Goal: Task Accomplishment & Management: Complete application form

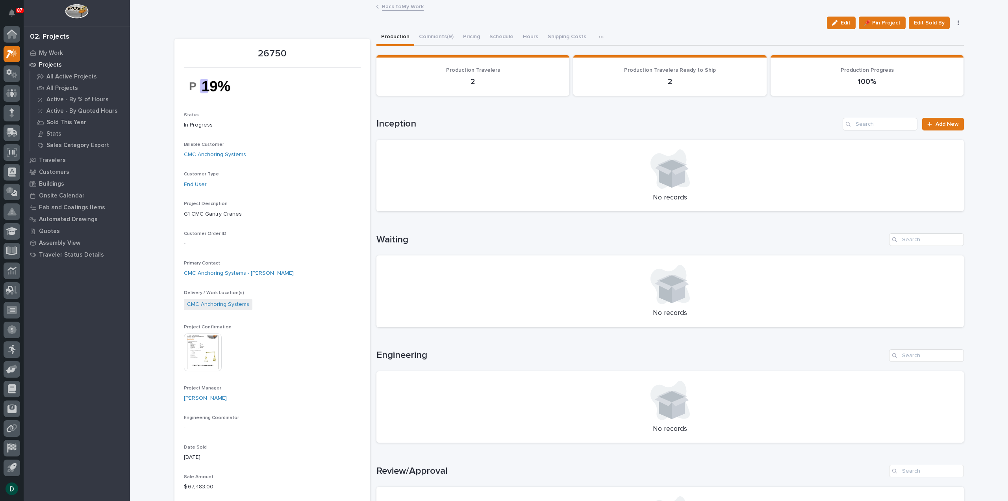
click at [395, 4] on link "Back to My Work" at bounding box center [403, 6] width 42 height 9
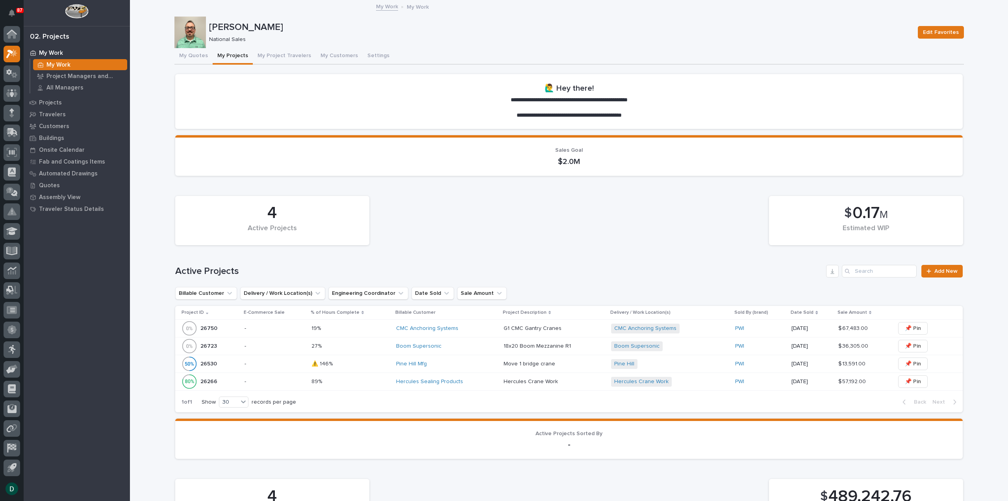
click at [290, 328] on p "-" at bounding box center [275, 328] width 61 height 7
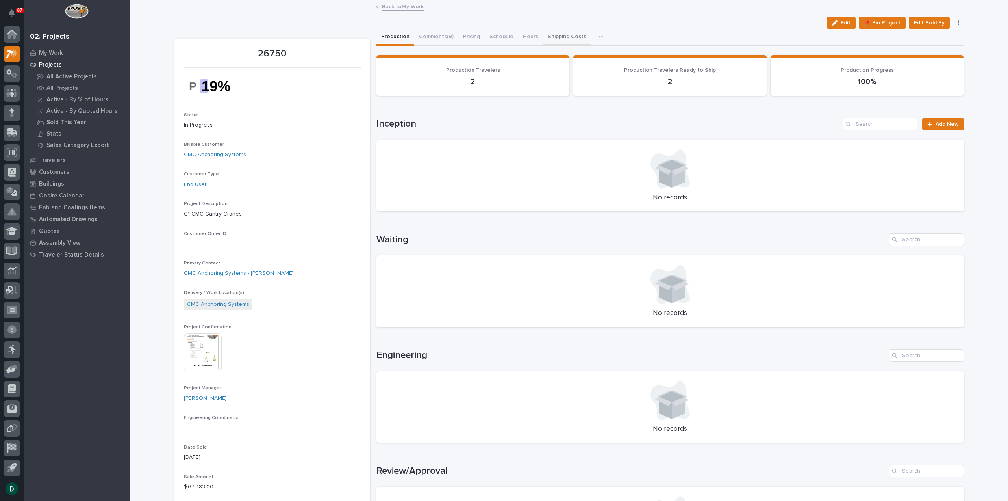
click at [560, 33] on button "Shipping Costs" at bounding box center [567, 37] width 48 height 17
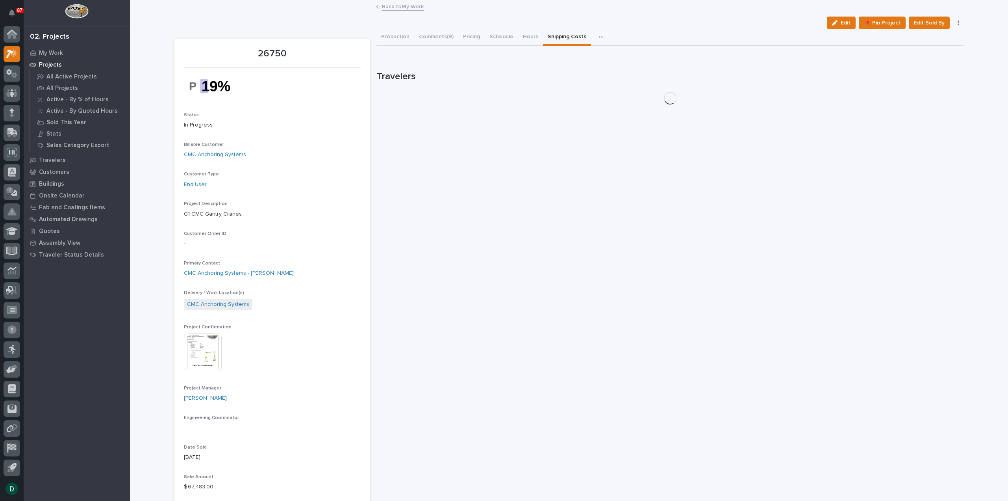
click at [599, 36] on div "button" at bounding box center [603, 37] width 8 height 6
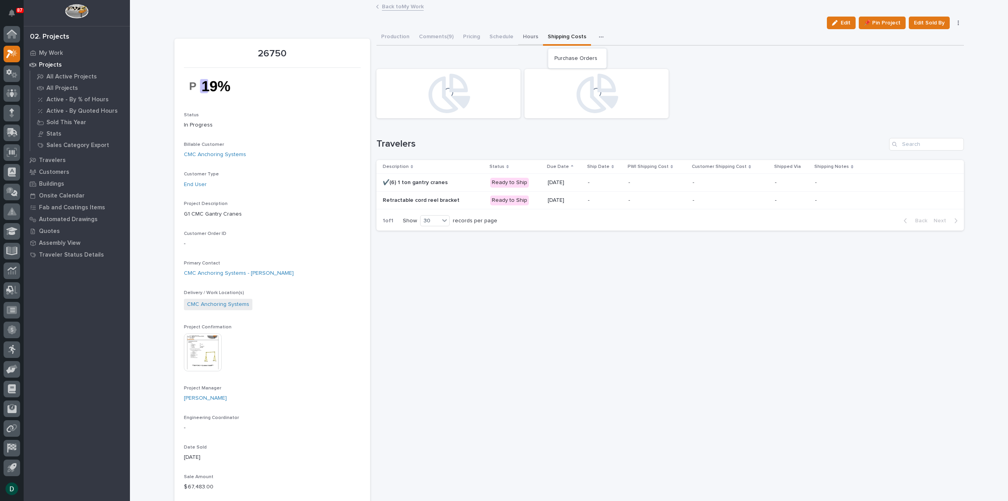
click at [528, 35] on button "Hours" at bounding box center [530, 37] width 25 height 17
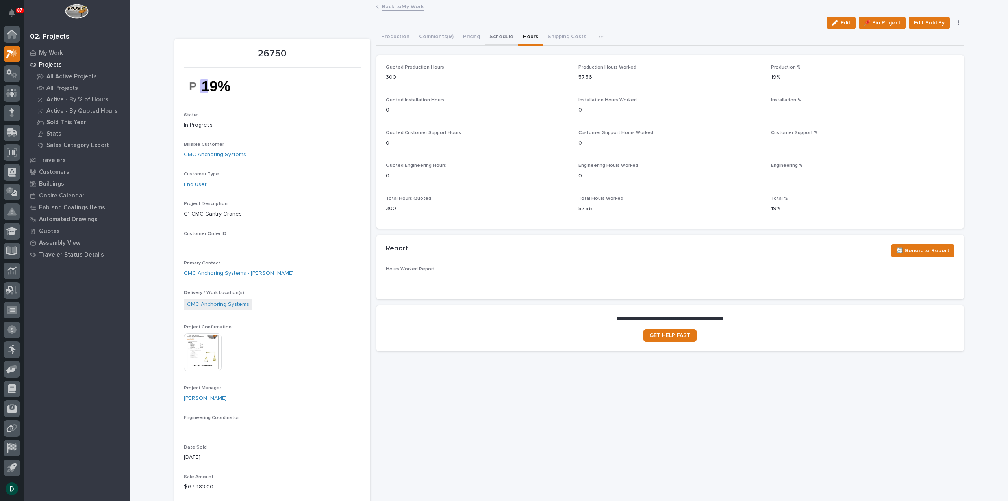
click at [502, 36] on button "Schedule" at bounding box center [501, 37] width 33 height 17
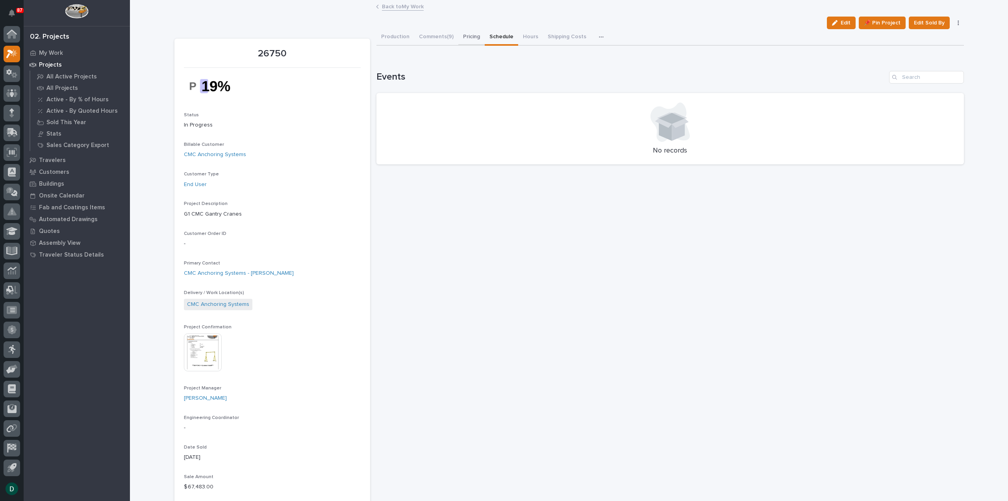
click at [471, 35] on button "Pricing" at bounding box center [471, 37] width 26 height 17
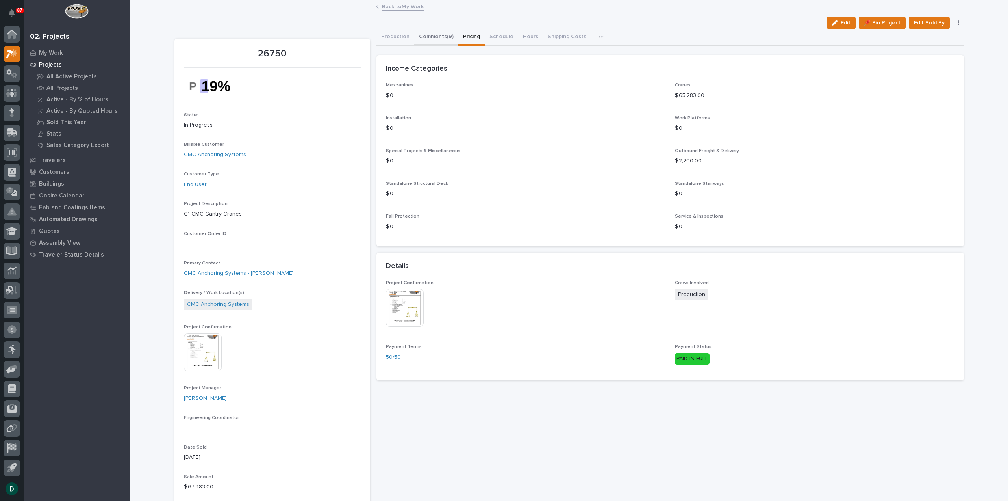
click at [439, 37] on button "Comments (9)" at bounding box center [436, 37] width 44 height 17
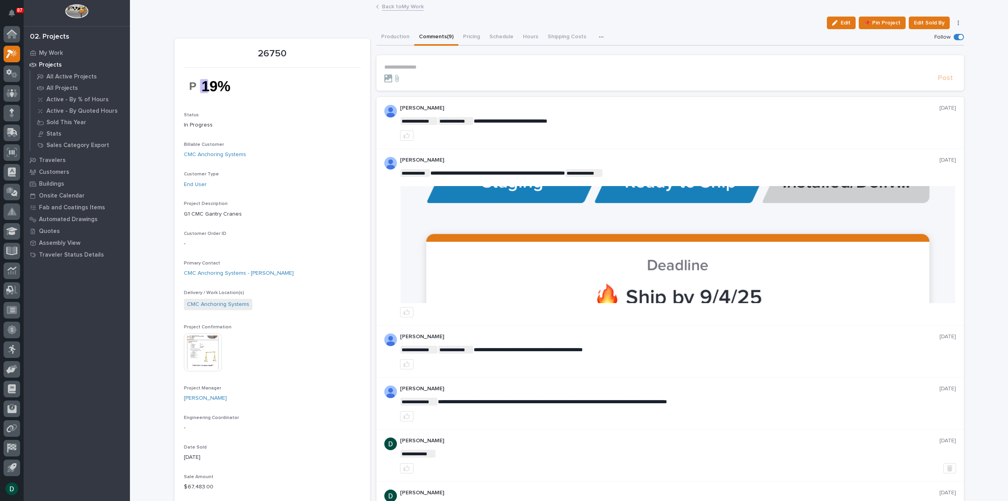
click at [393, 37] on button "Production" at bounding box center [395, 37] width 38 height 17
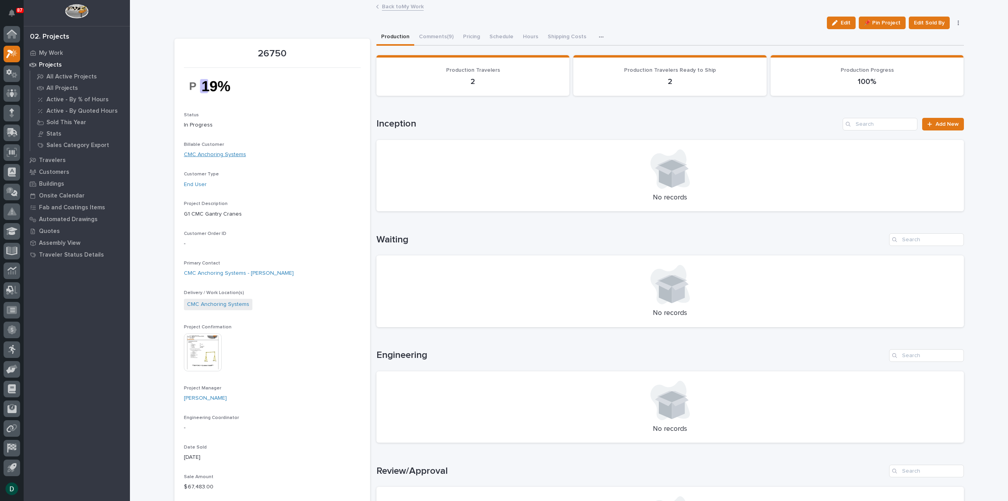
click at [217, 152] on link "CMC Anchoring Systems" at bounding box center [215, 154] width 62 height 8
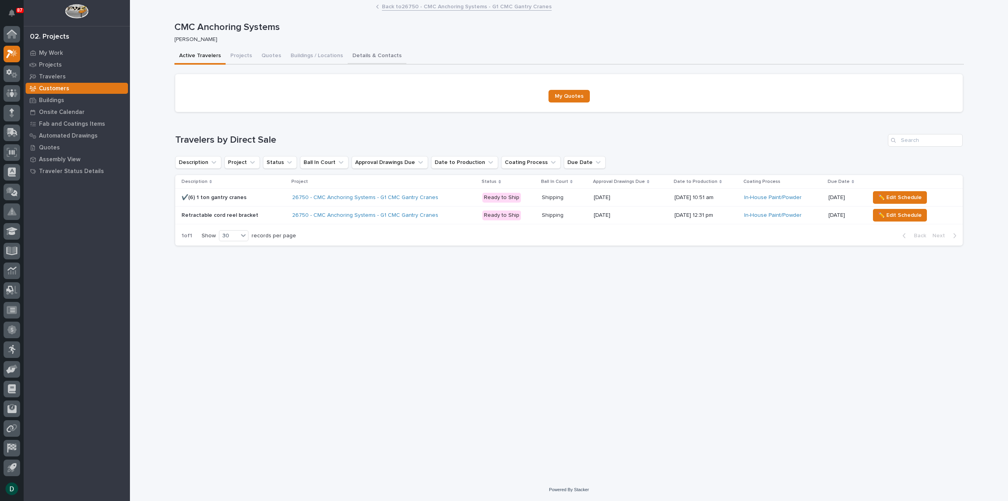
click at [375, 56] on button "Details & Contacts" at bounding box center [377, 56] width 59 height 17
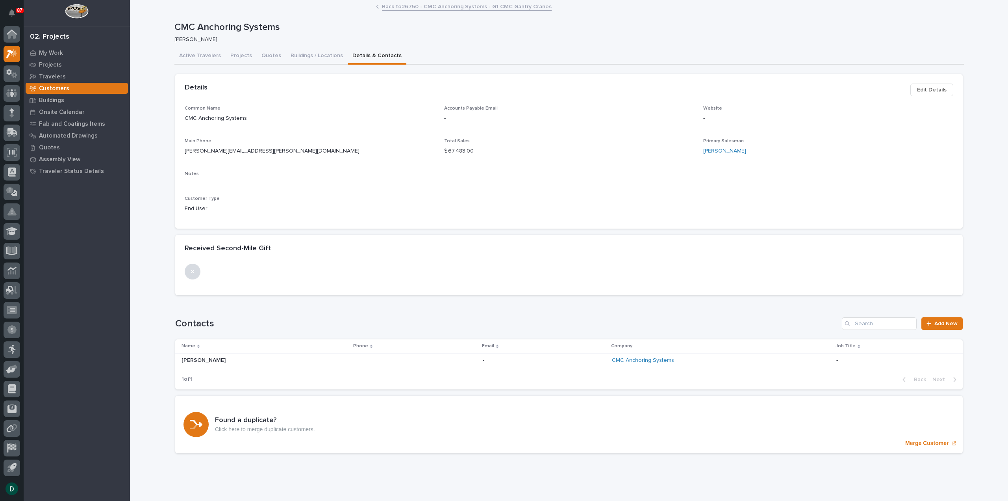
click at [928, 88] on span "Edit Details" at bounding box center [932, 89] width 30 height 9
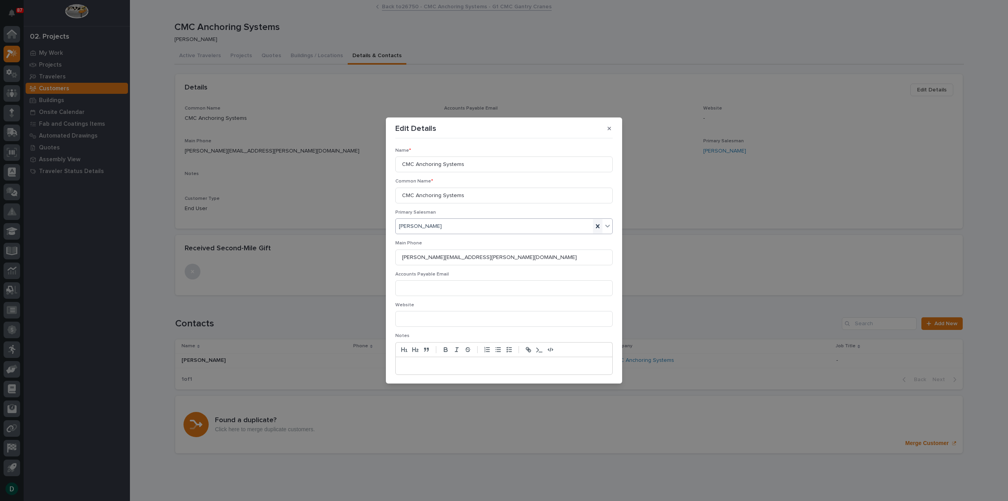
click at [594, 224] on icon at bounding box center [598, 226] width 8 height 8
click at [479, 225] on div "Select..." at bounding box center [499, 226] width 207 height 13
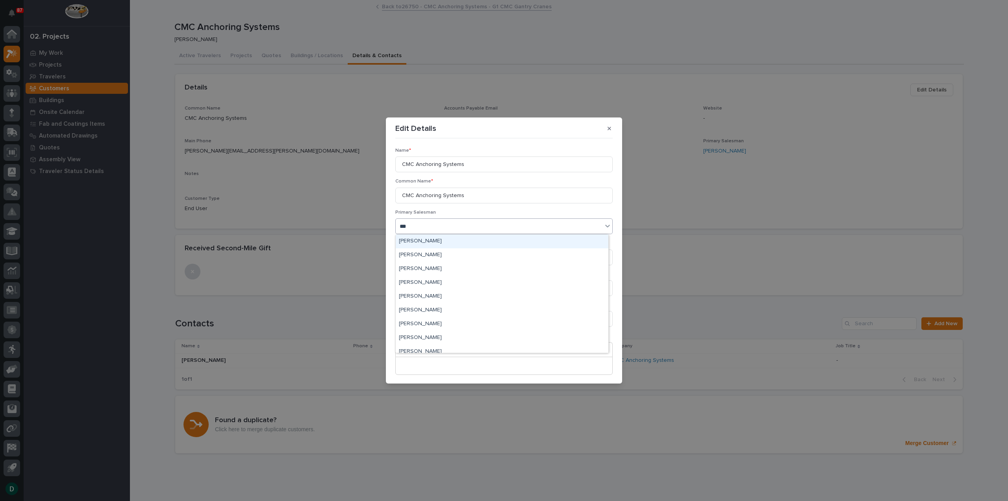
type input "****"
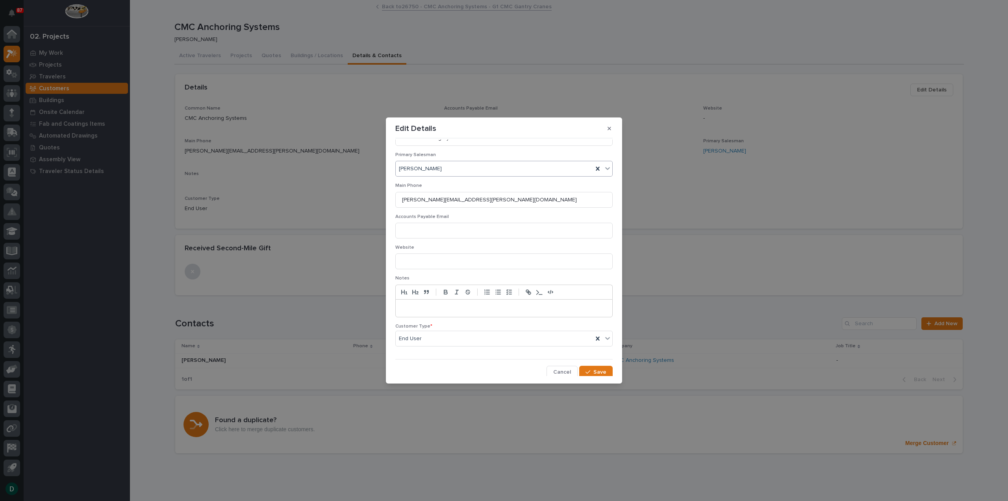
scroll to position [59, 0]
click at [586, 369] on icon "button" at bounding box center [588, 370] width 5 height 6
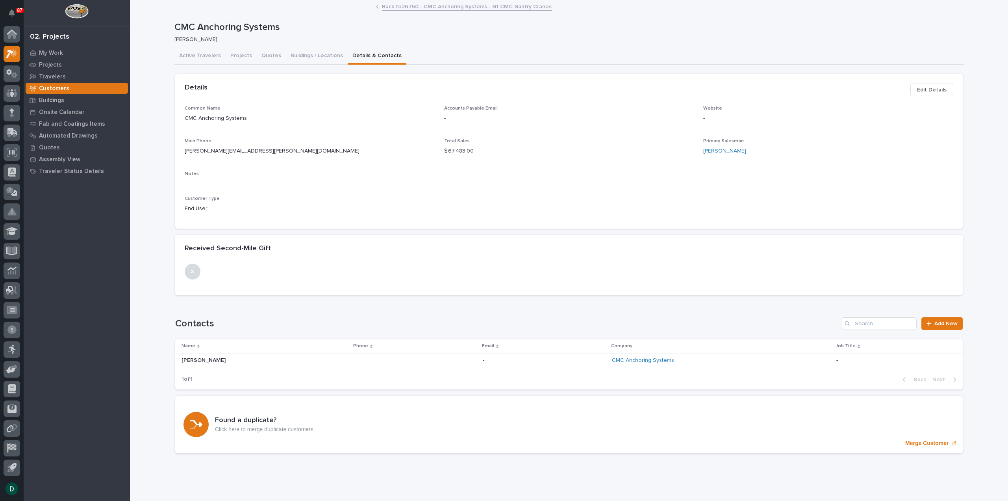
click at [521, 201] on div "Common Name CMC Anchoring Systems Accounts Payable Email - Website - Main Phone…" at bounding box center [569, 162] width 769 height 113
click at [464, 190] on div "Common Name CMC Anchoring Systems Accounts Payable Email - Website - Main Phone…" at bounding box center [569, 162] width 769 height 113
click at [595, 198] on div "Common Name CMC Anchoring Systems Accounts Payable Email - Website - Main Phone…" at bounding box center [569, 162] width 769 height 113
click at [650, 198] on div "Common Name CMC Anchoring Systems Accounts Payable Email - Website - Main Phone…" at bounding box center [569, 162] width 769 height 113
click at [430, 198] on p "Customer Type" at bounding box center [310, 199] width 250 height 6
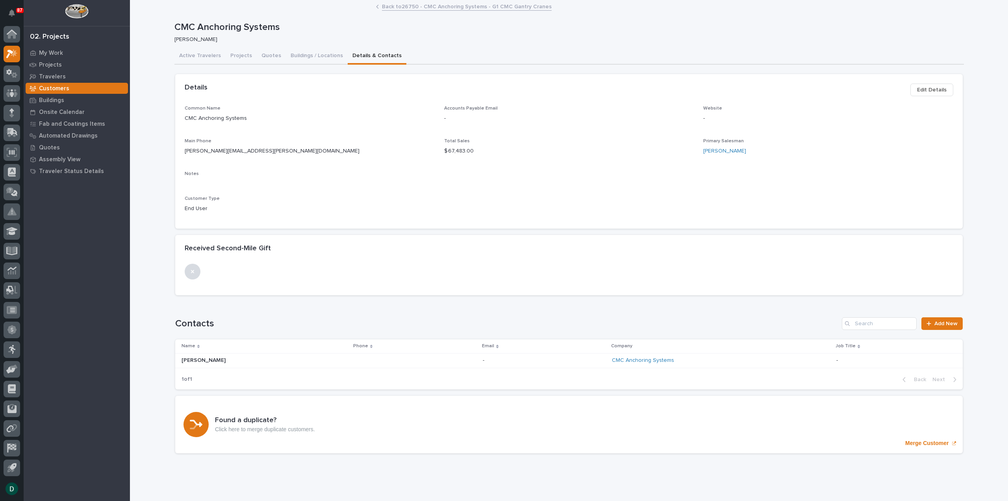
scroll to position [20, 0]
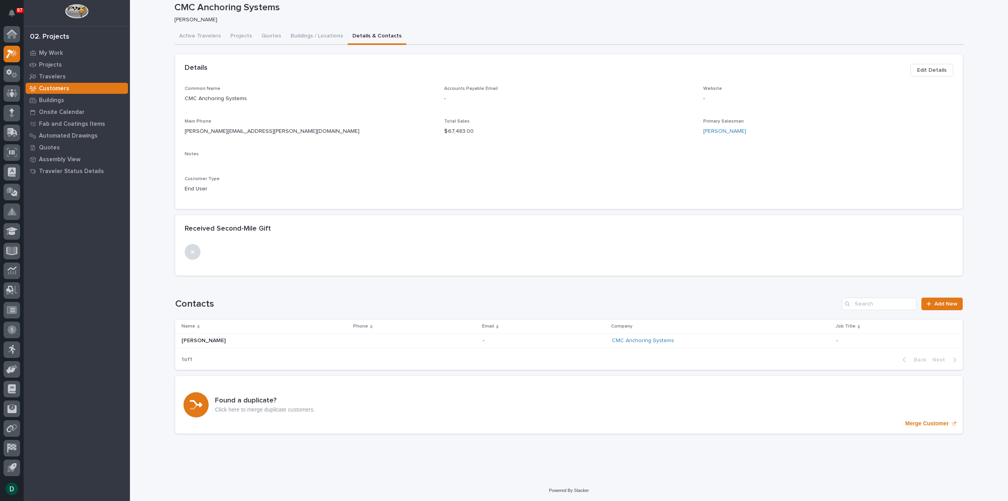
click at [219, 340] on p "Brandon Kothmann" at bounding box center [205, 340] width 46 height 8
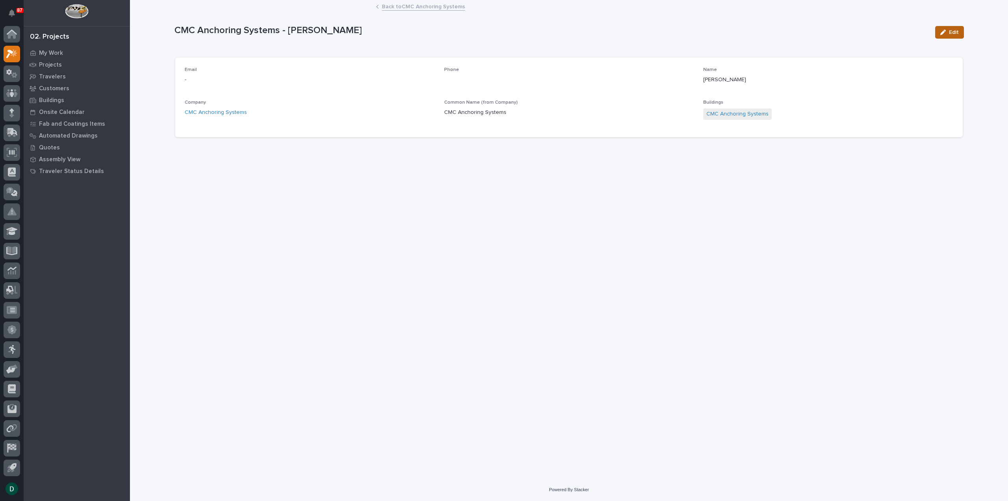
click at [951, 32] on span "Edit" at bounding box center [954, 32] width 10 height 7
click at [356, 88] on input at bounding box center [310, 84] width 250 height 16
paste input "Brandon.Kothmann@cmc.com"
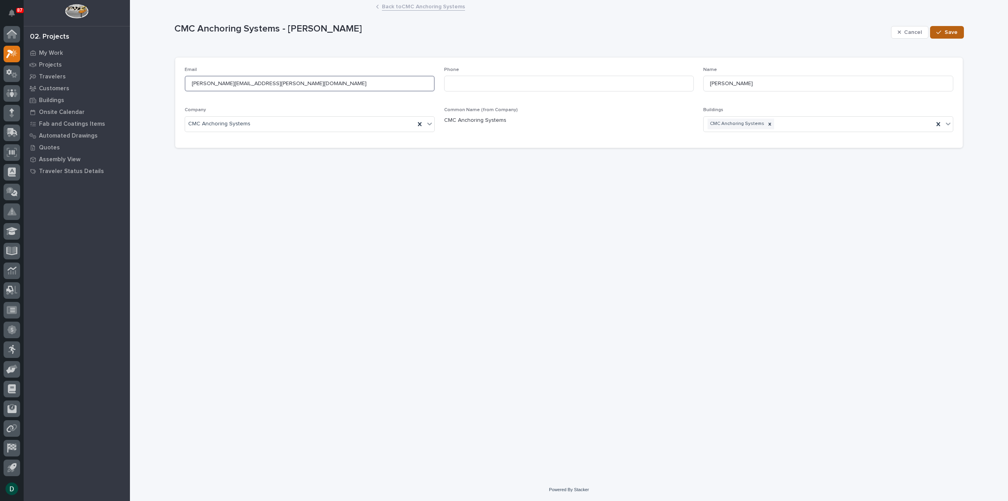
type input "Brandon.Kothmann@cmc.com"
click at [948, 28] on button "Save" at bounding box center [946, 32] width 33 height 13
click at [387, 5] on link "Back to CMC Anchoring Systems" at bounding box center [423, 6] width 83 height 9
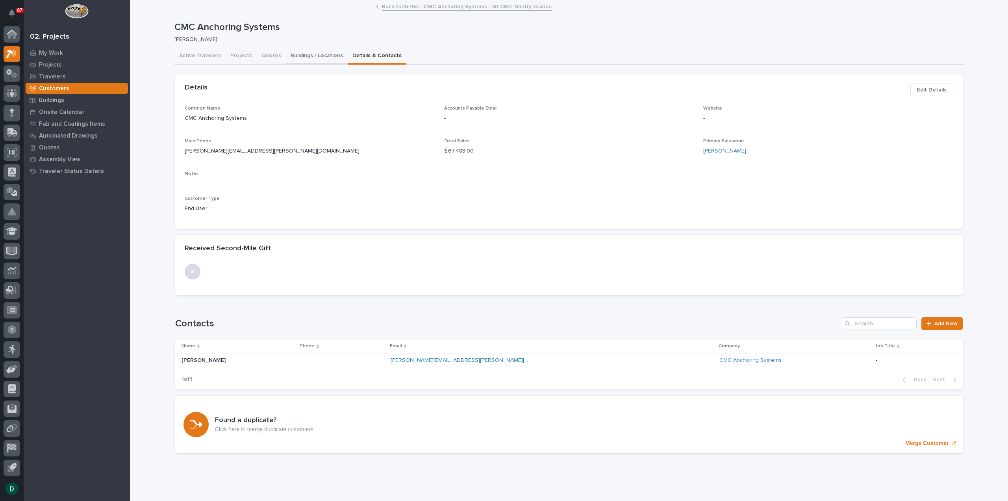
click at [303, 52] on button "Buildings / Locations" at bounding box center [317, 56] width 62 height 17
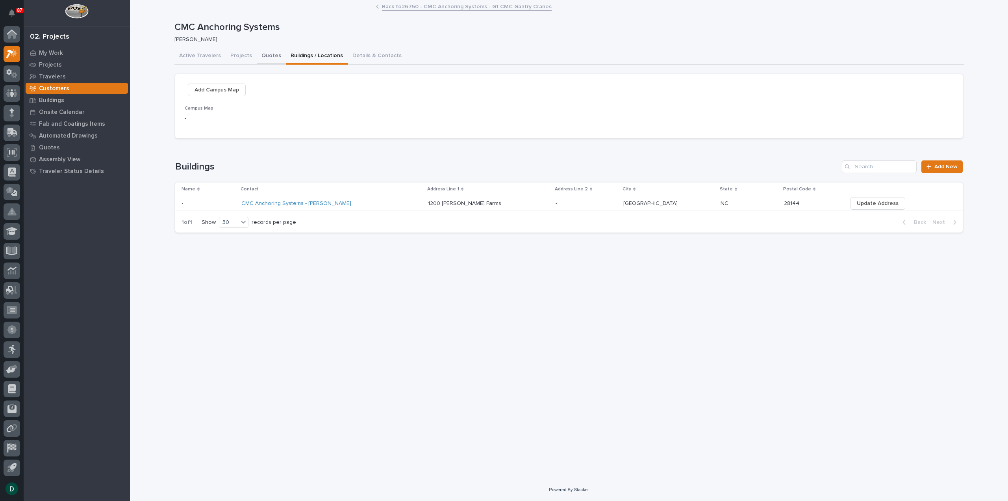
click at [261, 53] on button "Quotes" at bounding box center [271, 56] width 29 height 17
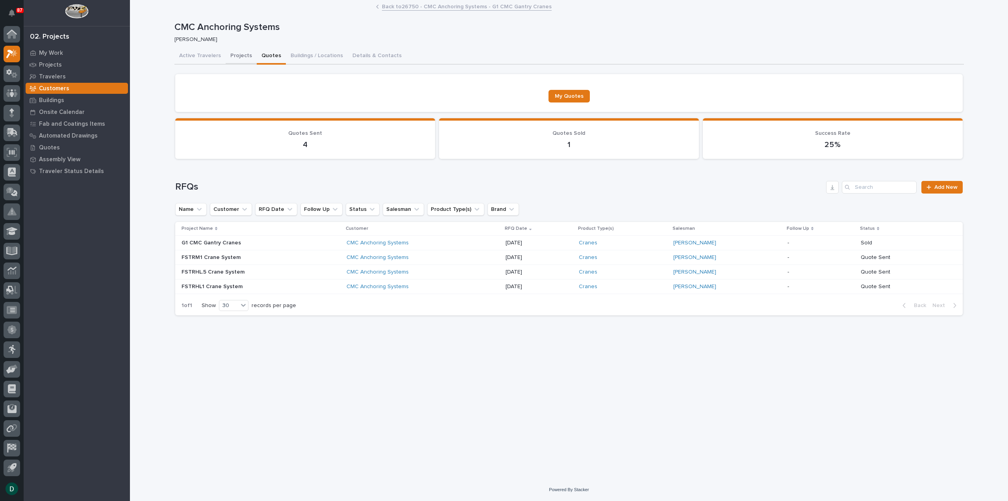
click at [241, 53] on button "Projects" at bounding box center [241, 56] width 31 height 17
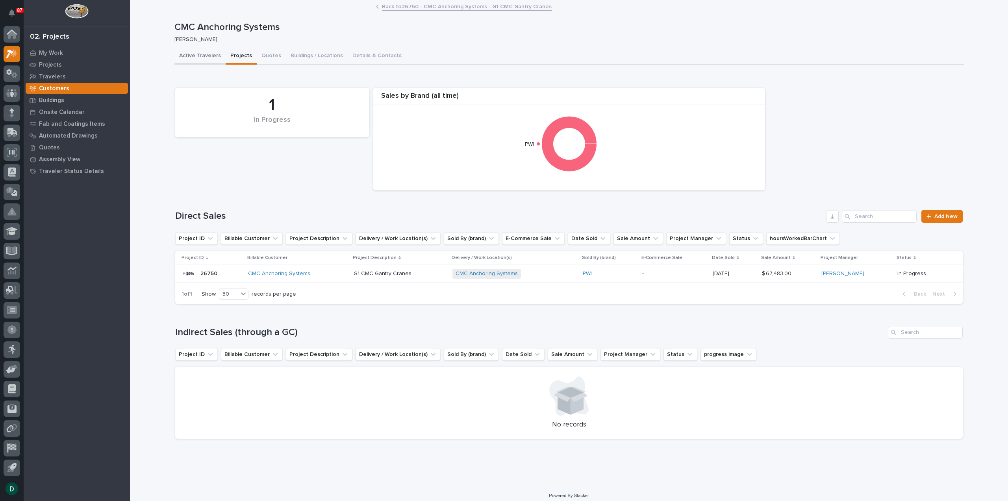
click at [199, 53] on button "Active Travelers" at bounding box center [199, 56] width 51 height 17
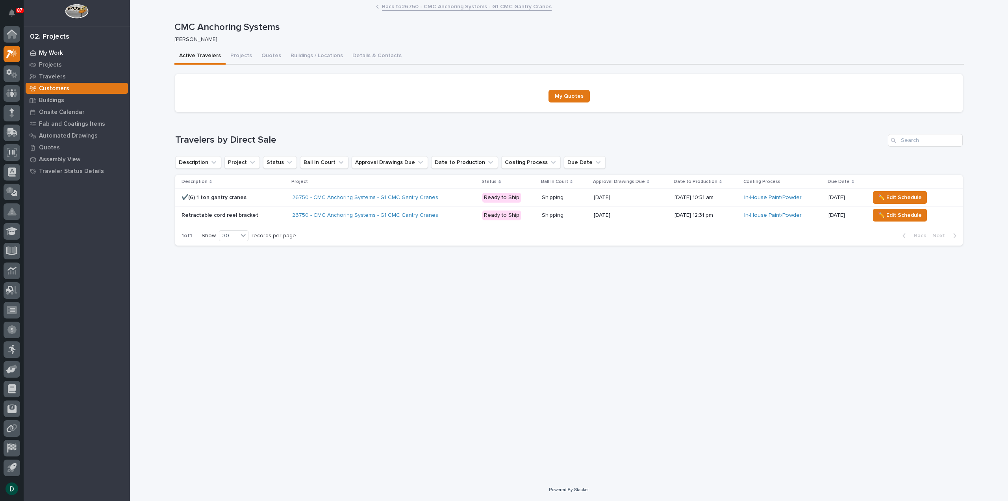
click at [62, 53] on p "My Work" at bounding box center [51, 53] width 24 height 7
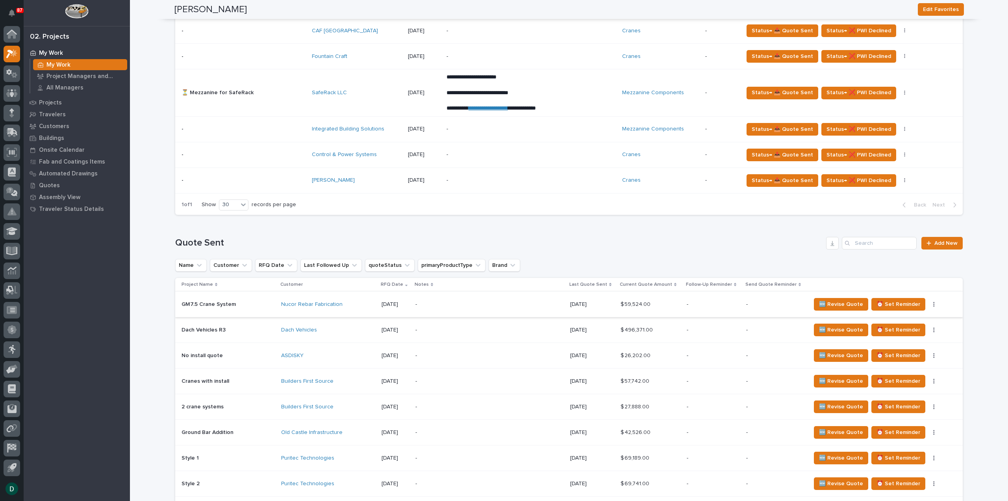
scroll to position [630, 0]
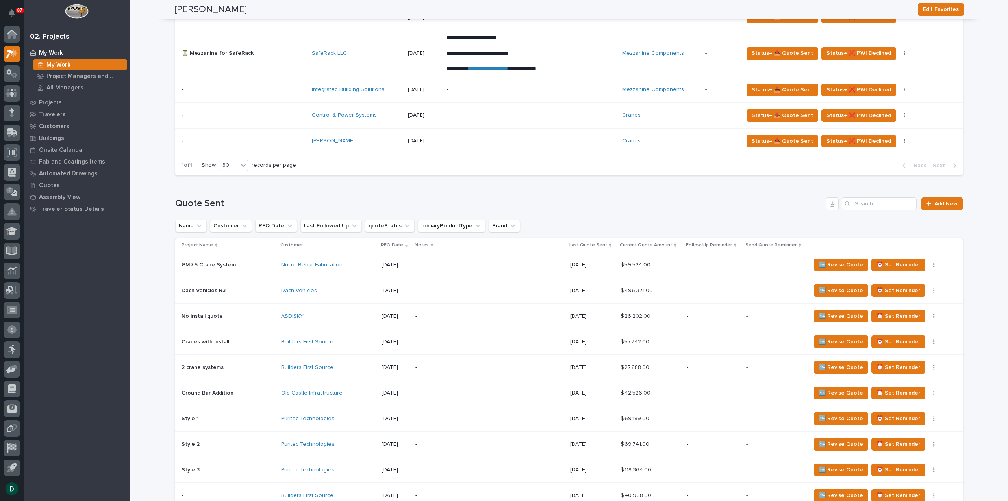
click at [262, 313] on p at bounding box center [228, 316] width 93 height 7
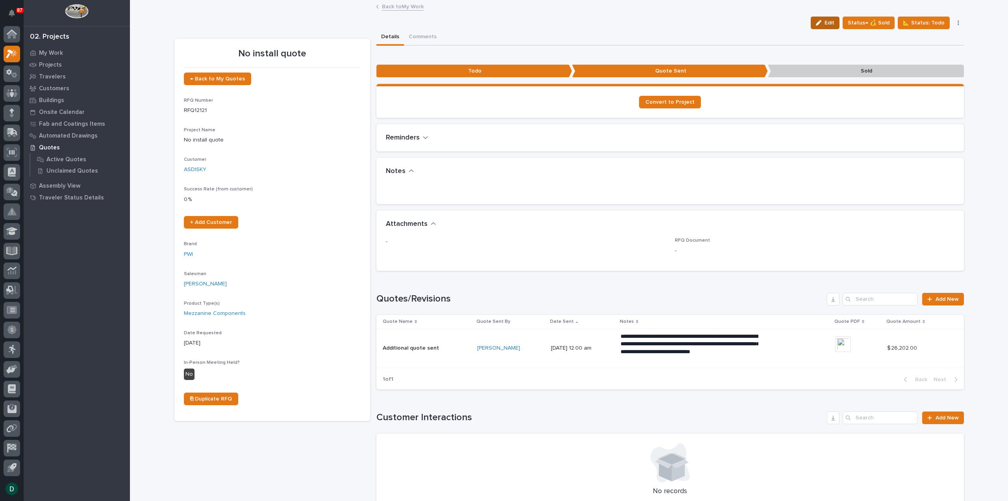
click at [827, 22] on span "Edit" at bounding box center [830, 22] width 10 height 7
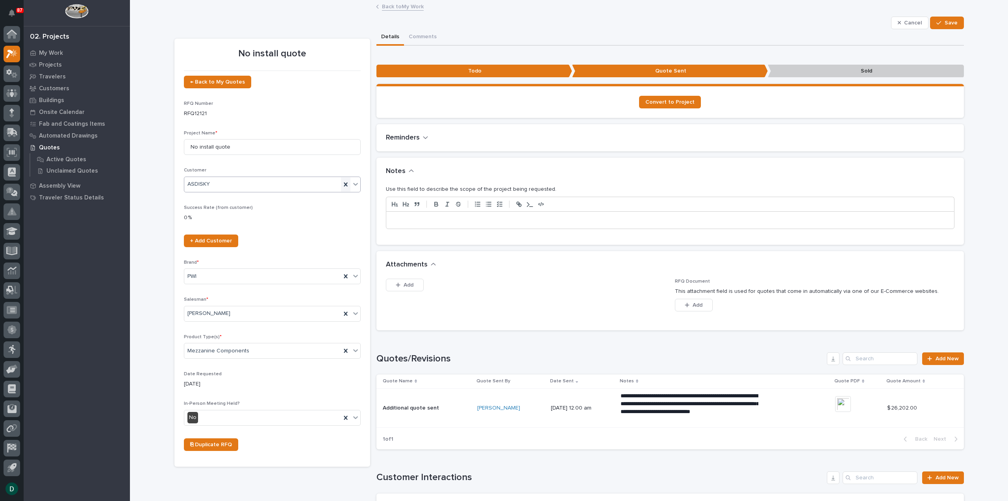
click at [342, 182] on icon at bounding box center [346, 184] width 8 height 8
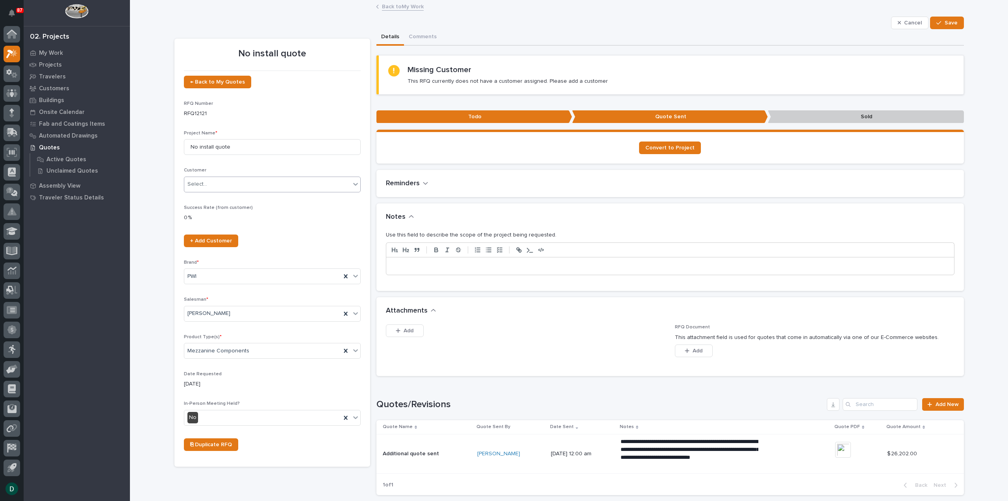
click at [277, 184] on div "Select..." at bounding box center [267, 184] width 166 height 13
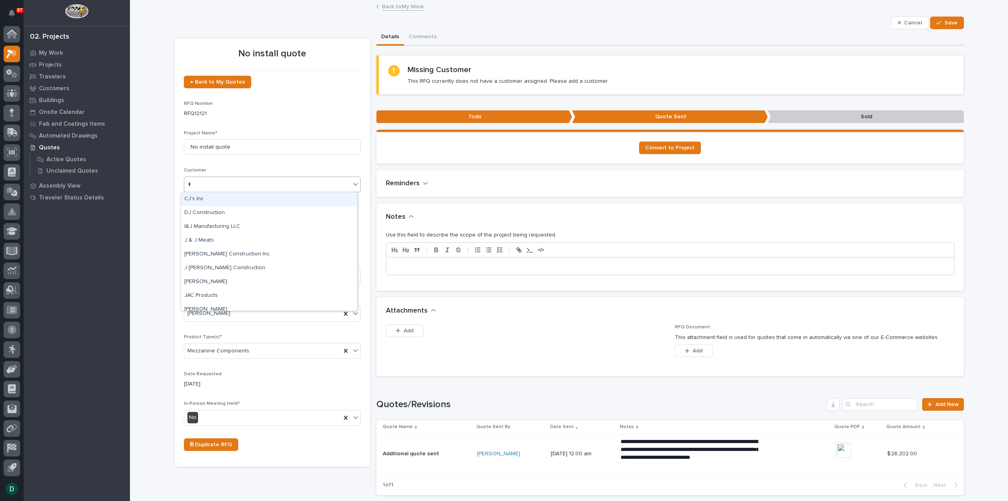
type input "**"
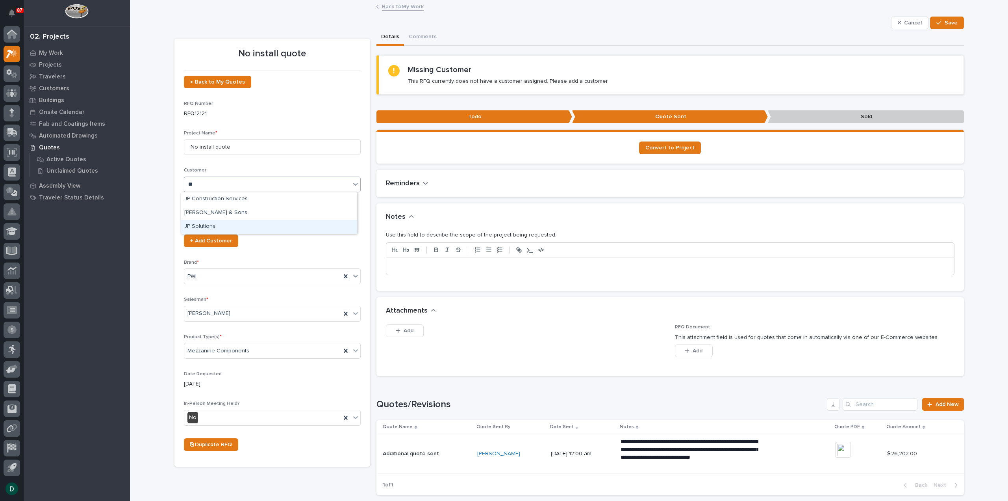
click at [239, 226] on div "JP Solutions" at bounding box center [269, 227] width 176 height 14
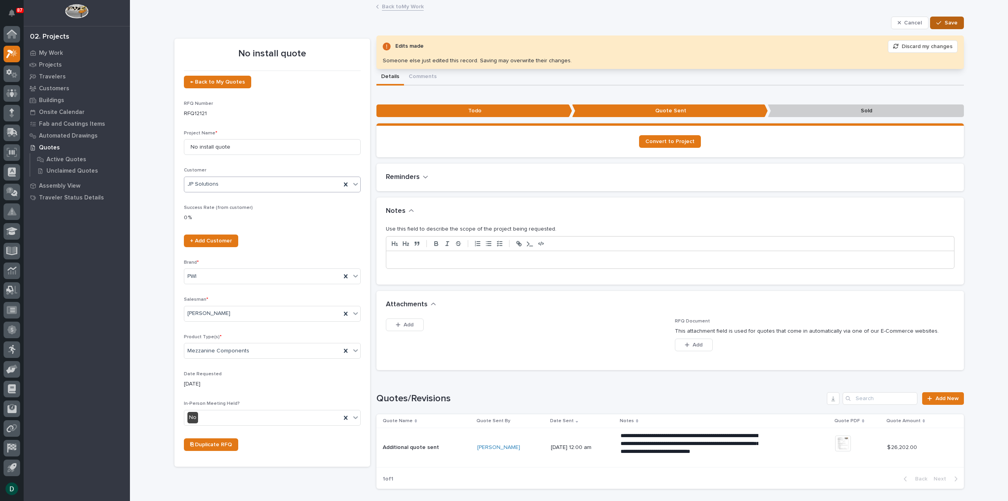
click at [949, 23] on span "Save" at bounding box center [951, 22] width 13 height 7
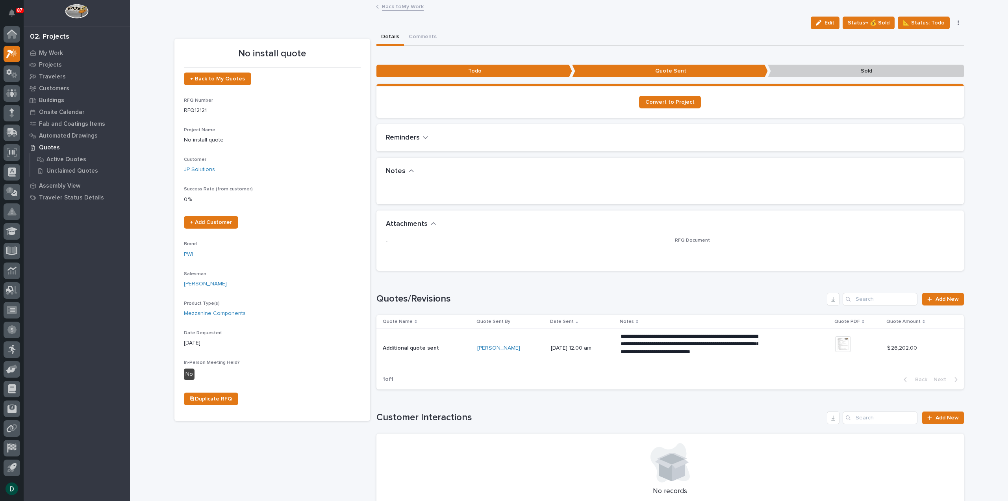
click at [645, 293] on h1 "Quotes/Revisions" at bounding box center [600, 298] width 448 height 11
click at [692, 289] on div "**********" at bounding box center [670, 336] width 588 height 119
click at [709, 289] on div "**********" at bounding box center [670, 336] width 588 height 119
click at [551, 278] on div "**********" at bounding box center [670, 336] width 588 height 119
click at [874, 21] on span "Status→ 💰 Sold" at bounding box center [869, 22] width 42 height 9
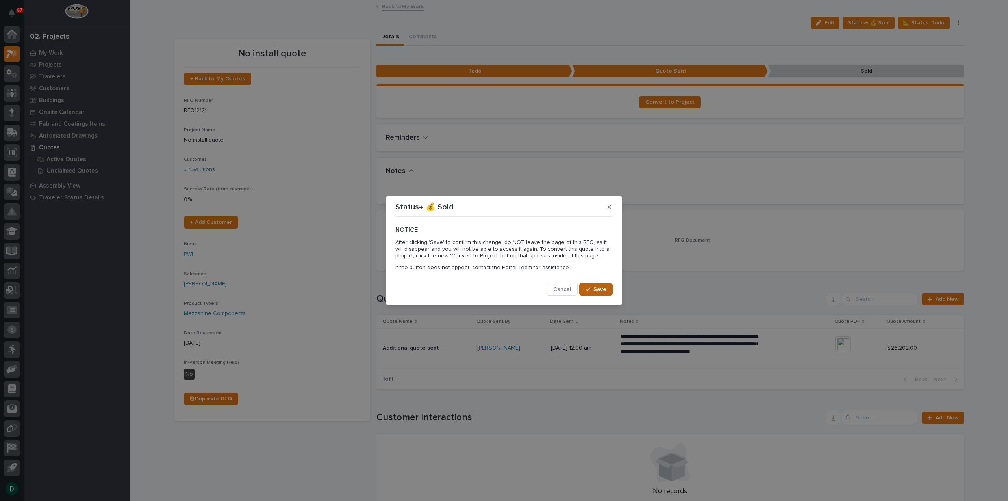
click at [603, 285] on button "Save" at bounding box center [595, 289] width 33 height 13
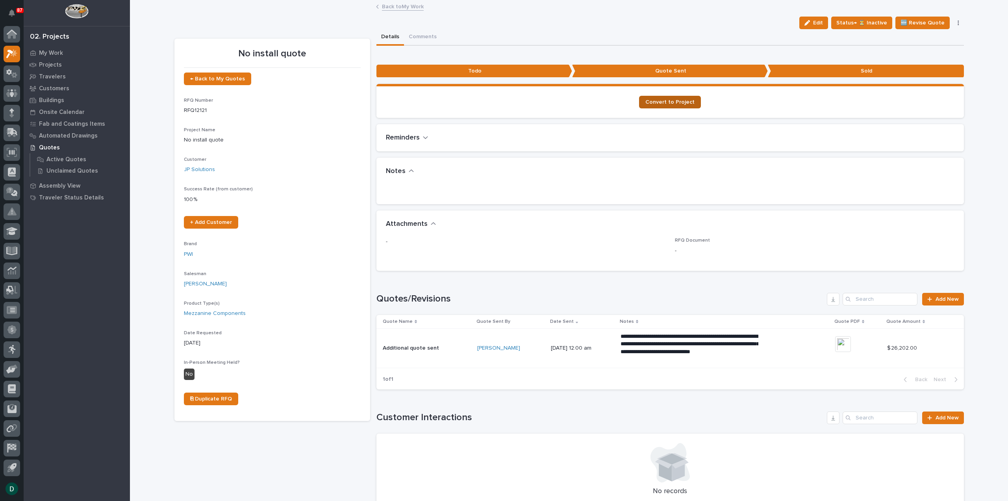
click at [685, 102] on span "Convert to Project" at bounding box center [669, 102] width 49 height 6
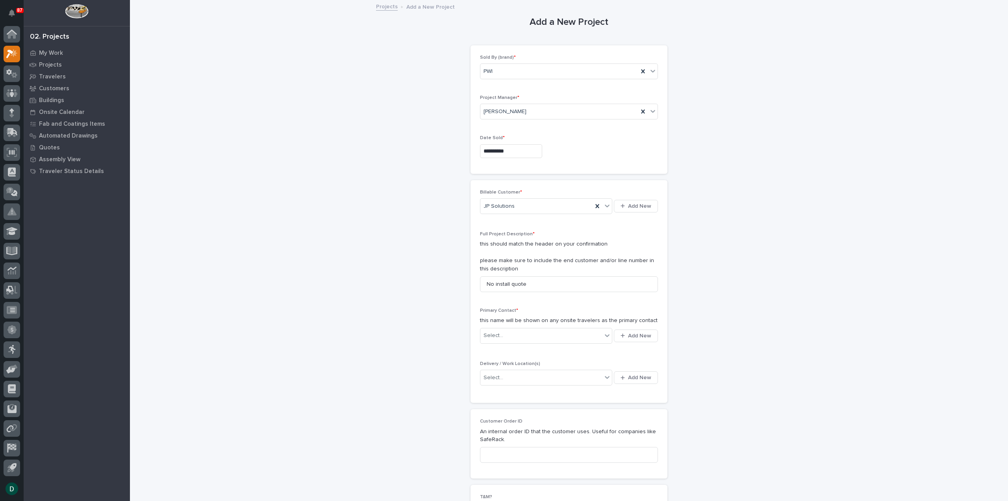
scroll to position [39, 0]
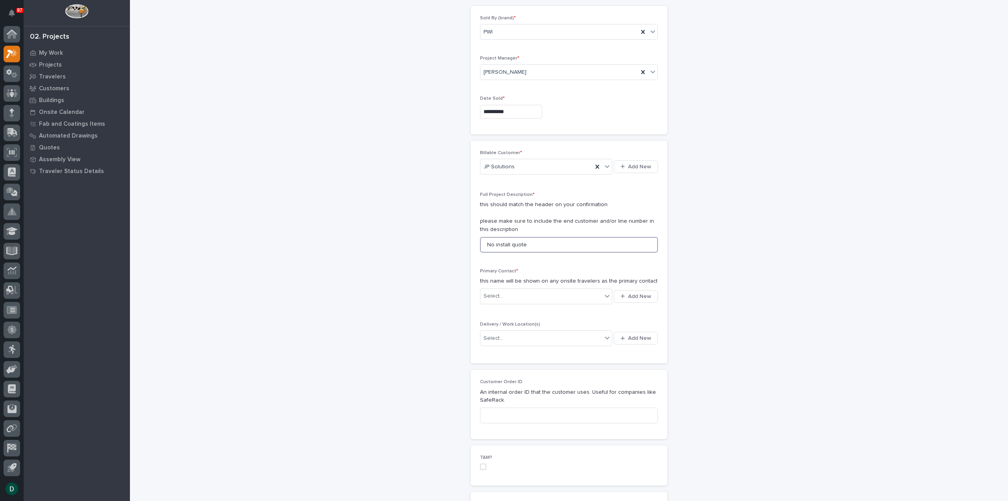
click at [539, 242] on input "No install quote" at bounding box center [569, 245] width 178 height 16
drag, startPoint x: 556, startPoint y: 239, endPoint x: 453, endPoint y: 241, distance: 103.2
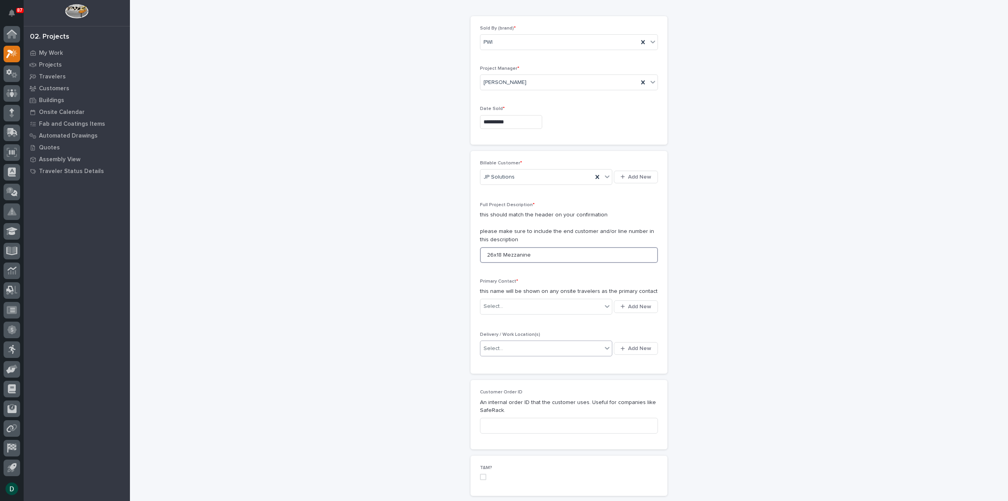
scroll to position [79, 0]
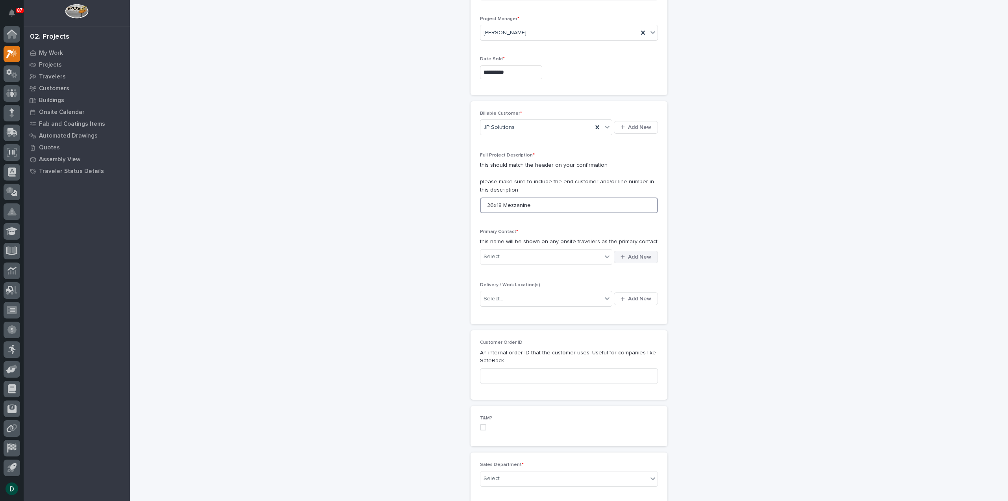
type input "26x18 Mezzanine"
click at [634, 255] on span "Add New" at bounding box center [639, 256] width 23 height 7
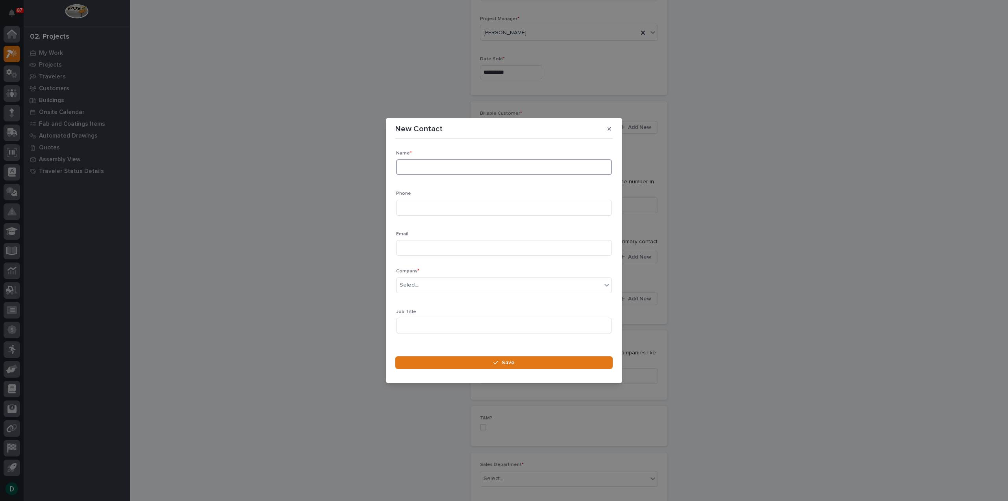
click at [465, 166] on input at bounding box center [504, 167] width 216 height 16
type input "Andy Choi"
click at [441, 289] on div "Select..." at bounding box center [499, 284] width 205 height 13
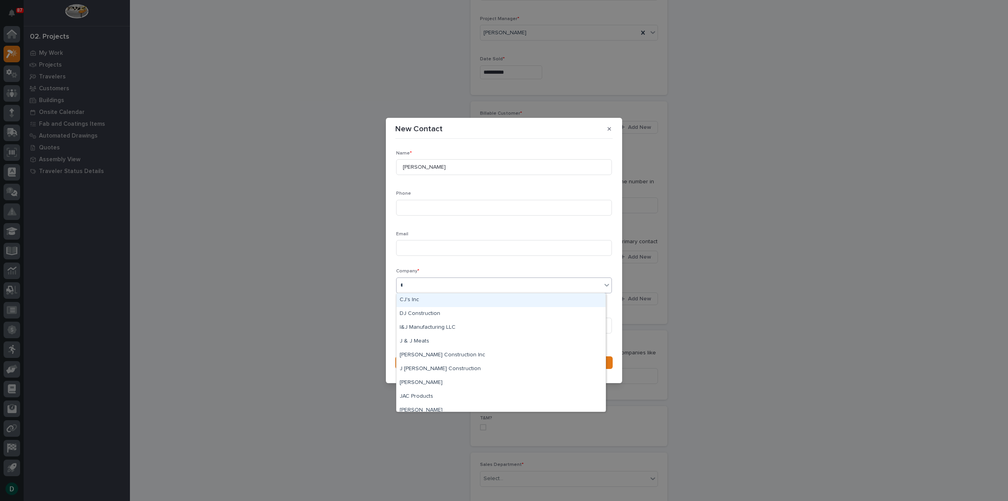
type input "**"
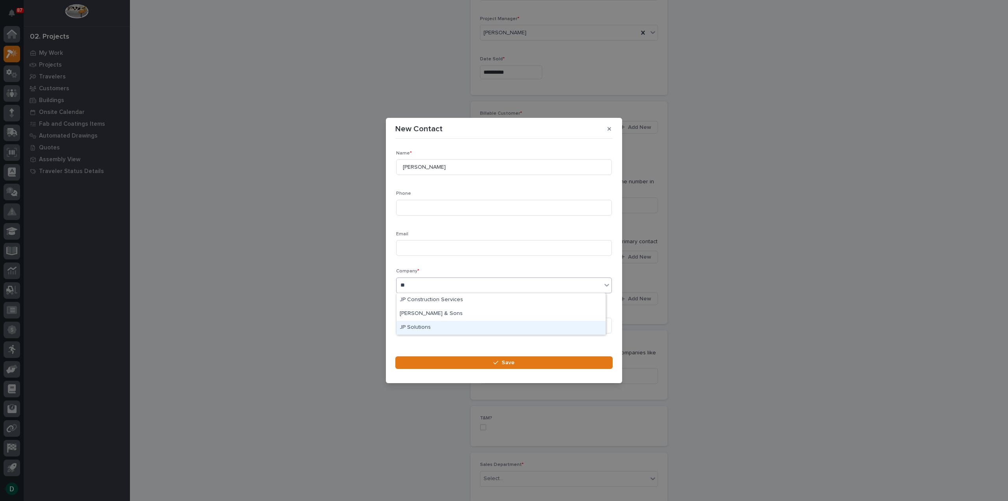
click at [436, 330] on div "JP Solutions" at bounding box center [501, 328] width 209 height 14
click at [438, 328] on input at bounding box center [504, 325] width 216 height 16
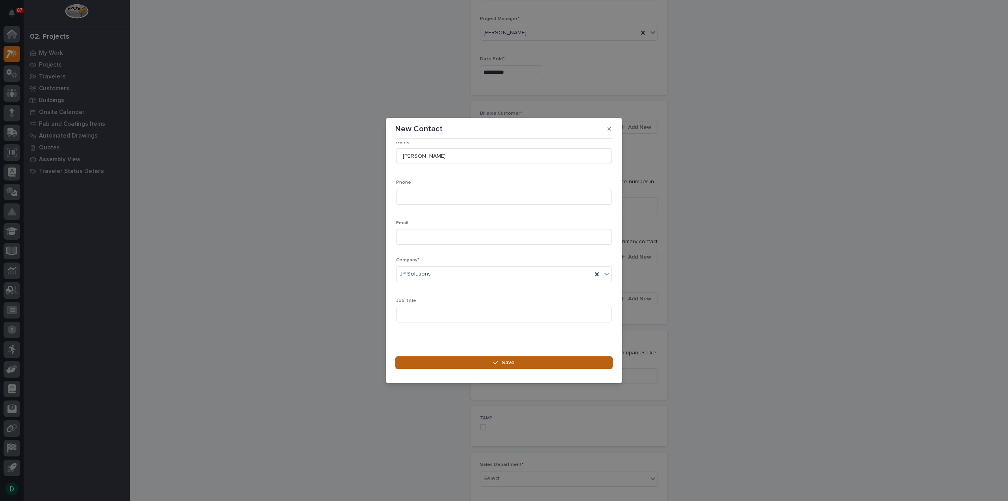
click at [512, 363] on span "Save" at bounding box center [508, 362] width 13 height 7
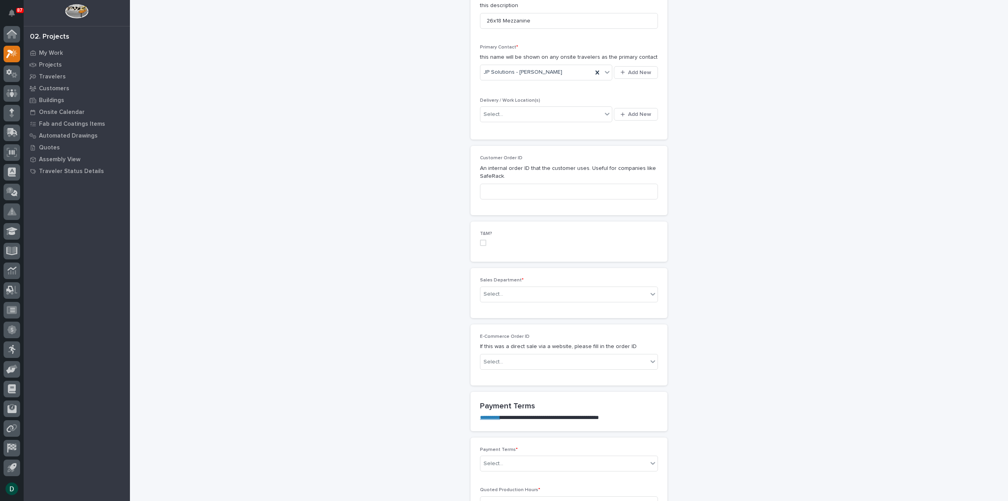
scroll to position [276, 0]
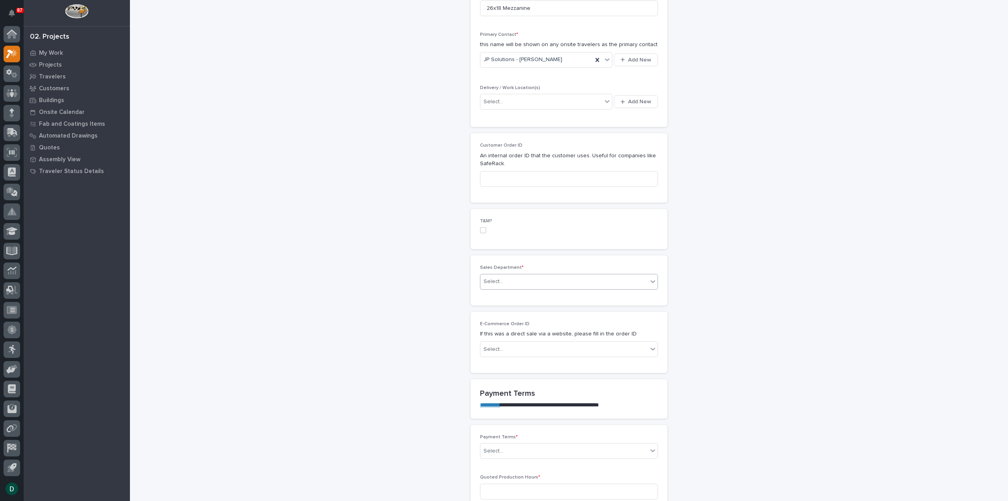
click at [547, 278] on div "Select..." at bounding box center [563, 281] width 167 height 13
click at [539, 297] on div "National Sales" at bounding box center [565, 295] width 177 height 14
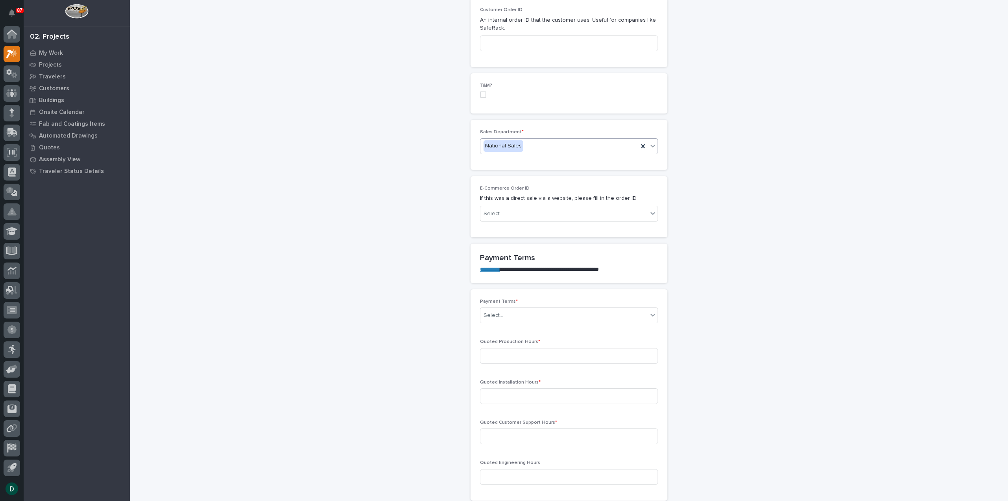
scroll to position [433, 0]
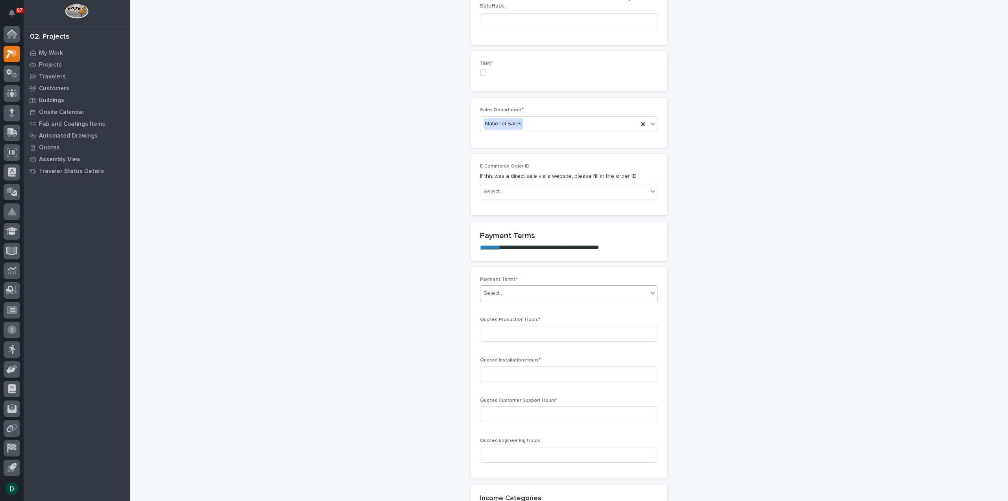
click at [511, 293] on div "Select..." at bounding box center [563, 293] width 167 height 13
click at [514, 334] on div "35/65" at bounding box center [565, 333] width 177 height 14
click at [512, 330] on input at bounding box center [569, 334] width 178 height 16
click at [515, 326] on input at bounding box center [569, 334] width 178 height 16
type input "47"
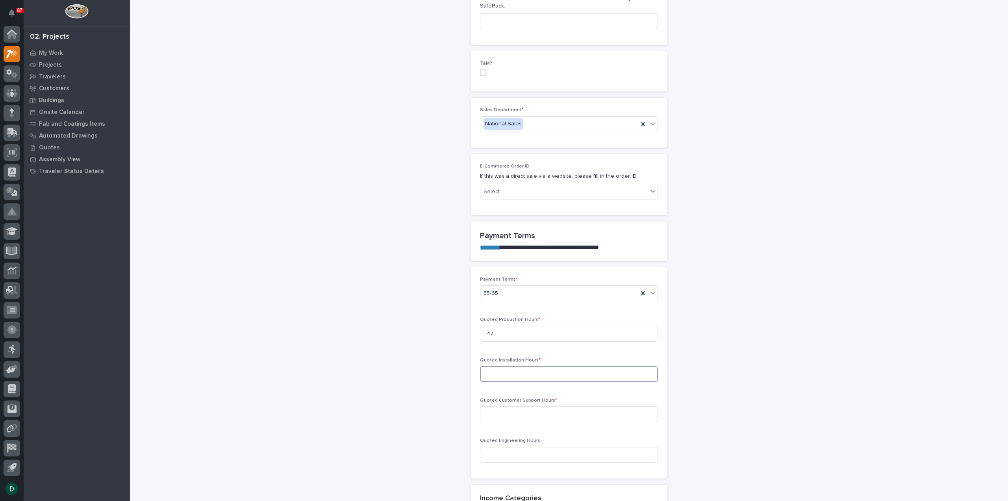
click at [500, 374] on input at bounding box center [569, 374] width 178 height 16
type input "0"
click at [525, 406] on input at bounding box center [569, 414] width 178 height 16
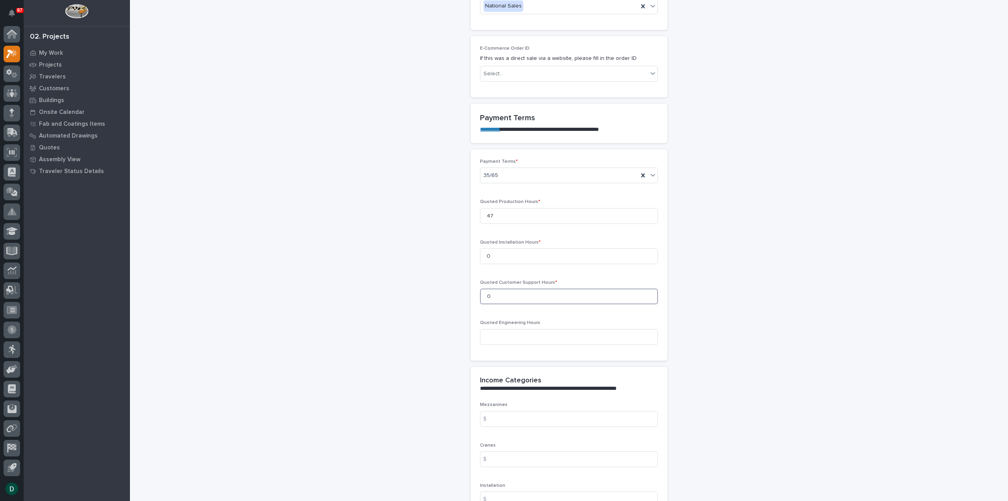
scroll to position [551, 0]
type input "0"
click at [518, 335] on input at bounding box center [569, 336] width 178 height 16
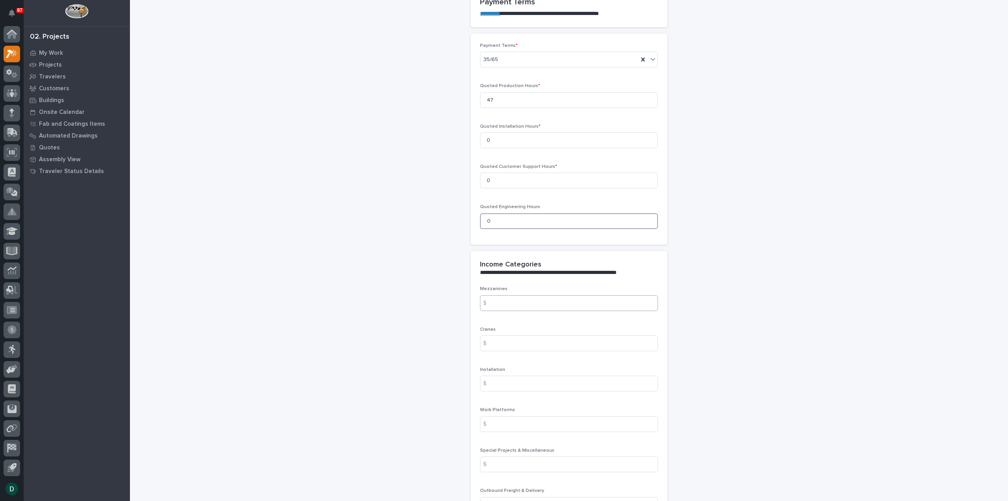
scroll to position [669, 0]
type input "0"
click at [527, 301] on input at bounding box center [569, 300] width 178 height 16
type input "24235.35"
click at [529, 340] on input at bounding box center [569, 340] width 178 height 16
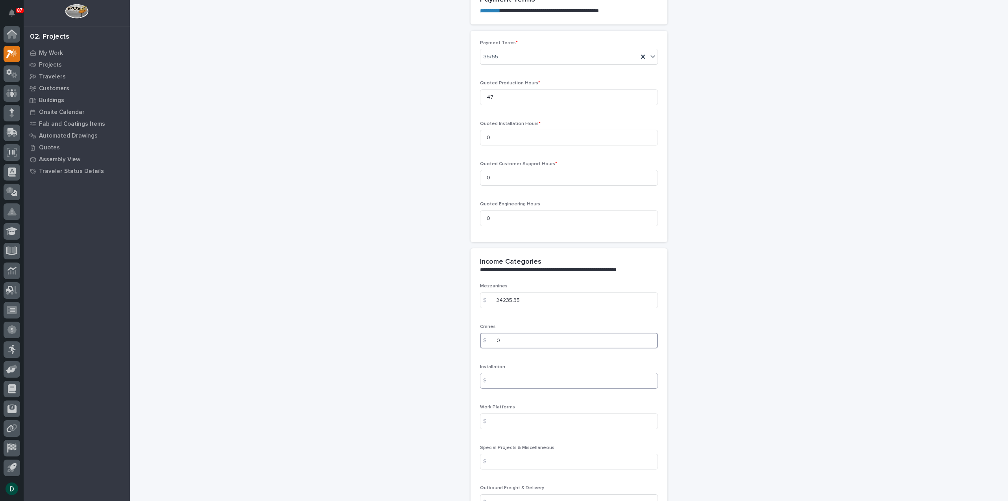
type input "0"
click at [518, 375] on input at bounding box center [569, 381] width 178 height 16
type input "0"
click at [521, 410] on div "Work Platforms $" at bounding box center [569, 419] width 178 height 31
click at [502, 421] on input at bounding box center [569, 421] width 178 height 16
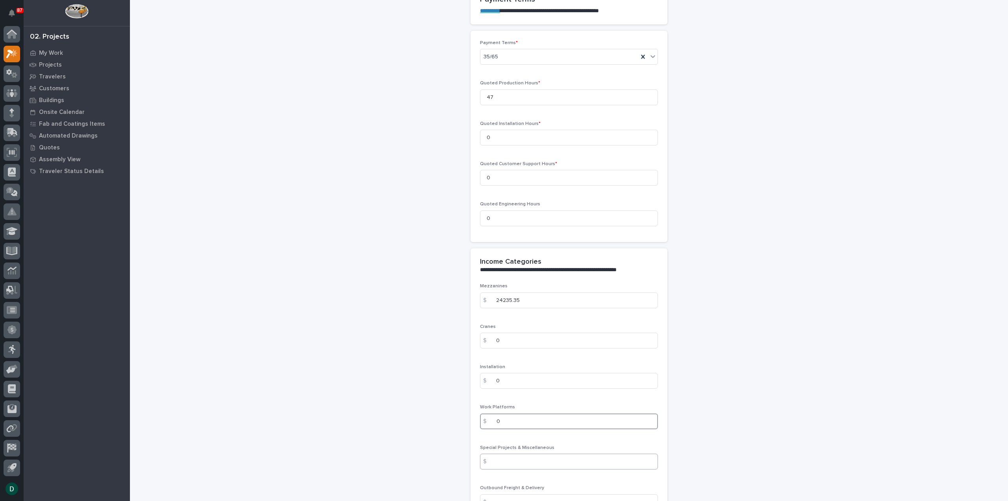
type input "0"
click at [531, 453] on input at bounding box center [569, 461] width 178 height 16
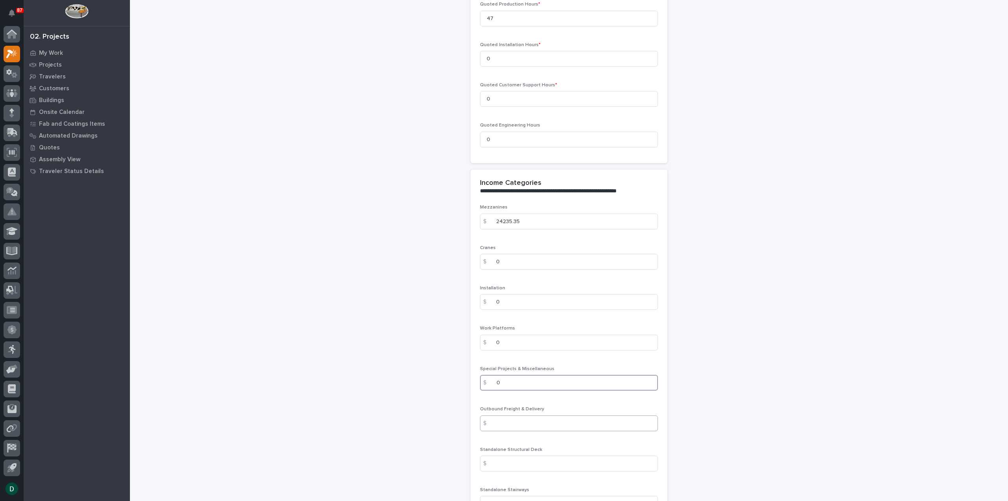
type input "0"
click at [526, 425] on input at bounding box center [569, 423] width 178 height 16
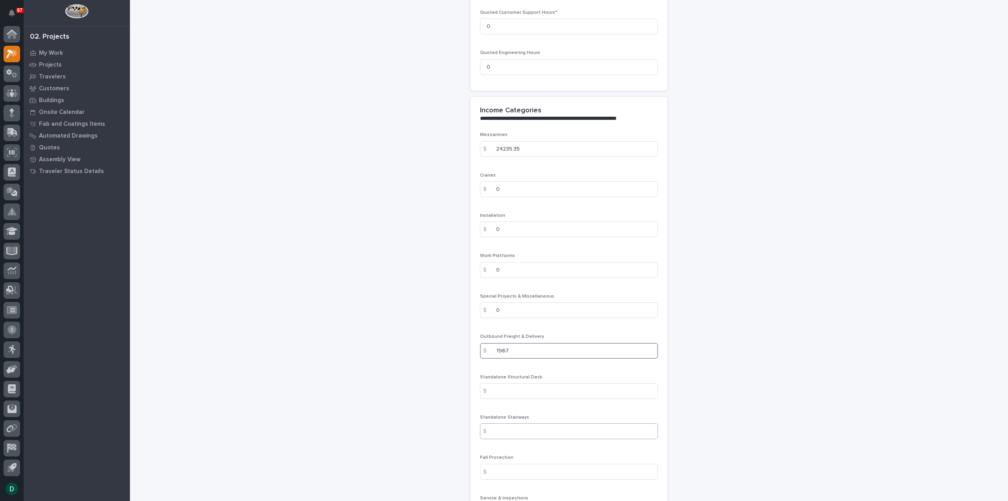
scroll to position [827, 0]
type input "1967"
click at [548, 380] on input at bounding box center [569, 384] width 178 height 16
type input "0"
click at [531, 423] on input at bounding box center [569, 425] width 178 height 16
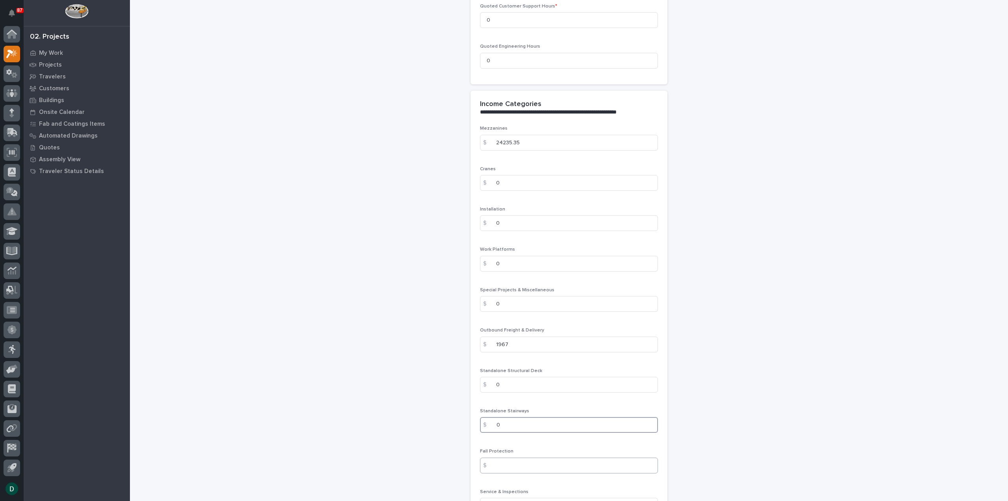
type input "0"
click at [525, 462] on input at bounding box center [569, 465] width 178 height 16
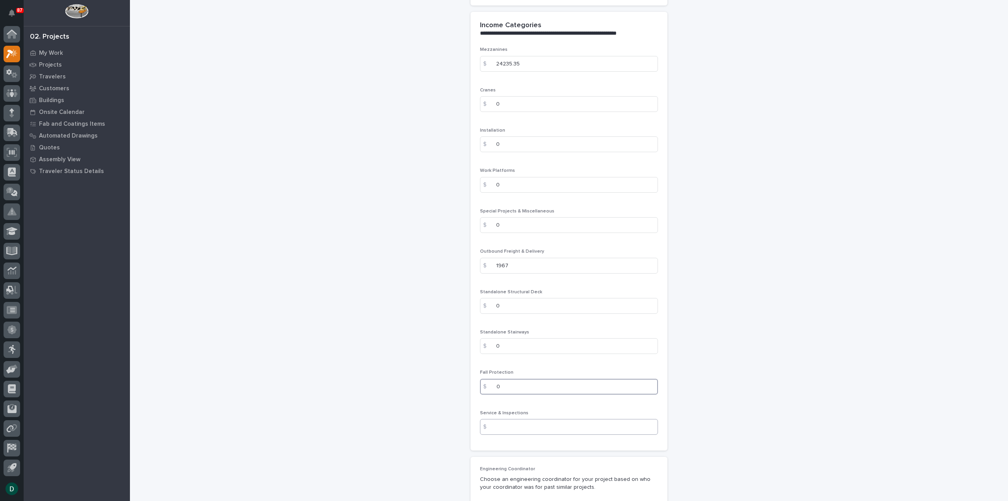
type input "0"
click at [530, 423] on input at bounding box center [569, 427] width 178 height 16
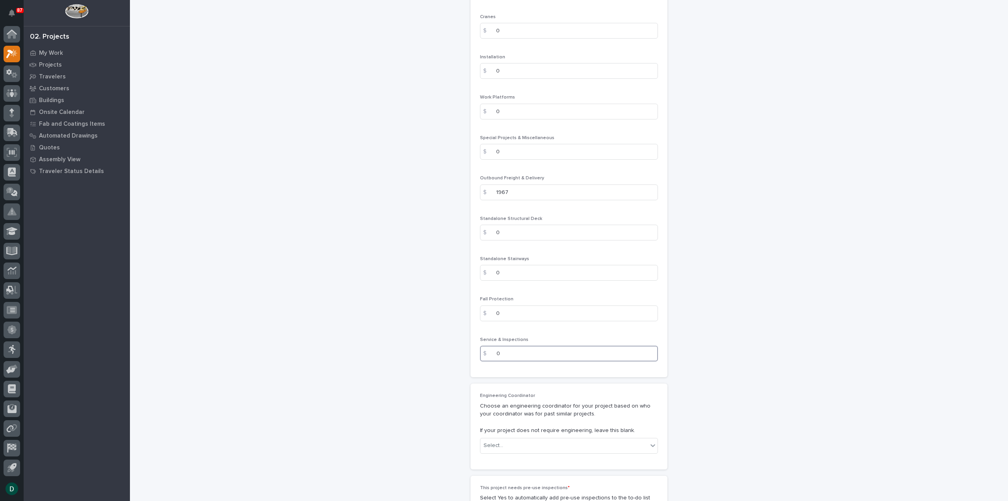
scroll to position [1103, 0]
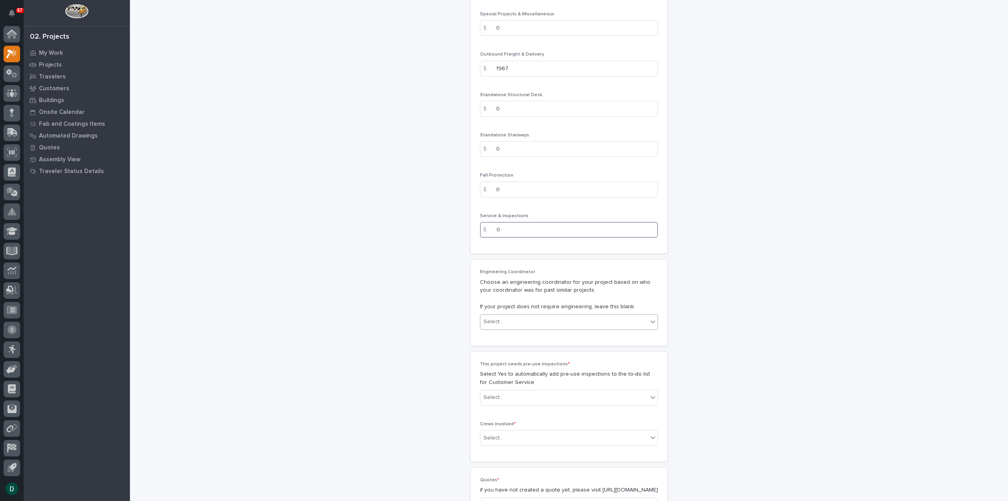
type input "0"
click at [556, 318] on div "Select..." at bounding box center [563, 321] width 167 height 13
click at [555, 320] on div "Select..." at bounding box center [563, 321] width 167 height 13
click at [525, 403] on div "[PERSON_NAME]" at bounding box center [565, 403] width 177 height 14
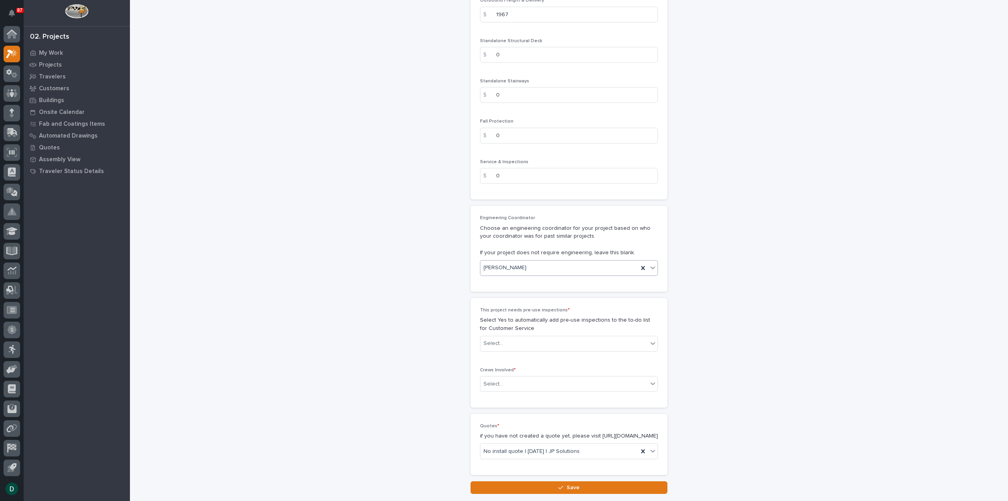
scroll to position [1181, 0]
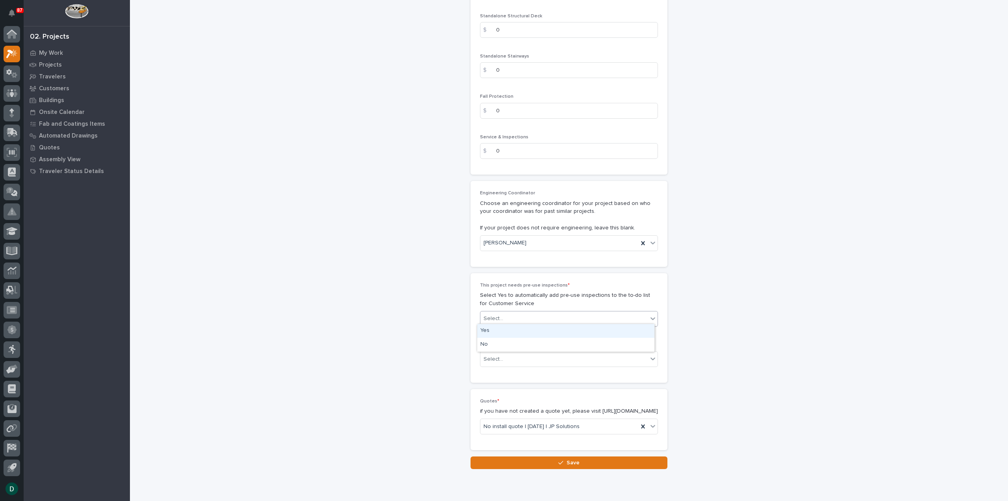
click at [537, 314] on div "Select..." at bounding box center [563, 318] width 167 height 13
click at [503, 349] on div "No" at bounding box center [565, 344] width 177 height 14
click at [520, 356] on div "Select..." at bounding box center [563, 358] width 167 height 13
click at [502, 370] on div "Production" at bounding box center [565, 371] width 177 height 14
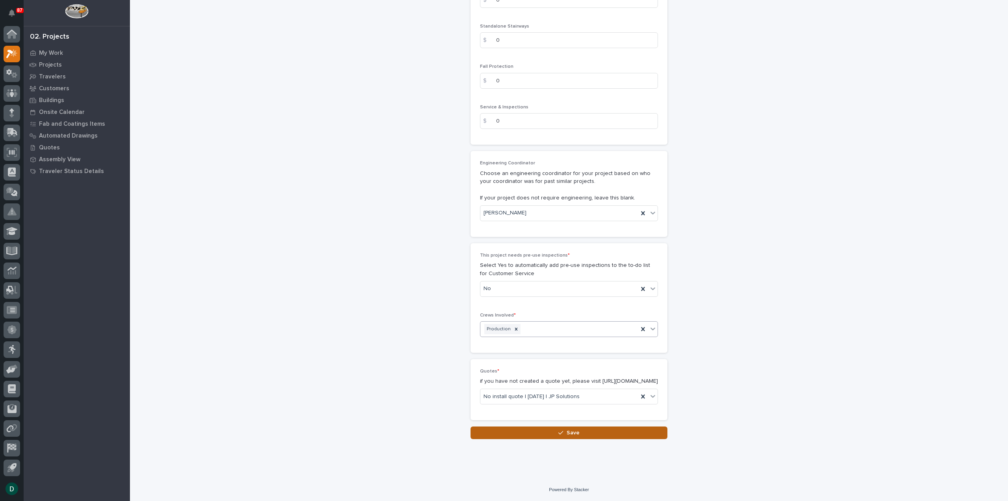
drag, startPoint x: 593, startPoint y: 433, endPoint x: 601, endPoint y: 432, distance: 8.0
click at [593, 433] on button "Save" at bounding box center [569, 432] width 197 height 13
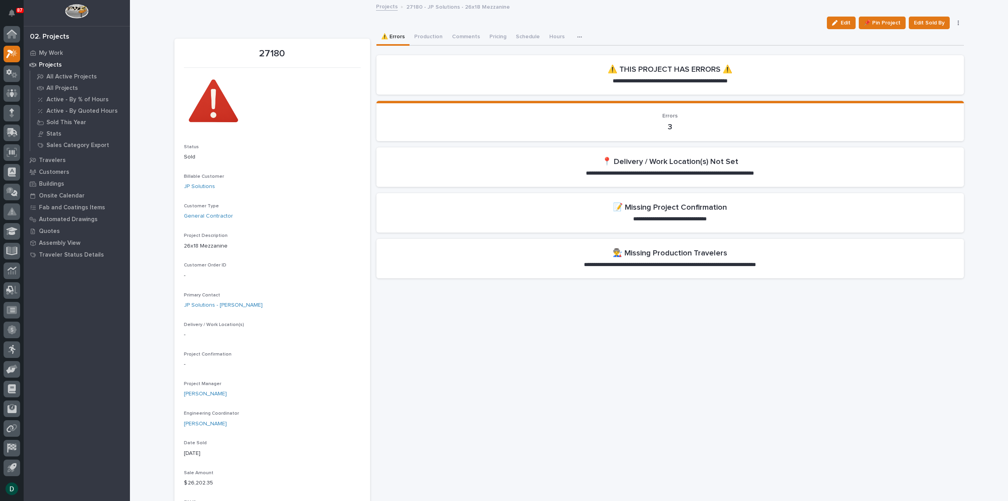
click at [662, 213] on section "**********" at bounding box center [670, 212] width 588 height 39
click at [847, 26] on span "Edit" at bounding box center [846, 22] width 10 height 7
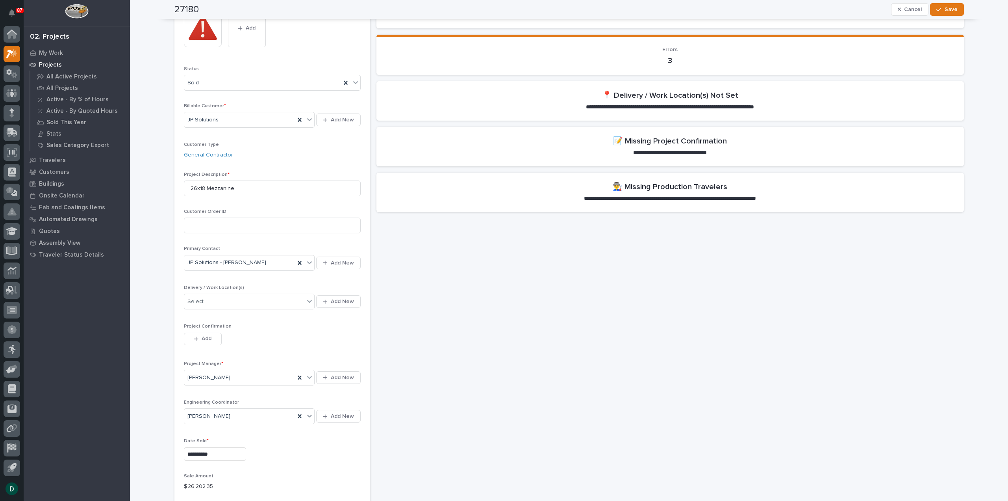
scroll to position [79, 0]
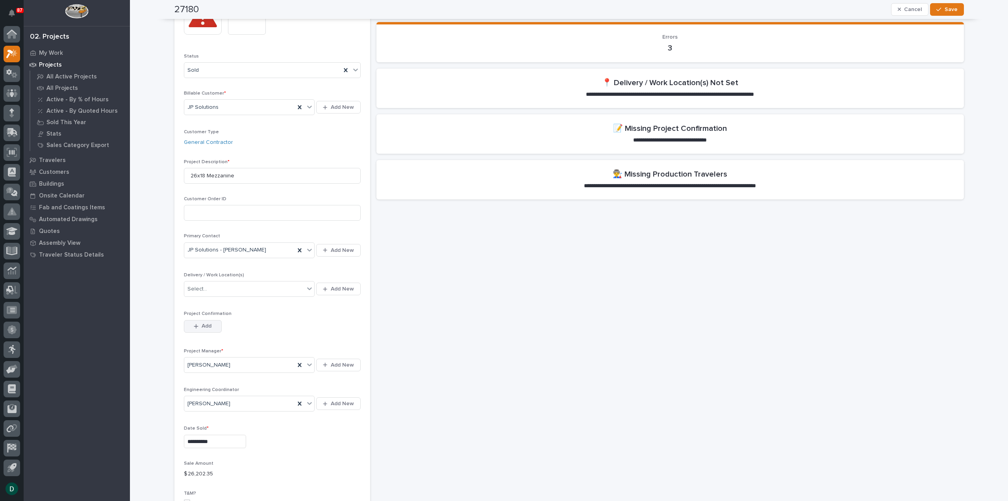
click at [210, 328] on button "Add" at bounding box center [203, 326] width 38 height 13
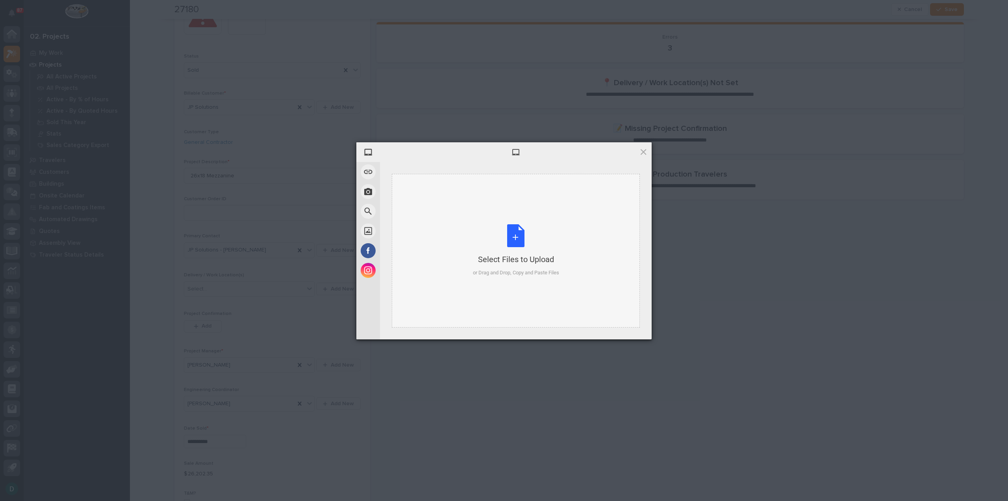
click at [514, 238] on div "Select Files to Upload or Drag and Drop, Copy and Paste Files" at bounding box center [516, 250] width 86 height 52
click at [620, 327] on span "Upload 1" at bounding box center [627, 329] width 15 height 6
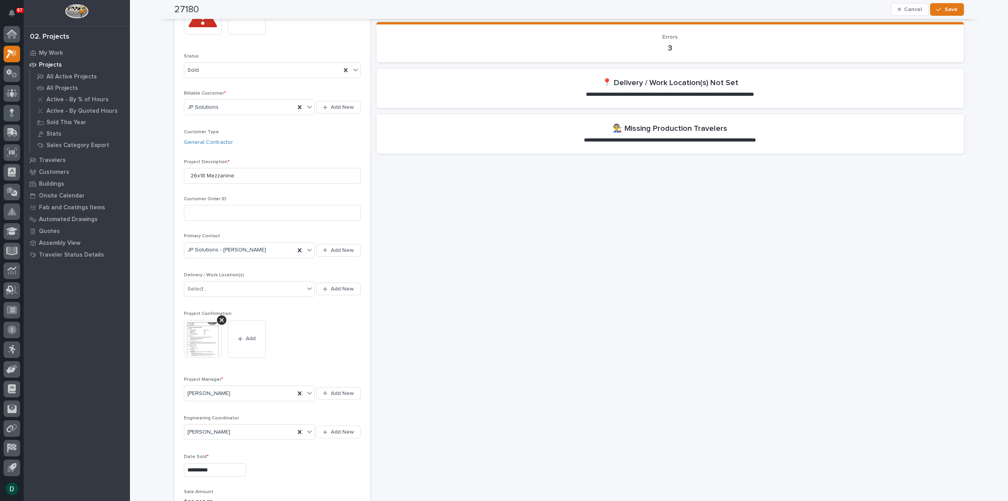
click at [690, 91] on p "**********" at bounding box center [670, 95] width 195 height 8
drag, startPoint x: 688, startPoint y: 89, endPoint x: 692, endPoint y: 89, distance: 4.3
click at [688, 89] on section "**********" at bounding box center [670, 88] width 588 height 39
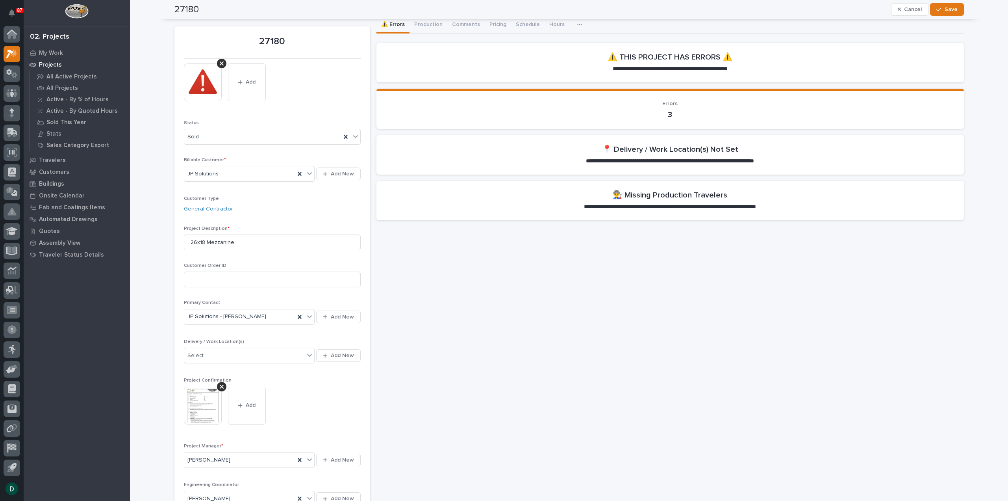
scroll to position [0, 0]
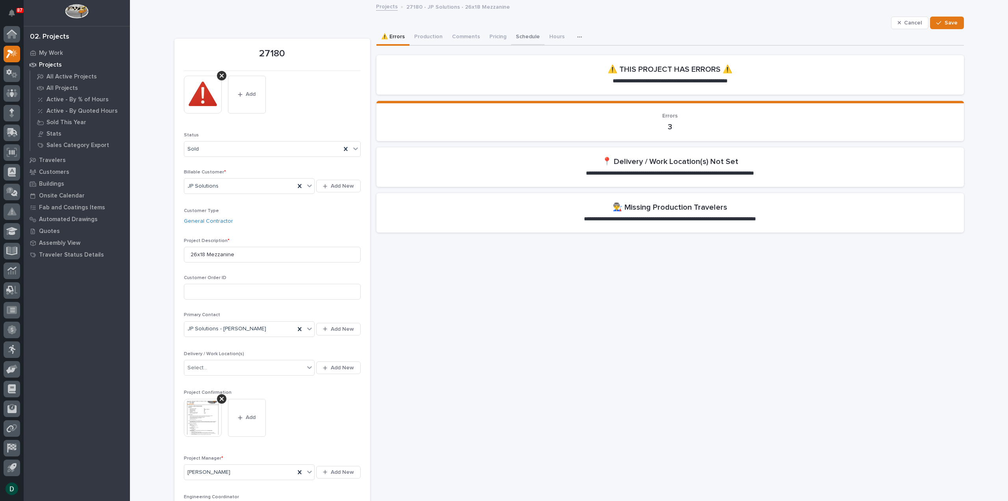
click at [521, 36] on button "Schedule" at bounding box center [527, 37] width 33 height 17
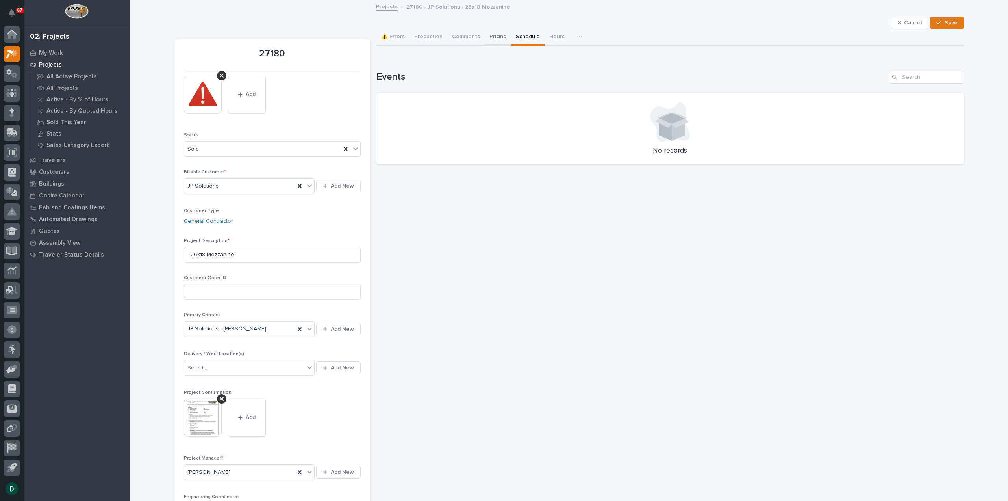
click at [495, 37] on button "Pricing" at bounding box center [498, 37] width 26 height 17
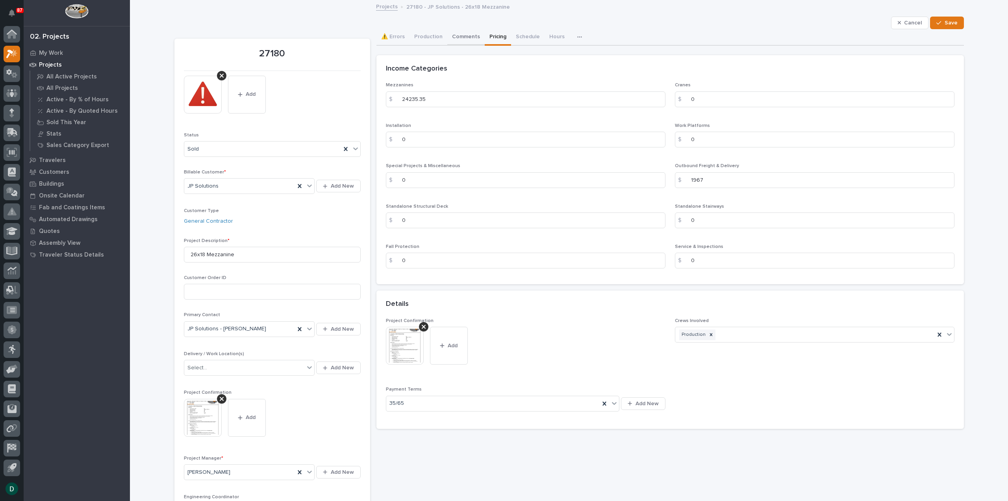
click at [469, 36] on button "Comments" at bounding box center [465, 37] width 37 height 17
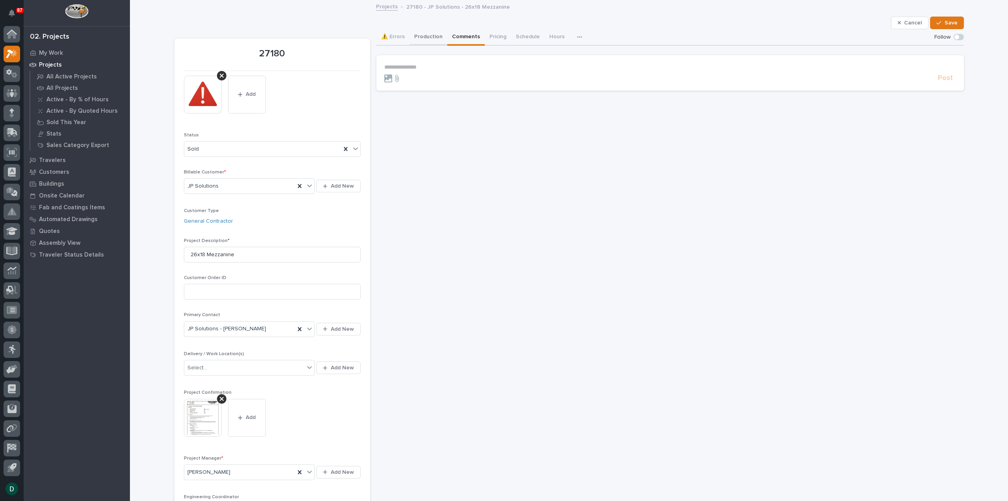
click at [427, 38] on button "Production" at bounding box center [429, 37] width 38 height 17
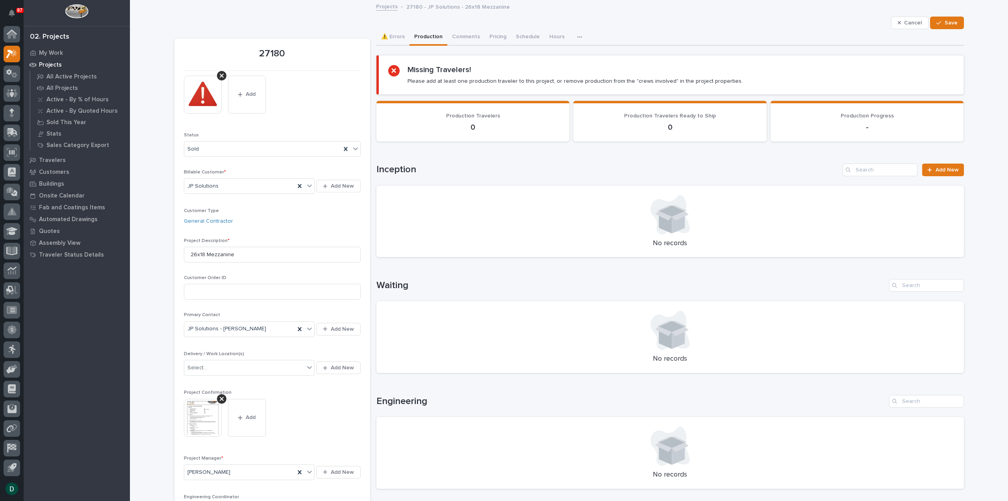
click at [573, 33] on button "button" at bounding box center [581, 37] width 17 height 16
click at [387, 36] on button "⚠️ Errors" at bounding box center [392, 37] width 33 height 17
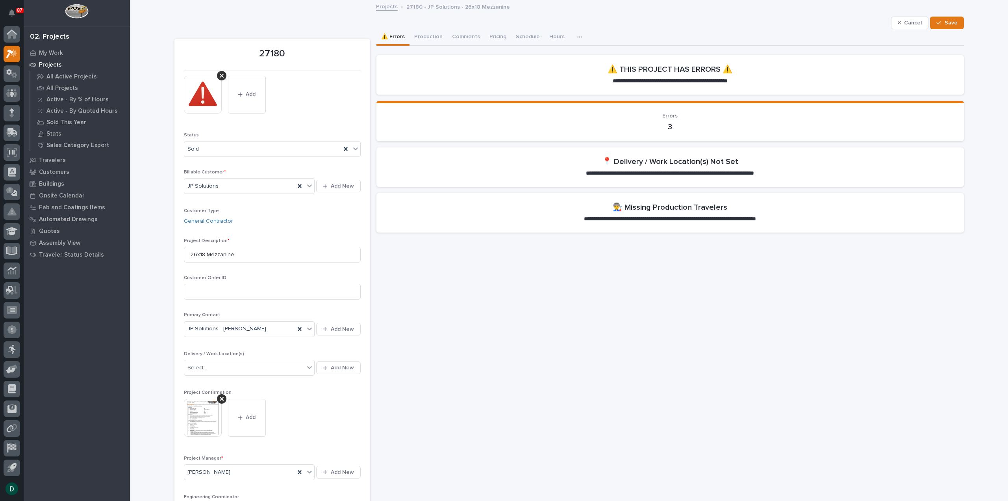
click at [744, 172] on p "**********" at bounding box center [670, 173] width 195 height 8
click at [665, 159] on h2 "📍 Delivery / Work Location(s) Not Set" at bounding box center [670, 161] width 136 height 9
click at [945, 22] on span "Save" at bounding box center [951, 22] width 13 height 7
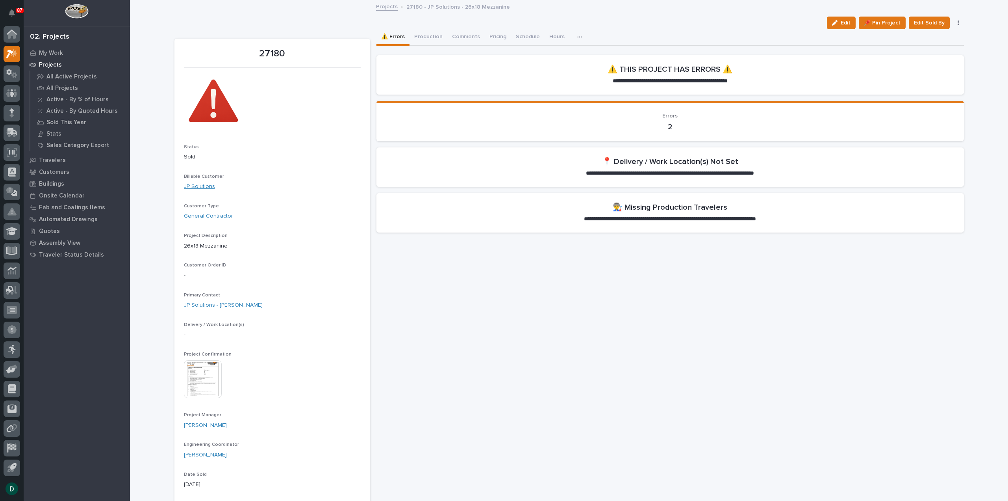
click at [205, 187] on link "JP Solutions" at bounding box center [199, 186] width 31 height 8
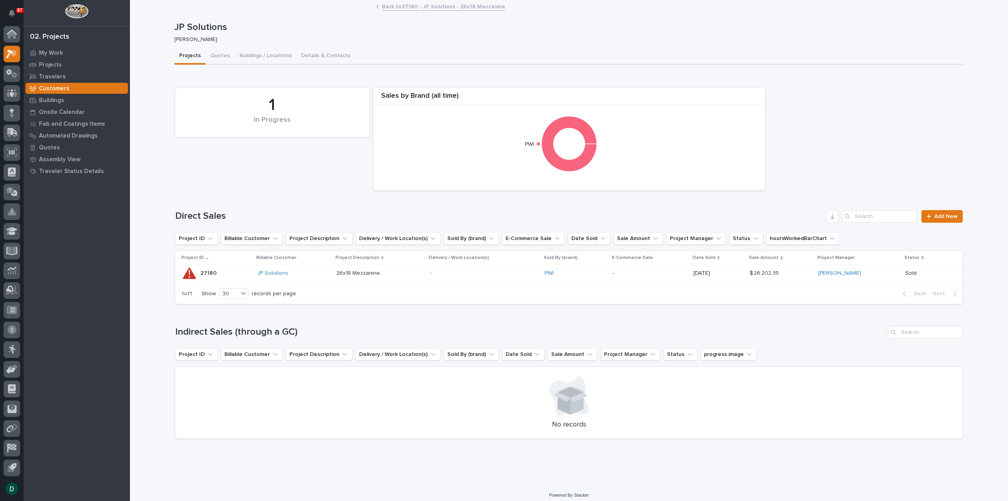
click at [269, 54] on button "Buildings / Locations" at bounding box center [266, 56] width 62 height 17
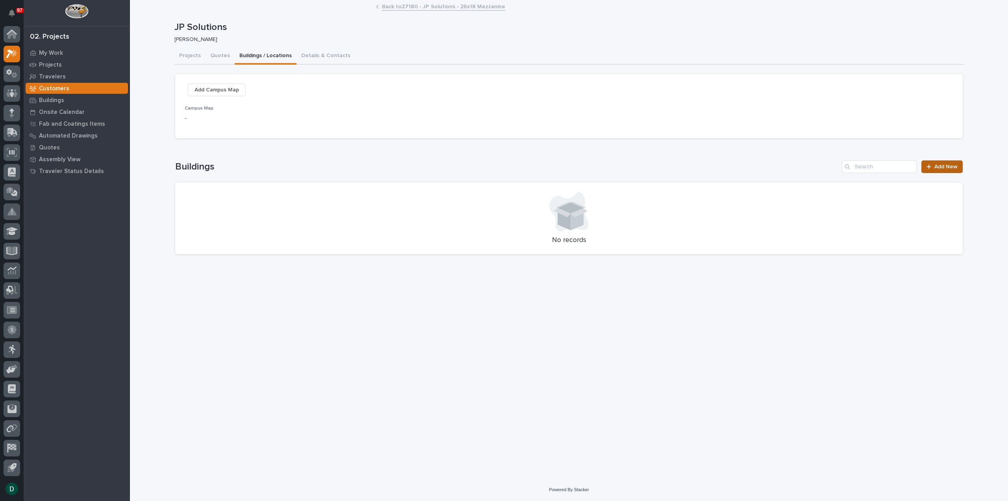
click at [944, 166] on span "Add New" at bounding box center [945, 167] width 23 height 6
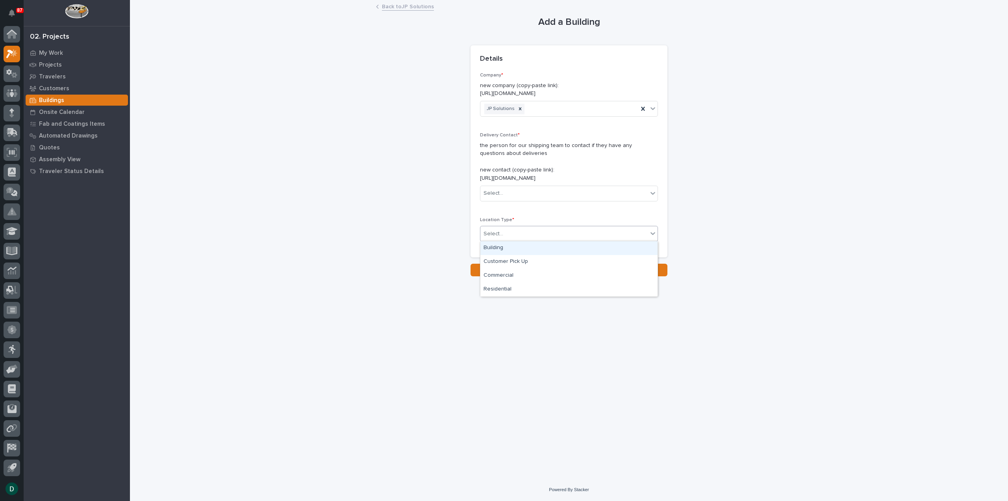
click at [529, 233] on div "Select..." at bounding box center [563, 233] width 167 height 13
click at [517, 250] on div "Building" at bounding box center [568, 248] width 177 height 14
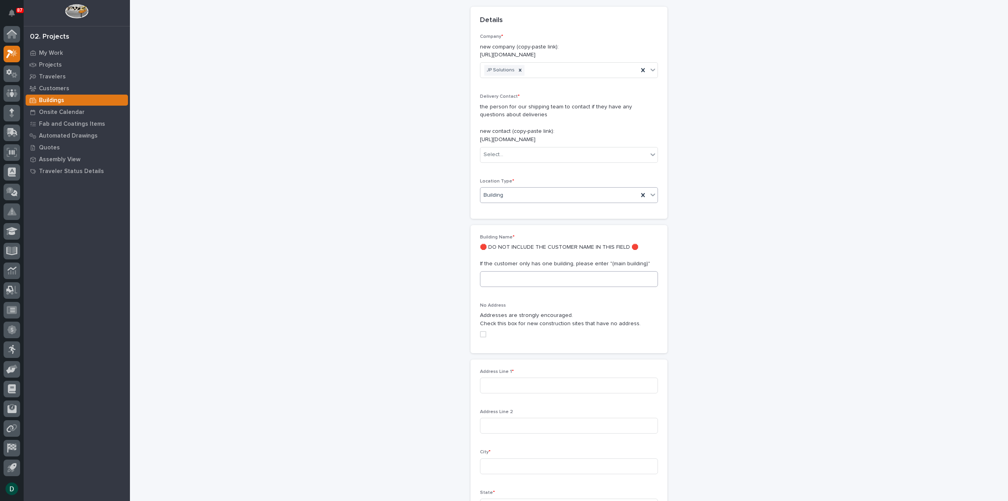
scroll to position [79, 0]
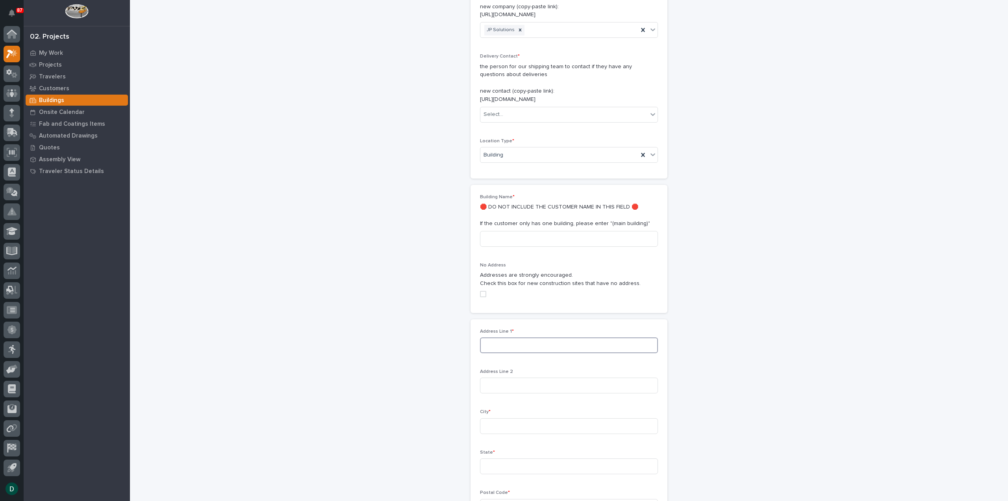
click at [501, 345] on input at bounding box center [569, 345] width 178 height 16
paste input "3030 Clarendon Boulevard, Arlington, VA 22201"
drag, startPoint x: 603, startPoint y: 343, endPoint x: 565, endPoint y: 344, distance: 37.8
click at [550, 343] on input "3030 Clarendon Boulevard, Arlington, VA 22201" at bounding box center [569, 345] width 178 height 16
type input "3030 Clarendon Boulevard"
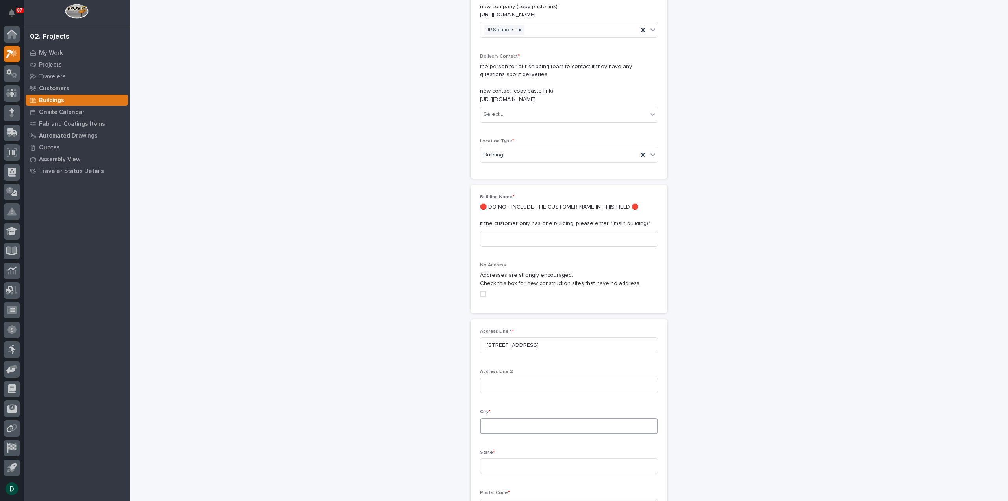
click at [510, 427] on input at bounding box center [569, 426] width 178 height 16
type input "Arlington"
type input "VA"
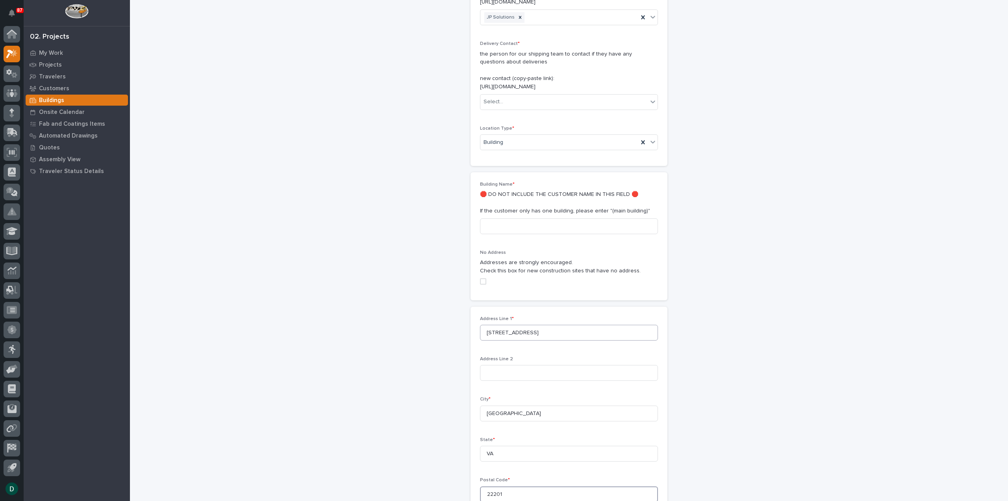
scroll to position [209, 0]
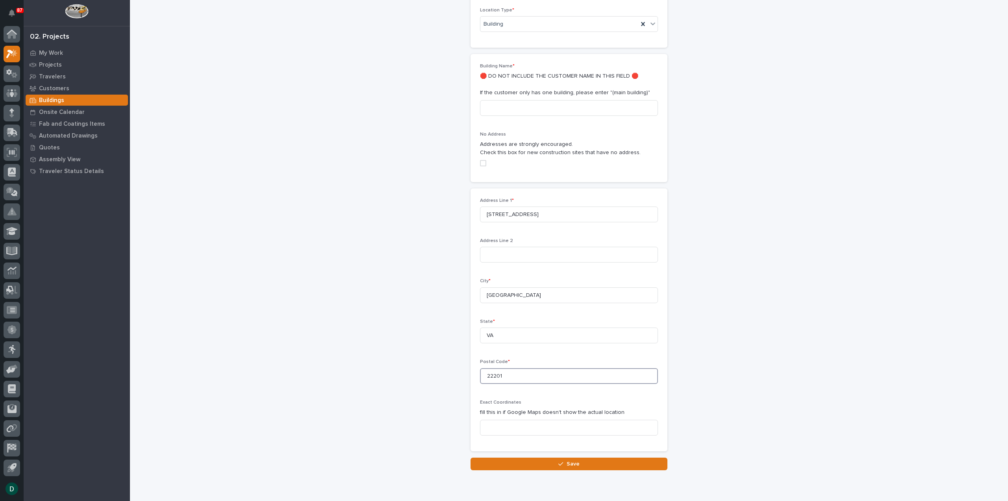
type input "22201"
click at [797, 379] on div "Add a Building Loading... Saving… Loading... Saving… Loading... Saving… Details…" at bounding box center [569, 130] width 790 height 678
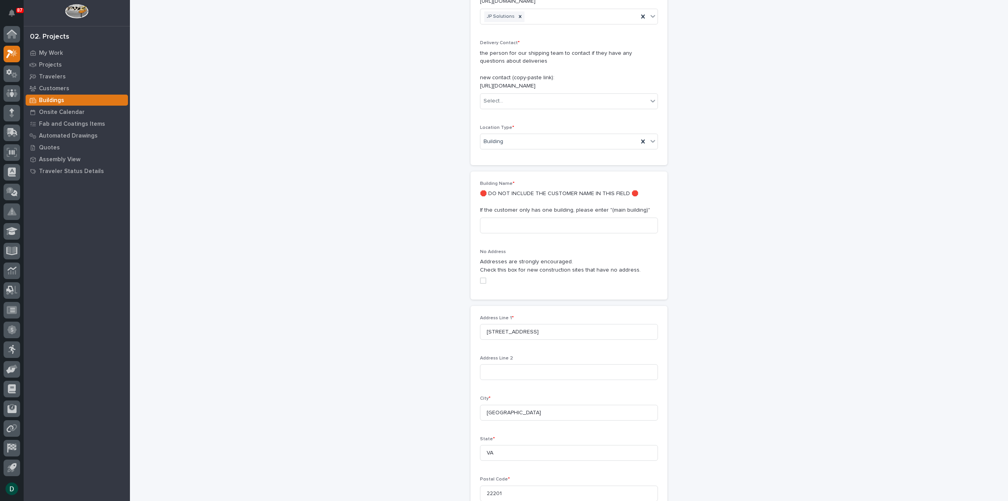
scroll to position [82, 0]
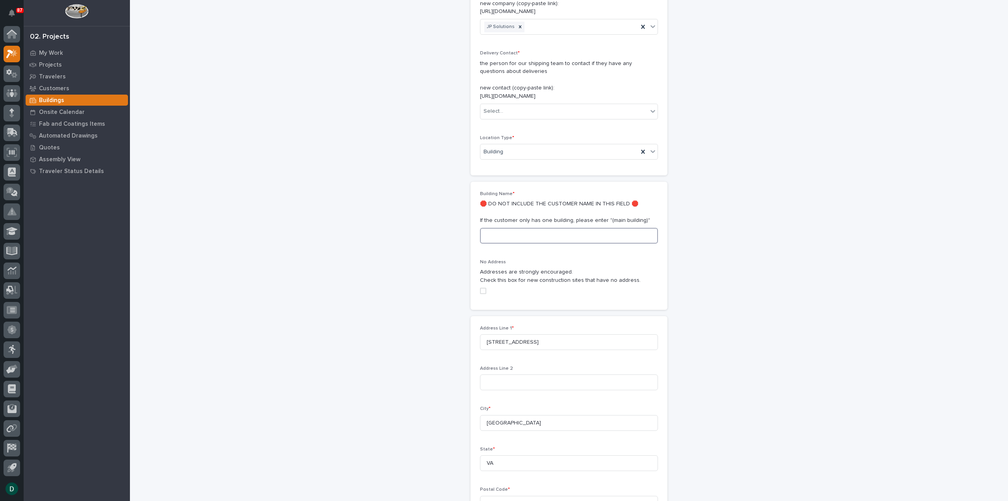
click at [564, 232] on input at bounding box center [569, 236] width 178 height 16
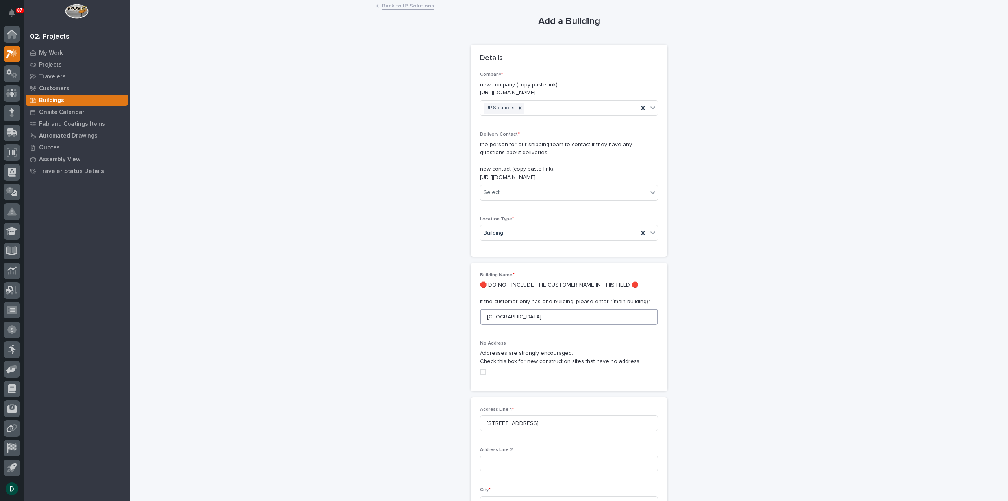
scroll to position [0, 0]
type input "Main Building"
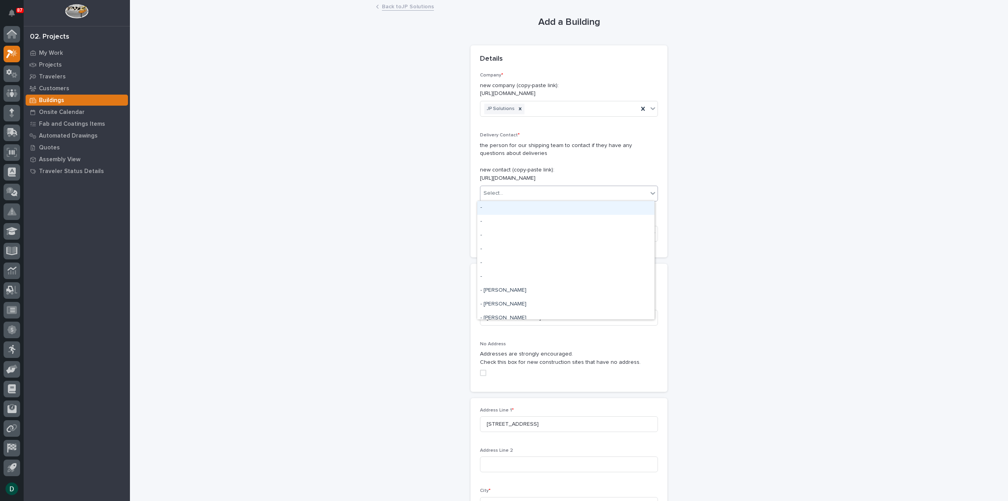
click at [588, 193] on div "Select..." at bounding box center [563, 193] width 167 height 13
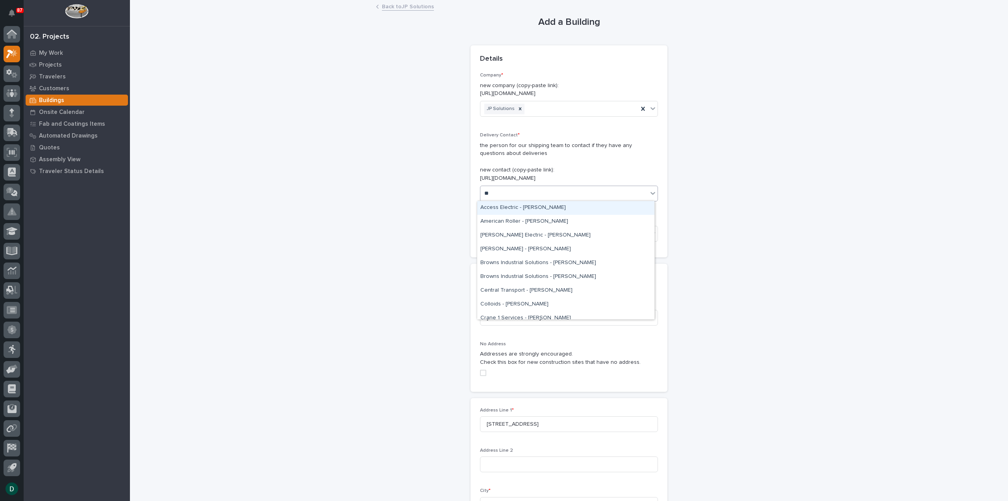
type input "*"
type input "**"
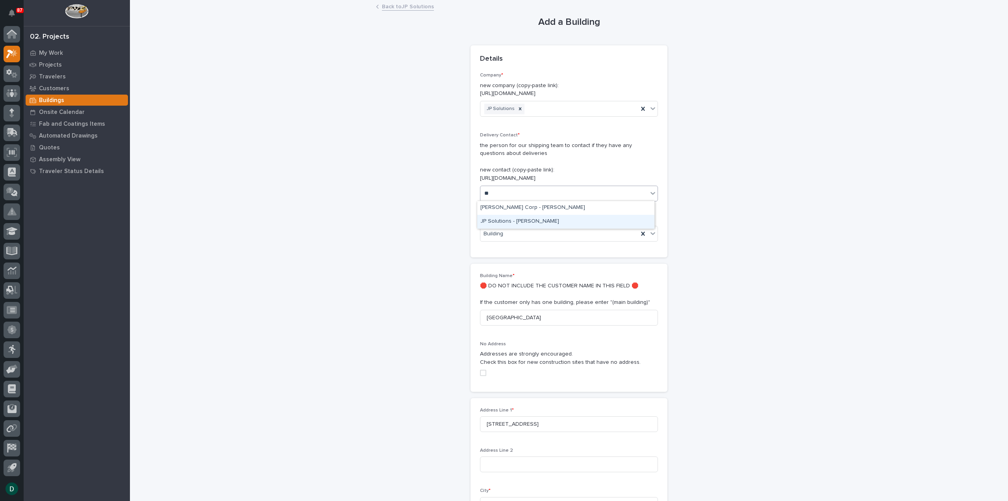
click at [531, 225] on div "JP Solutions - [PERSON_NAME]" at bounding box center [565, 222] width 177 height 14
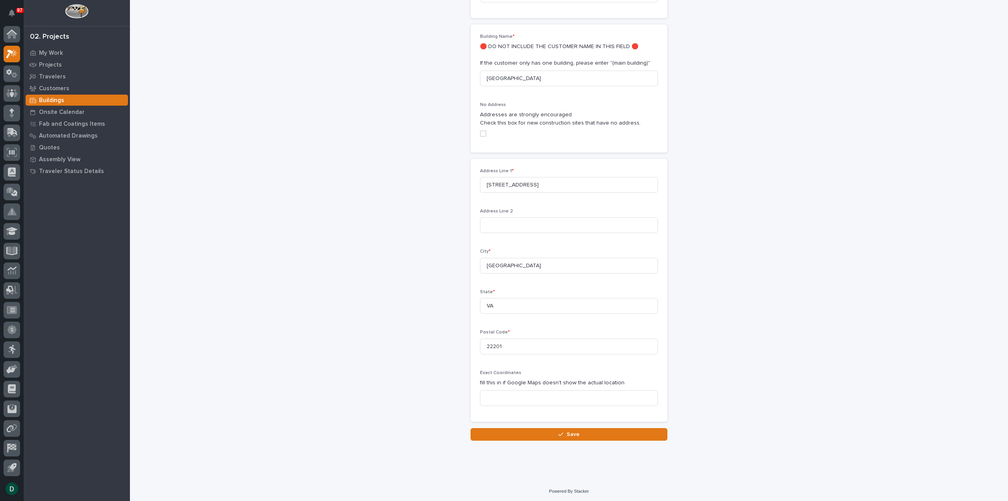
scroll to position [239, 0]
click at [621, 429] on button "Save" at bounding box center [569, 433] width 197 height 13
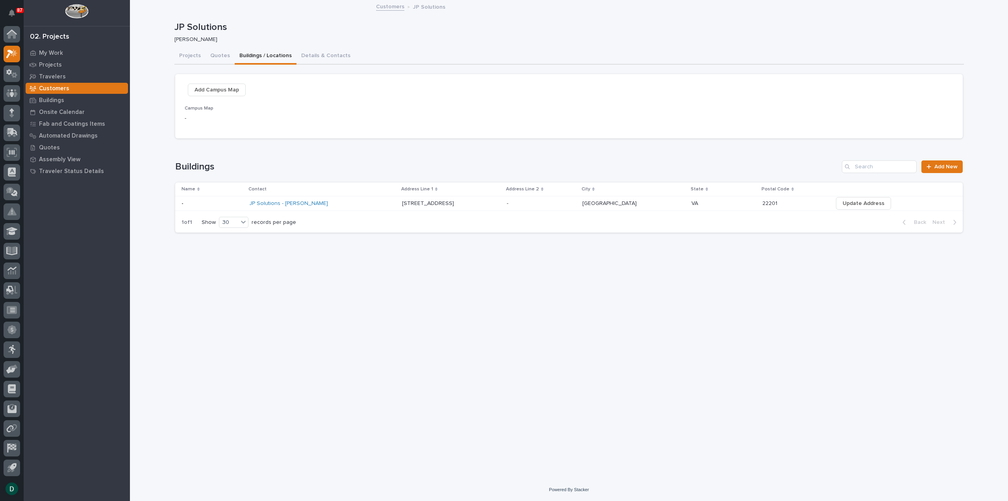
click at [406, 282] on div "Loading... Saving… Loading... Saving… JP Solutions JP Solutions Derek Lenhart S…" at bounding box center [569, 230] width 797 height 458
click at [389, 5] on link "Customers" at bounding box center [390, 6] width 28 height 9
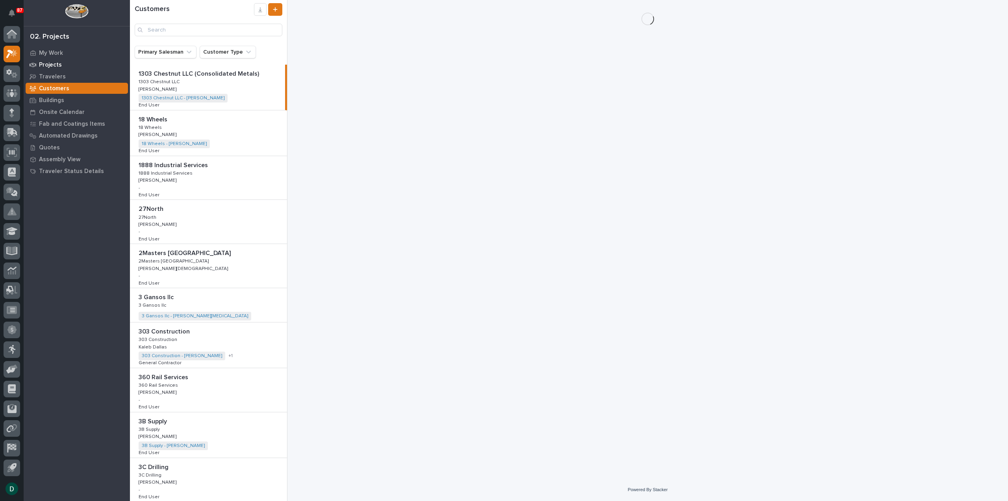
click at [57, 67] on p "Projects" at bounding box center [50, 64] width 23 height 7
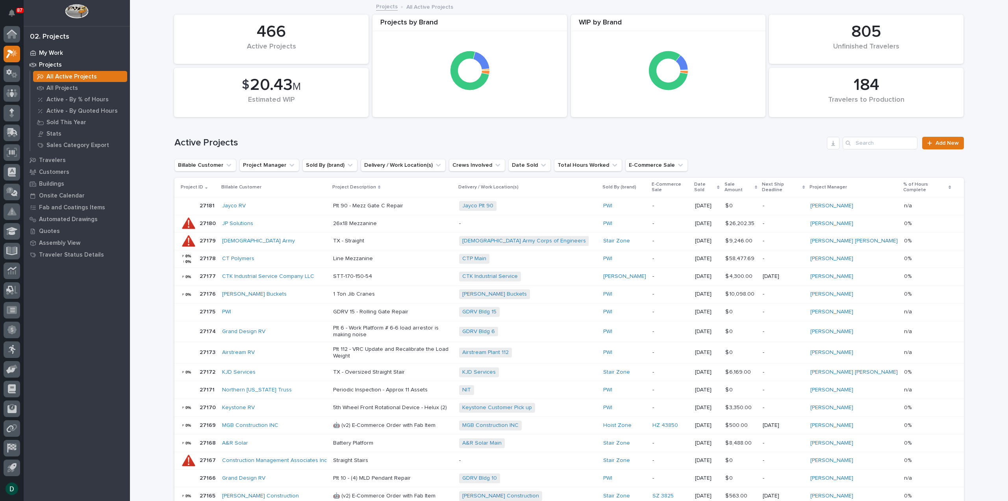
click at [55, 52] on p "My Work" at bounding box center [51, 53] width 24 height 7
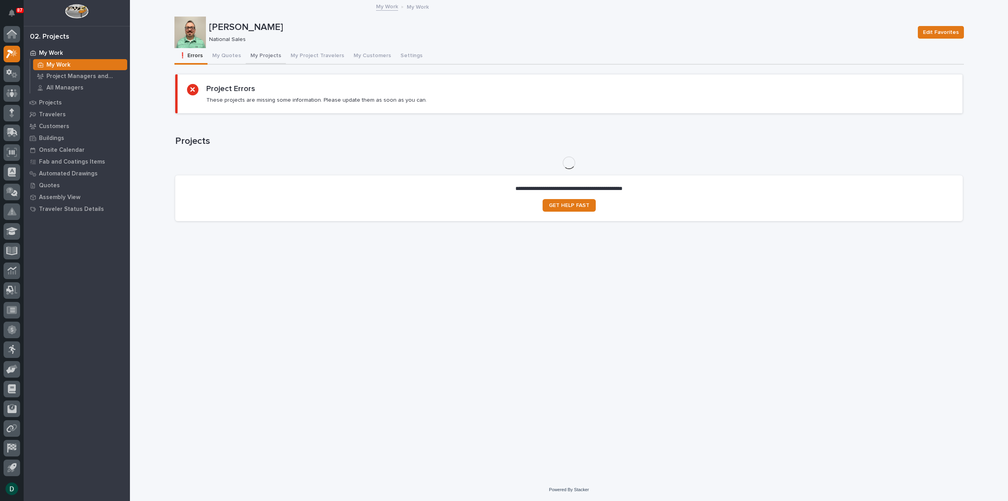
click at [270, 52] on button "My Projects" at bounding box center [266, 56] width 40 height 17
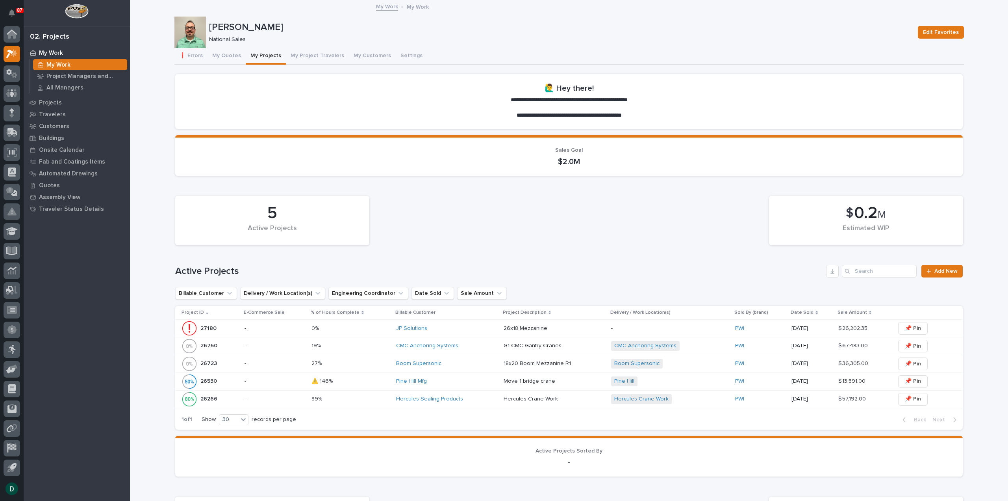
click at [280, 330] on p "-" at bounding box center [275, 328] width 61 height 7
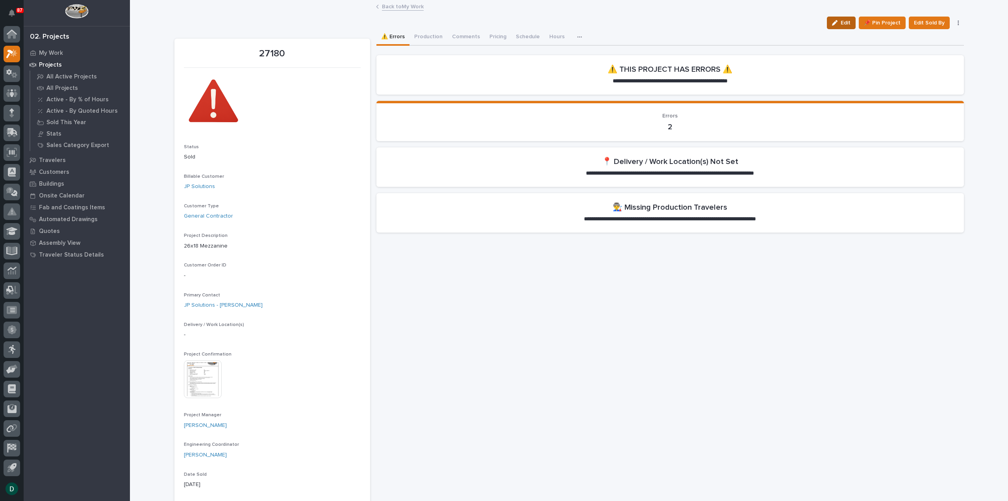
click at [841, 21] on span "Edit" at bounding box center [846, 22] width 10 height 7
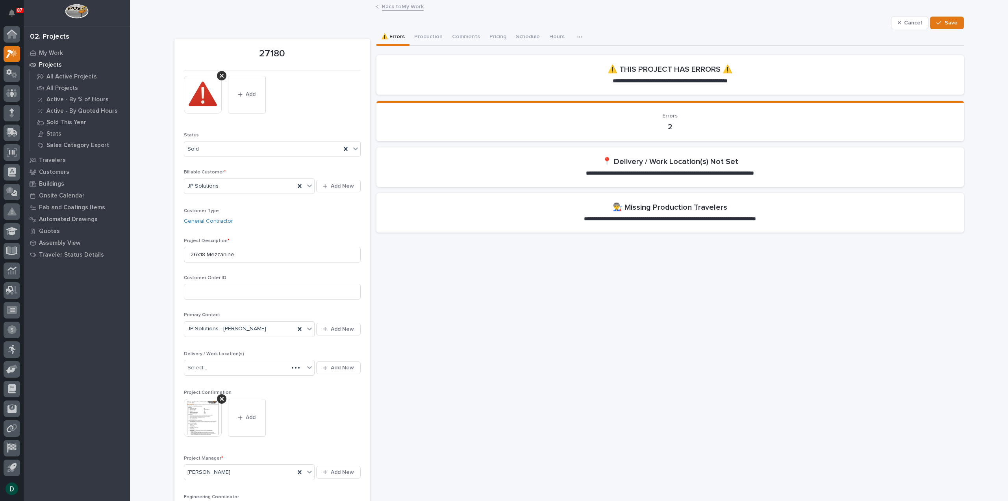
scroll to position [39, 0]
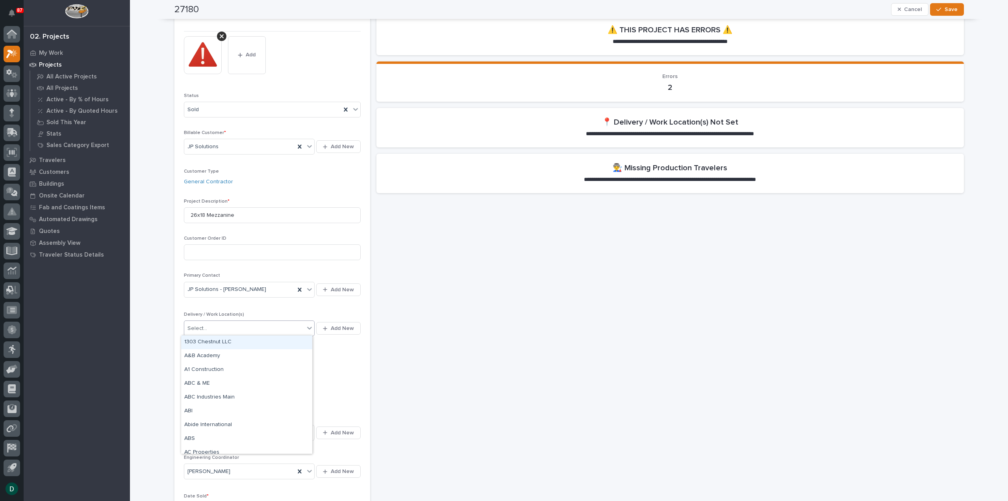
click at [287, 330] on div "Select..." at bounding box center [244, 328] width 120 height 13
type input "*"
click at [331, 328] on span "Add New" at bounding box center [342, 327] width 23 height 7
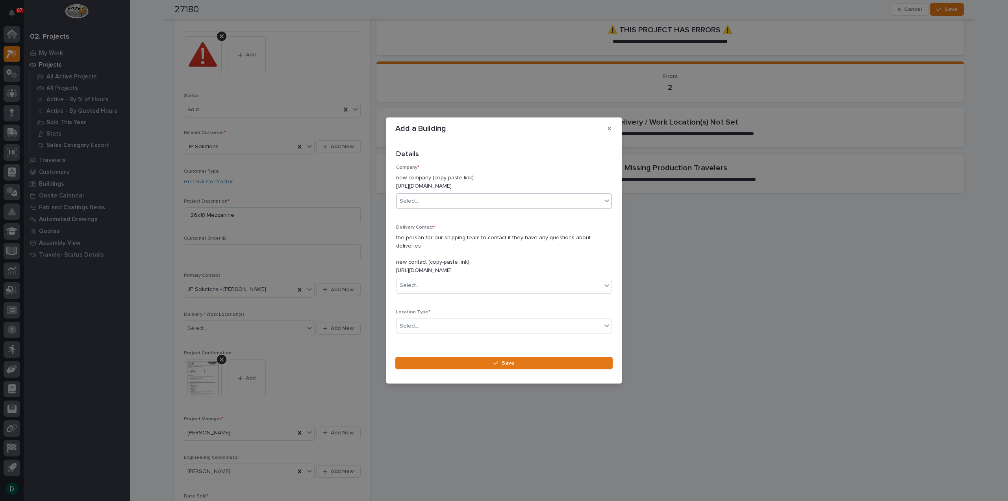
click at [466, 208] on div "Select..." at bounding box center [499, 201] width 205 height 13
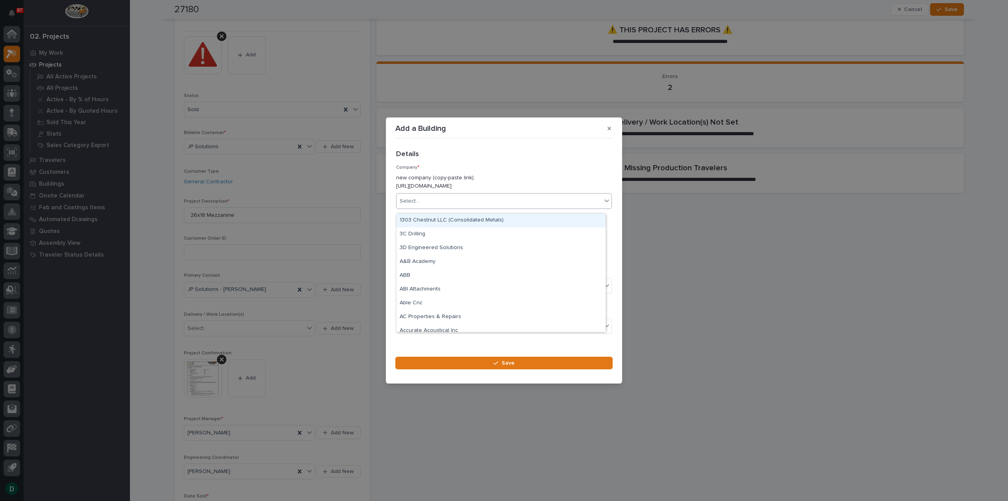
click at [466, 208] on div "Select..." at bounding box center [499, 201] width 205 height 13
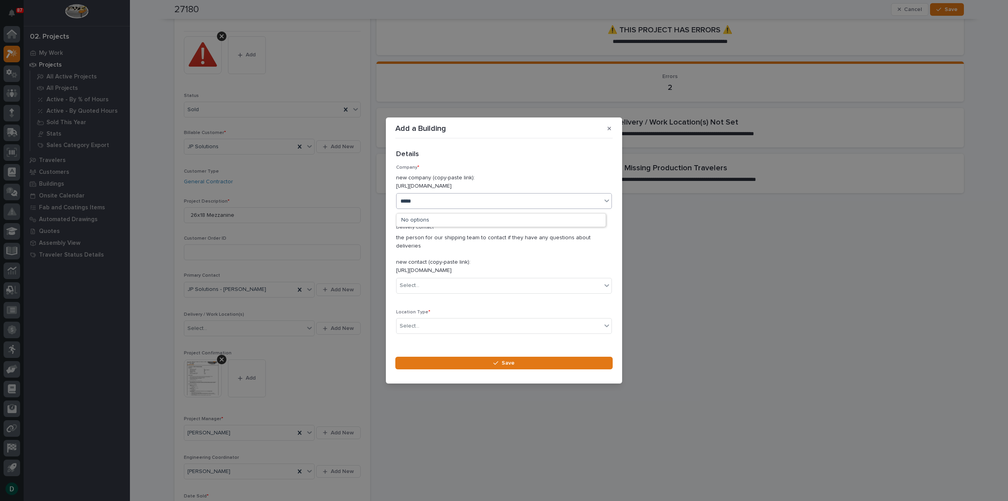
type input "*****"
click at [495, 253] on p "the person for our shipping team to contact if they have any questions about de…" at bounding box center [504, 254] width 216 height 41
click at [603, 204] on icon at bounding box center [607, 201] width 8 height 8
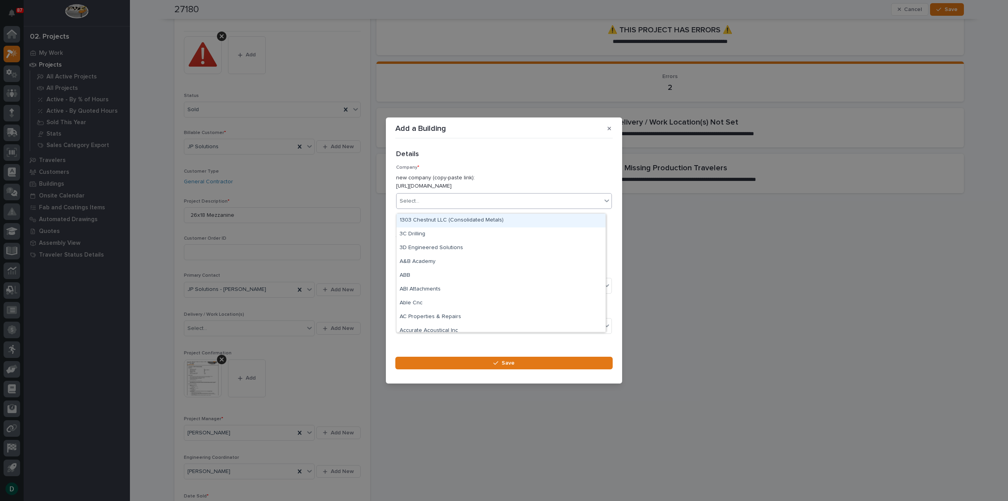
click at [603, 204] on icon at bounding box center [607, 201] width 8 height 8
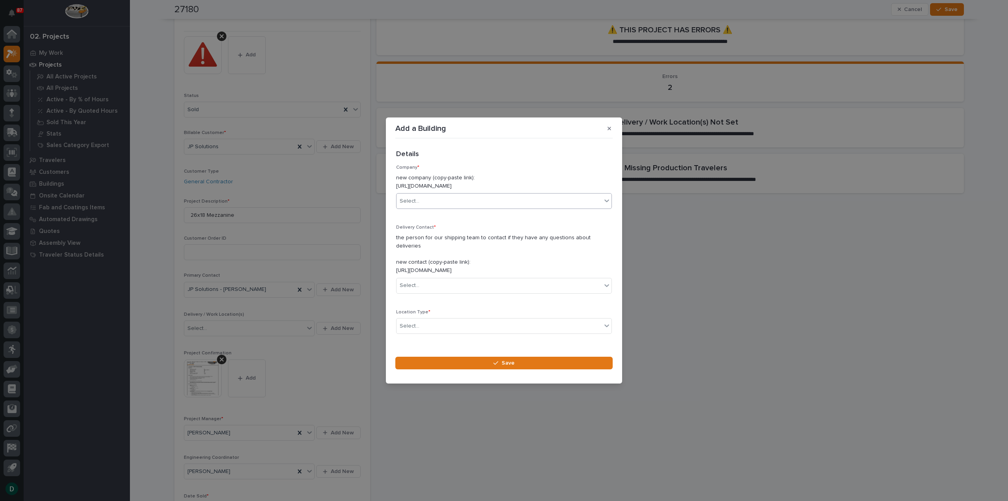
click at [591, 206] on div "Select..." at bounding box center [499, 201] width 205 height 13
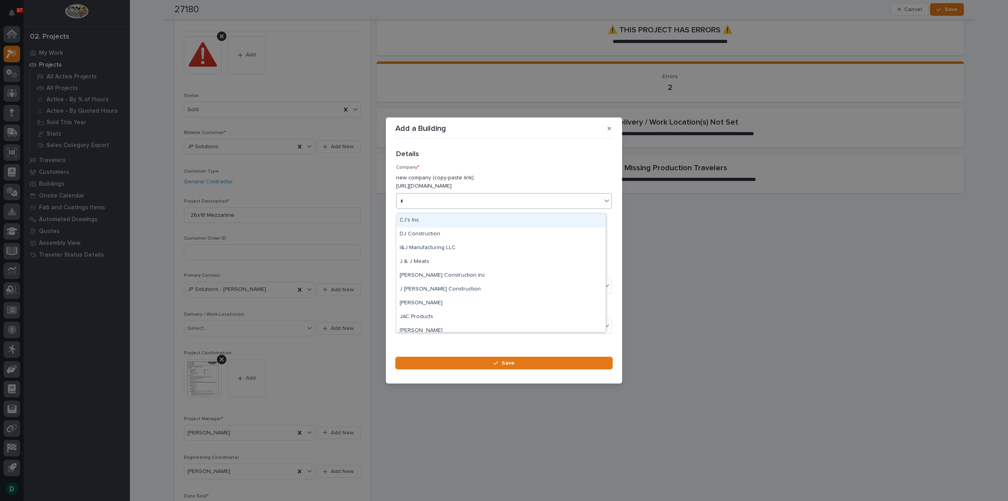
type input "**"
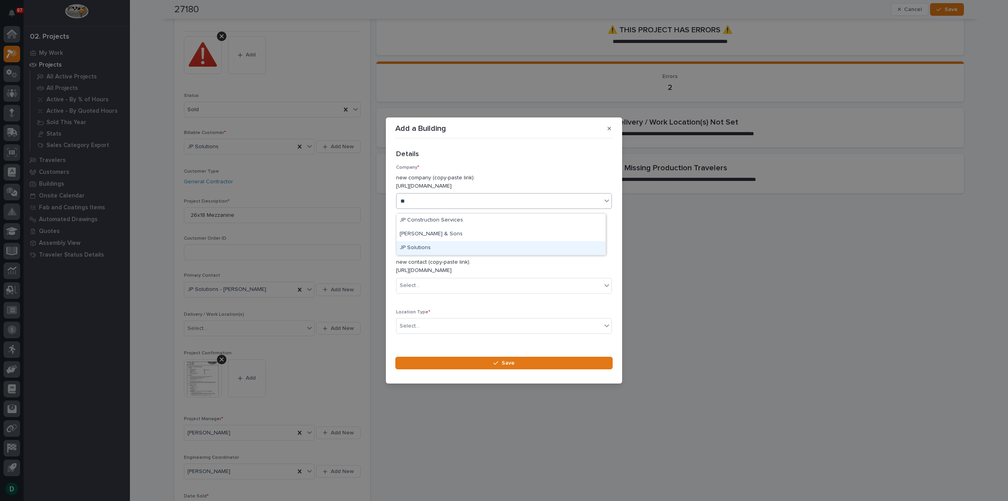
click at [438, 251] on div "JP Solutions" at bounding box center [501, 248] width 209 height 14
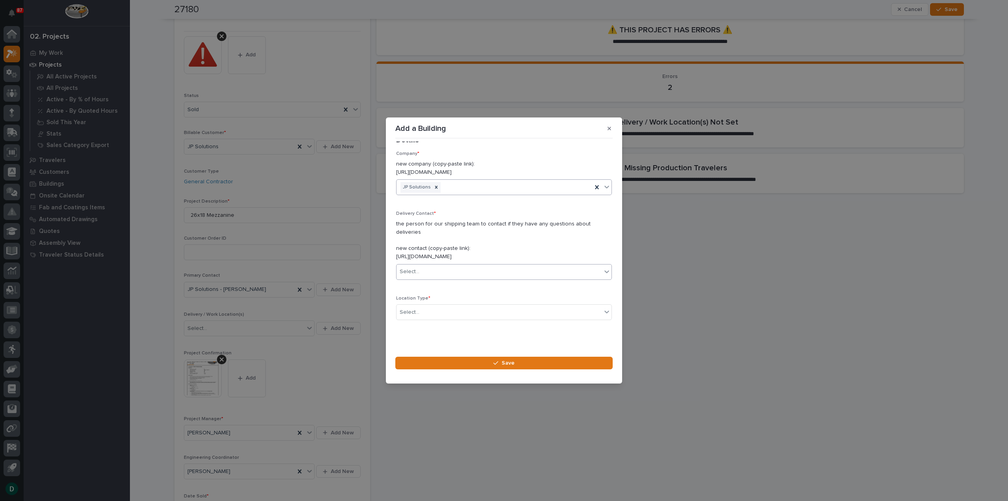
scroll to position [21, 0]
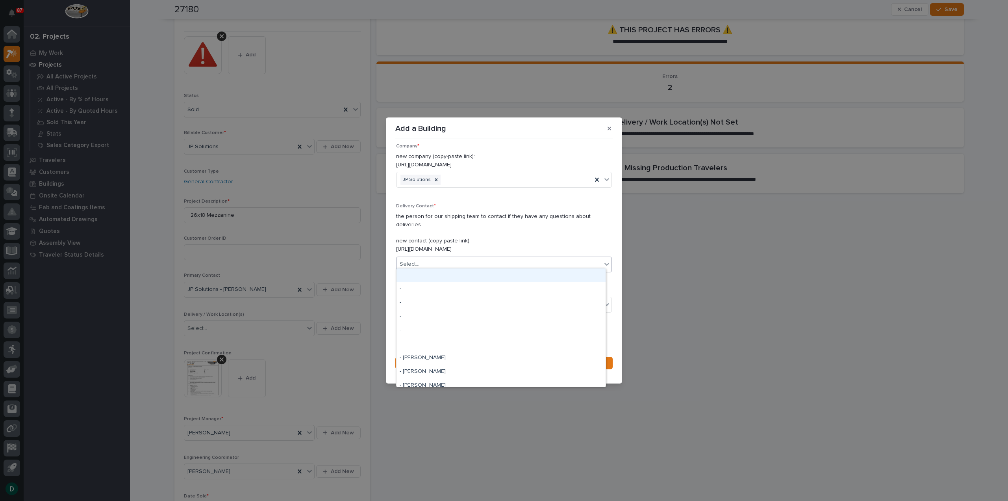
click at [461, 263] on div "Select..." at bounding box center [499, 264] width 205 height 13
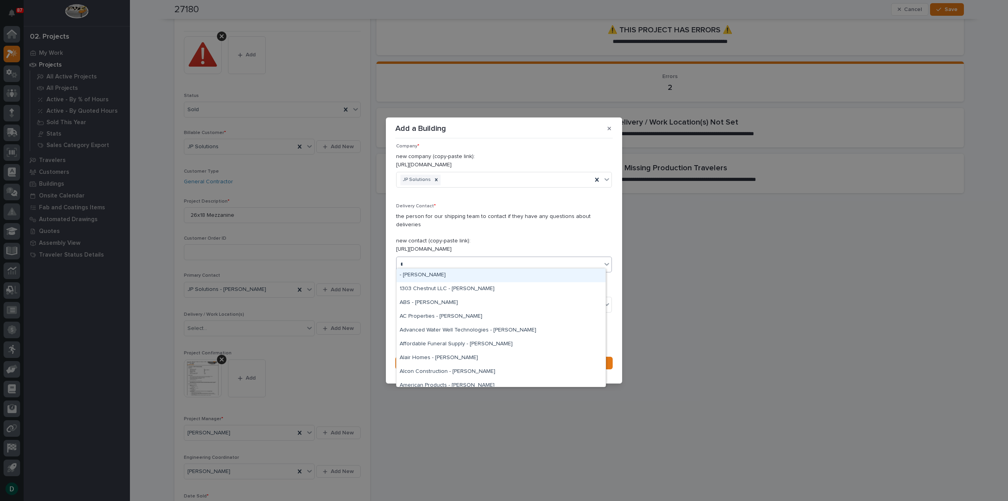
type input "**"
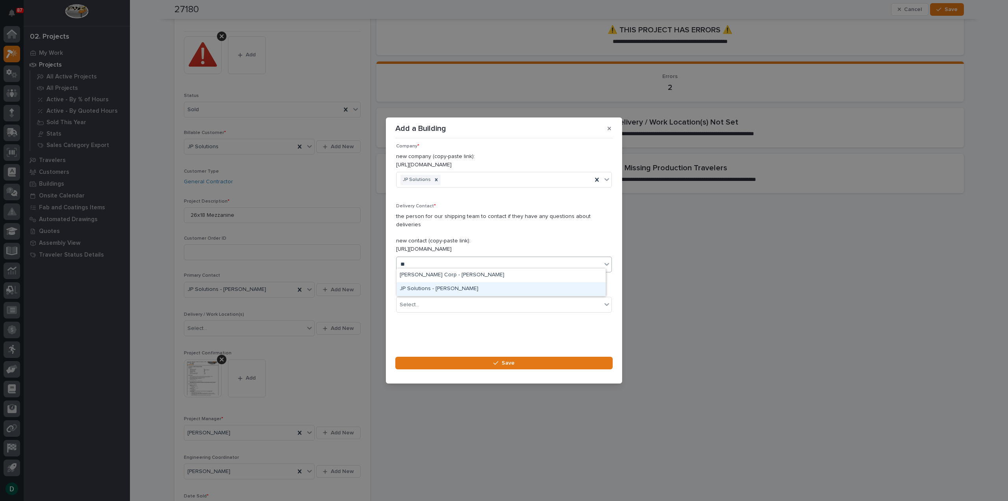
click at [471, 289] on div "JP Solutions - [PERSON_NAME]" at bounding box center [501, 289] width 209 height 14
click at [440, 300] on div "Select..." at bounding box center [499, 304] width 205 height 13
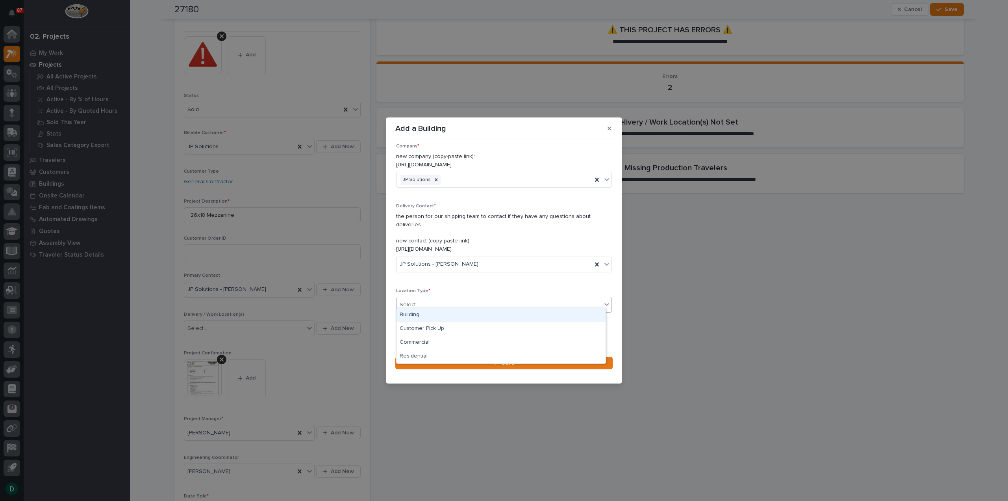
click at [439, 319] on div "Building" at bounding box center [501, 315] width 209 height 14
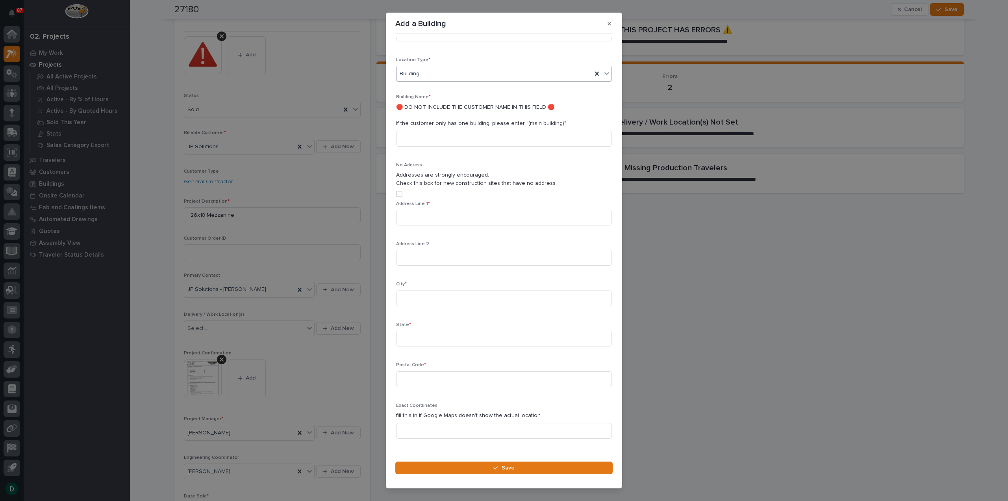
scroll to position [168, 0]
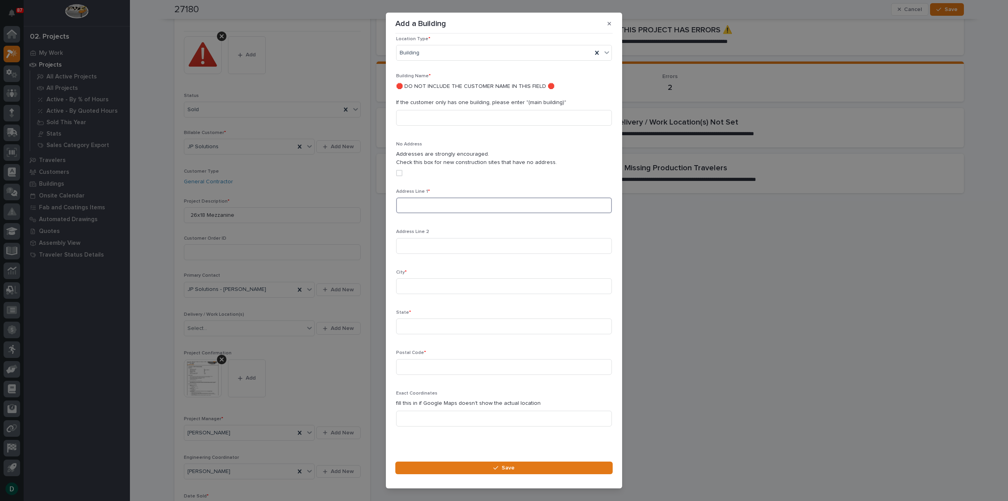
click at [464, 197] on input at bounding box center [504, 205] width 216 height 16
paste input "3030 Clarendon Boulevard"
type input "3030 Clarendon Boulevard"
click at [438, 282] on input at bounding box center [504, 286] width 216 height 16
type input "Arlington"
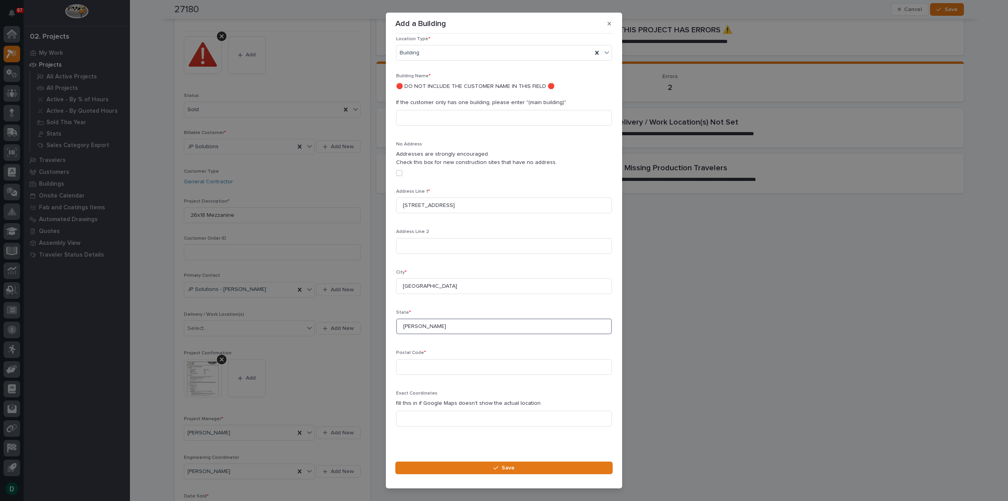
drag, startPoint x: 434, startPoint y: 313, endPoint x: 377, endPoint y: 315, distance: 56.7
click at [377, 315] on div "Add a Building Loading... Saving… Loading... Saving… Loading... Saving… Details…" at bounding box center [504, 250] width 1008 height 501
type input "VA"
click at [473, 360] on input at bounding box center [504, 367] width 216 height 16
type input "22201"
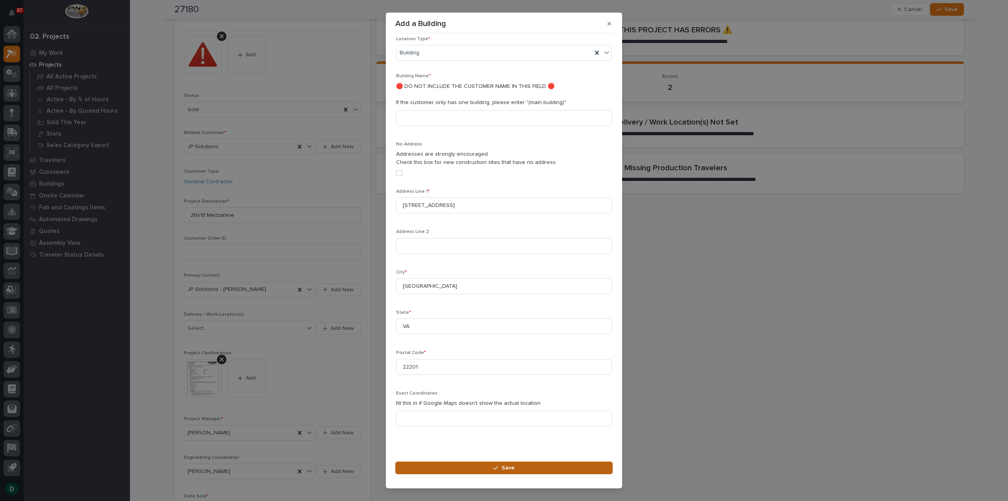
click at [518, 469] on button "Save" at bounding box center [503, 467] width 217 height 13
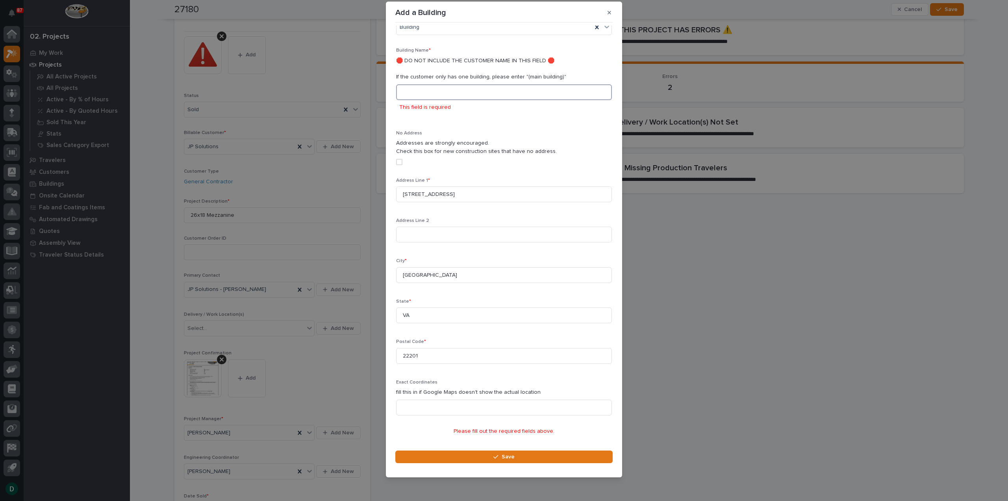
click at [470, 84] on input at bounding box center [504, 92] width 216 height 16
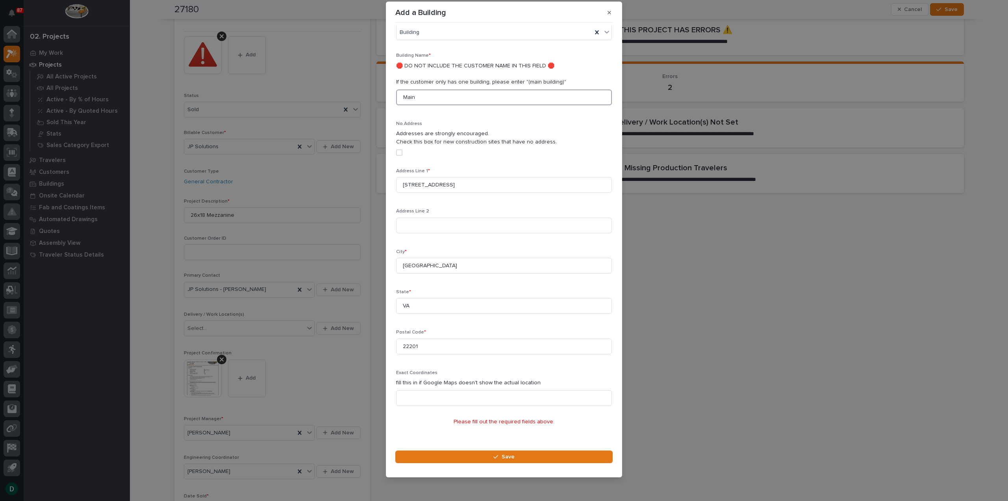
scroll to position [168, 0]
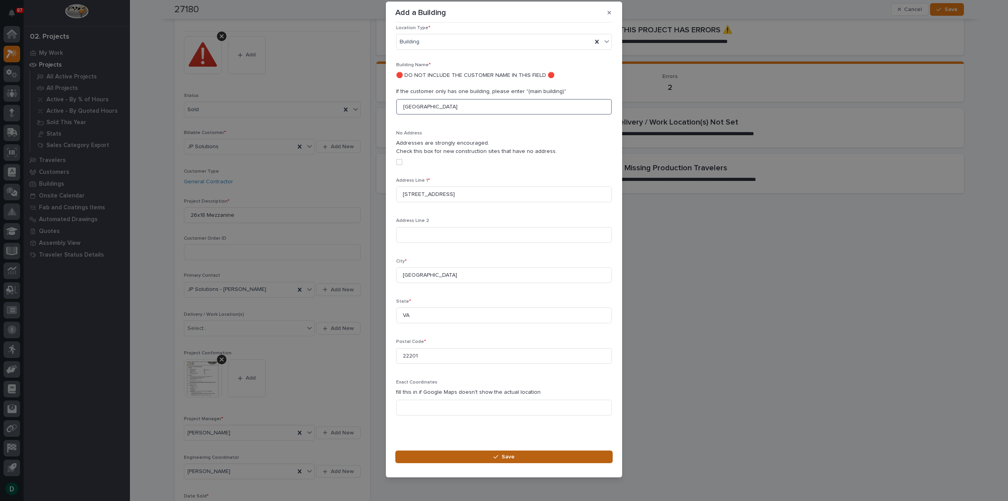
type input "Main Building"
click at [508, 455] on span "Save" at bounding box center [508, 456] width 13 height 7
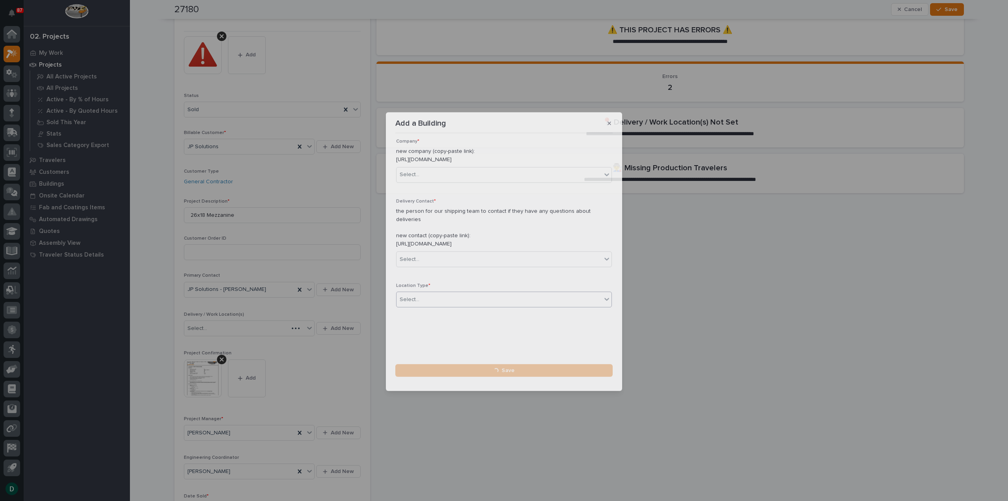
scroll to position [0, 0]
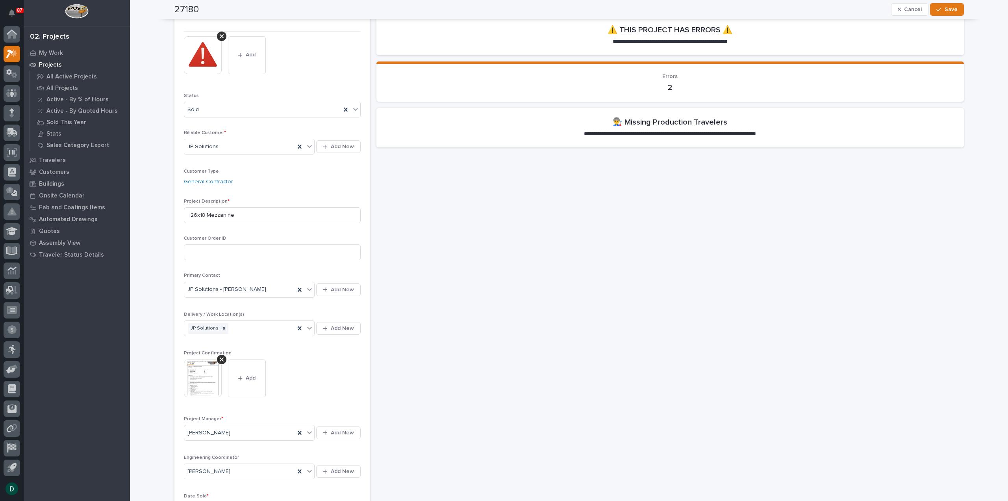
click at [669, 126] on h2 "👨‍🏭 Missing Production Travelers" at bounding box center [670, 121] width 115 height 9
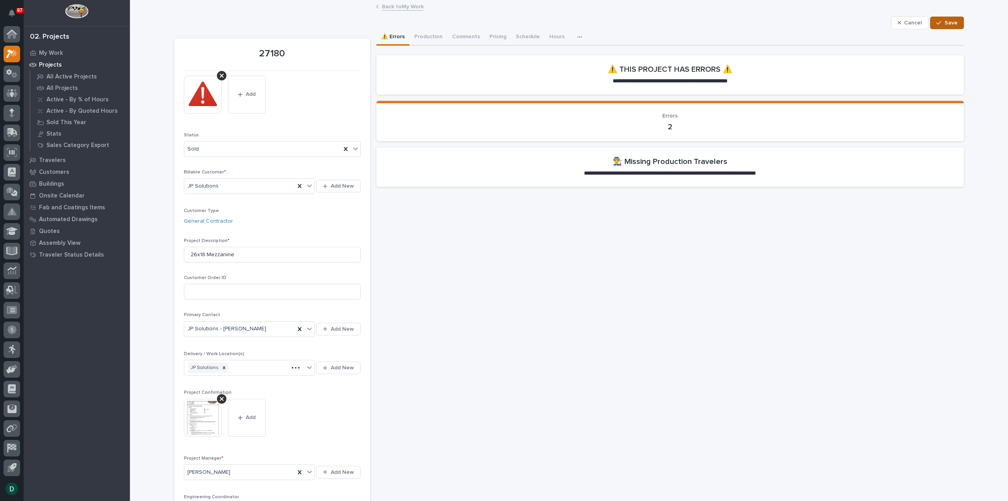
click at [952, 22] on span "Save" at bounding box center [951, 22] width 13 height 7
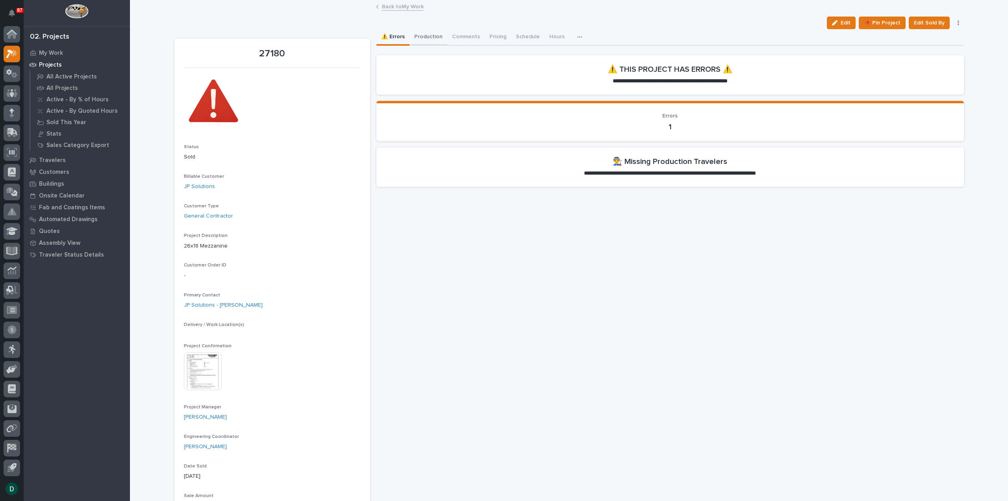
click at [428, 34] on button "Production" at bounding box center [429, 37] width 38 height 17
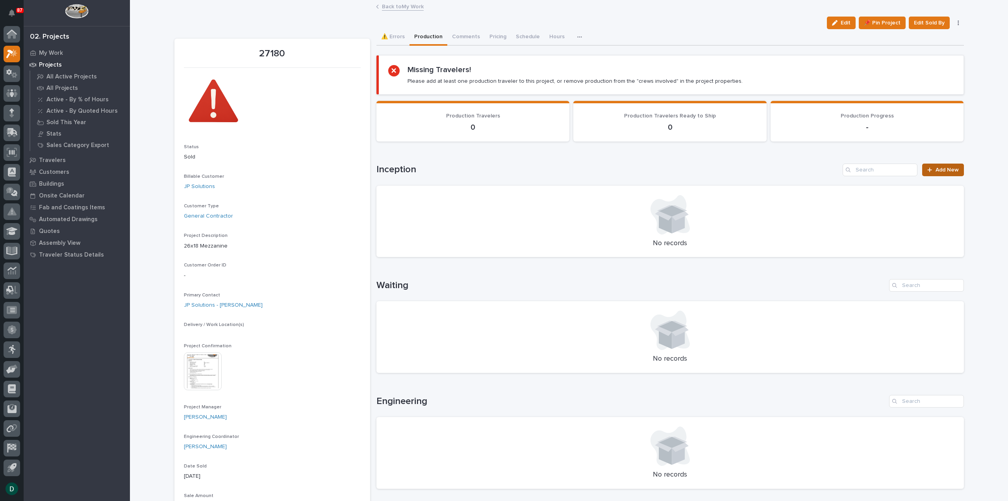
click at [950, 170] on span "Add New" at bounding box center [947, 170] width 23 height 6
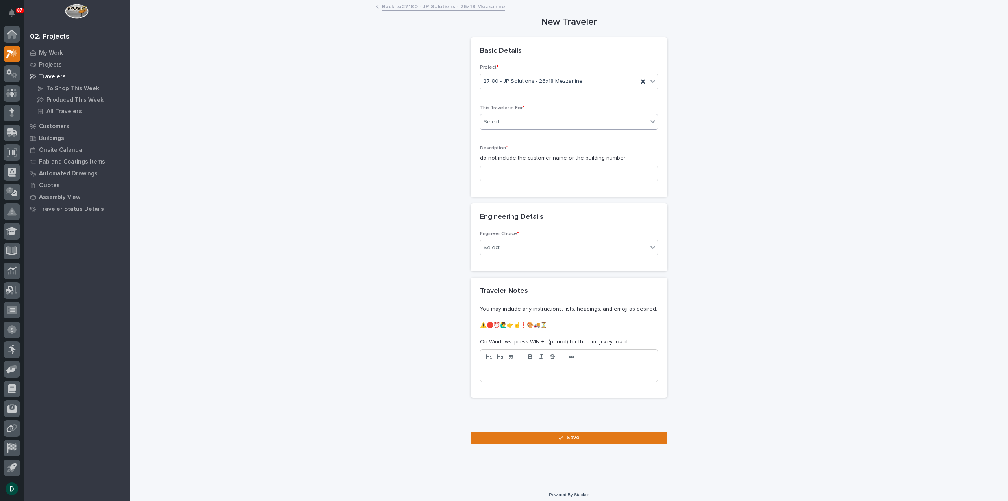
click at [521, 121] on div "Select..." at bounding box center [563, 121] width 167 height 13
click at [524, 137] on div "Production" at bounding box center [565, 136] width 177 height 14
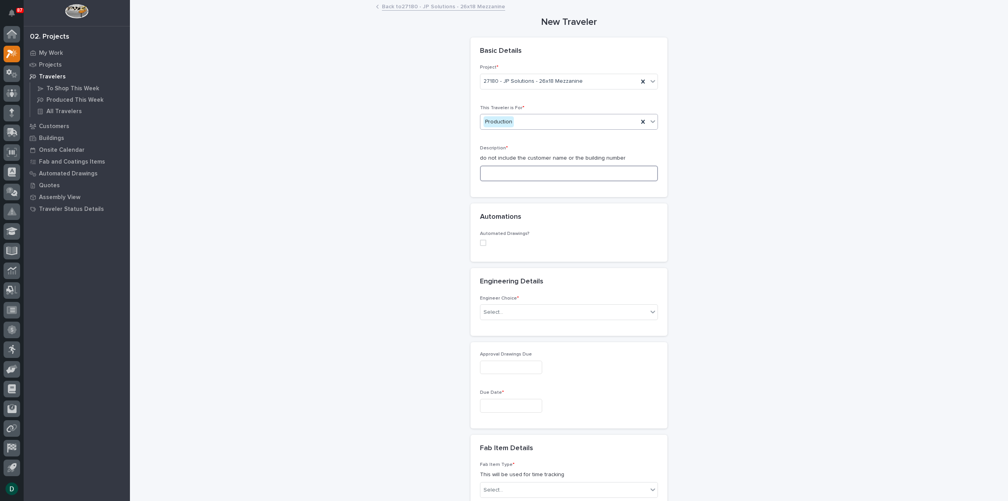
click at [537, 176] on input at bounding box center [569, 173] width 178 height 16
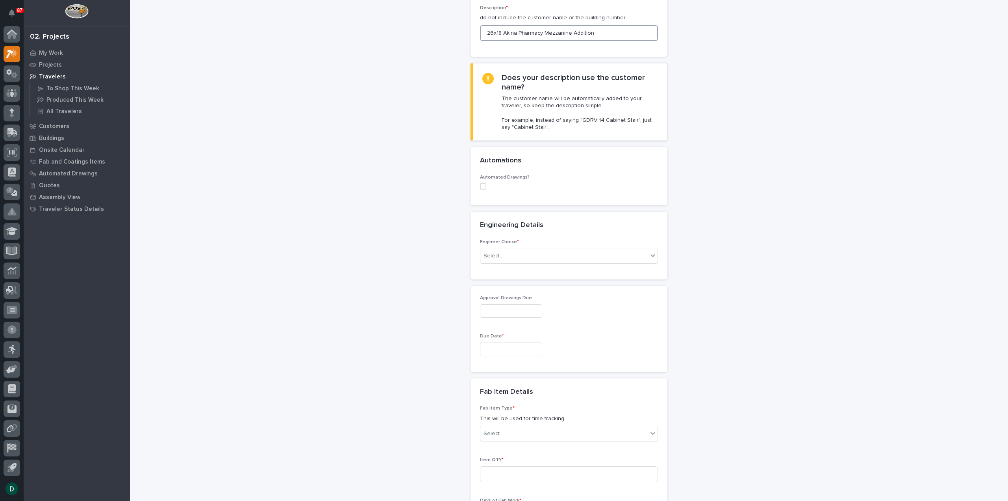
scroll to position [158, 0]
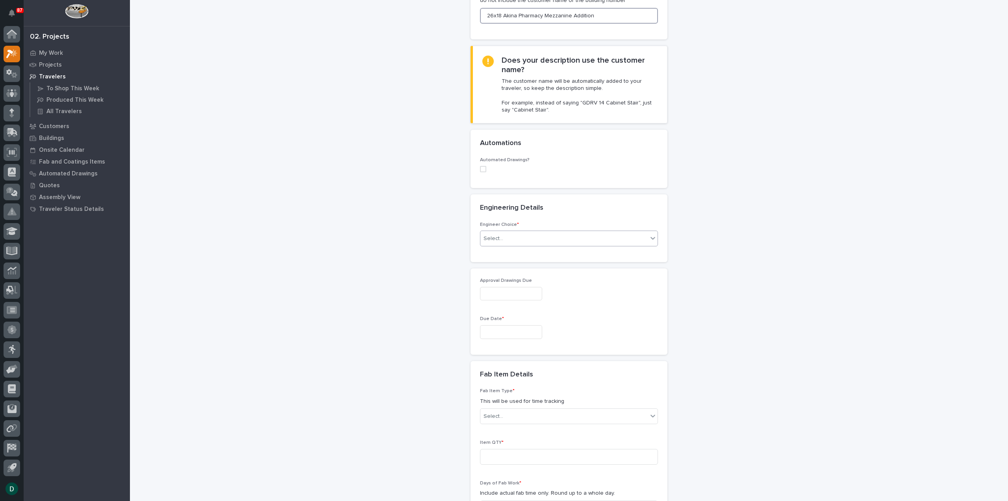
type input "26x18 Akina Pharmacy Mezzanine Addition"
click at [517, 241] on div "Select..." at bounding box center [563, 238] width 167 height 13
click at [586, 266] on div "I want my coordinator to choose an engineer" at bounding box center [565, 266] width 177 height 14
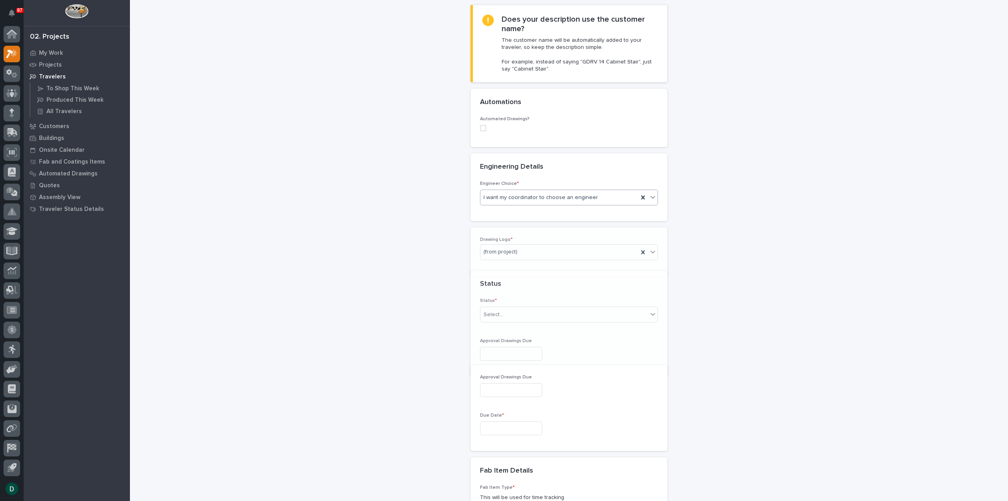
scroll to position [240, 0]
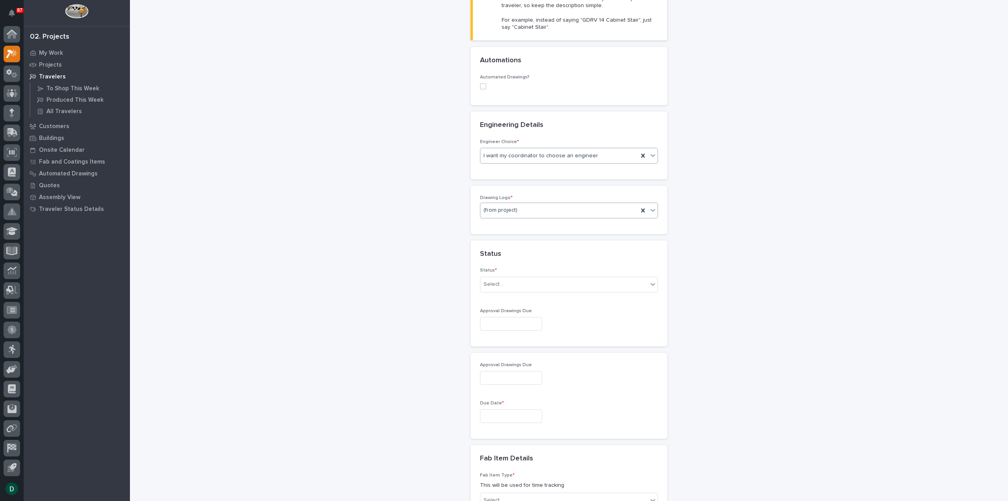
click at [542, 210] on div "(from project)" at bounding box center [559, 210] width 158 height 13
click at [517, 250] on div "PWI" at bounding box center [565, 251] width 177 height 14
click at [515, 281] on div "Select..." at bounding box center [563, 284] width 167 height 13
click at [534, 299] on div "Sold (no traveler printed)" at bounding box center [565, 298] width 177 height 14
click at [519, 322] on input "text" at bounding box center [511, 324] width 62 height 14
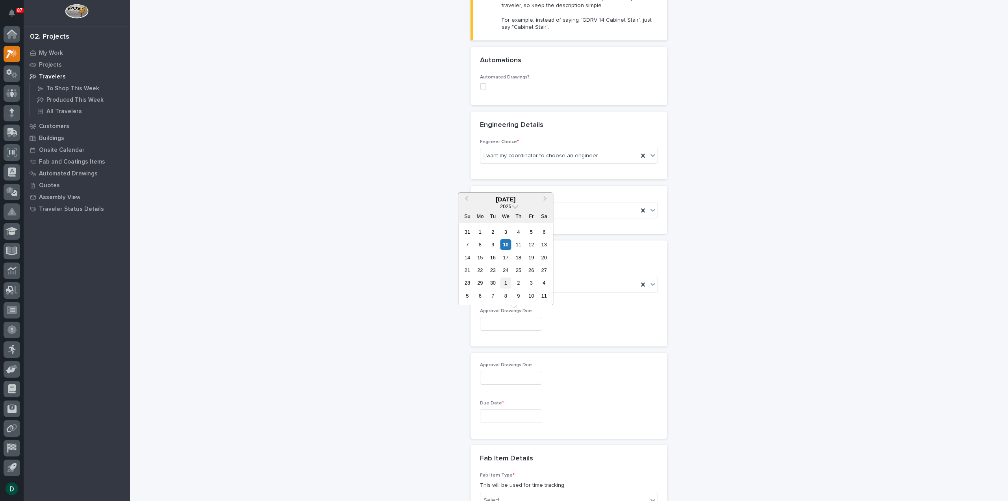
click at [508, 283] on div "1" at bounding box center [506, 282] width 11 height 11
type input "**********"
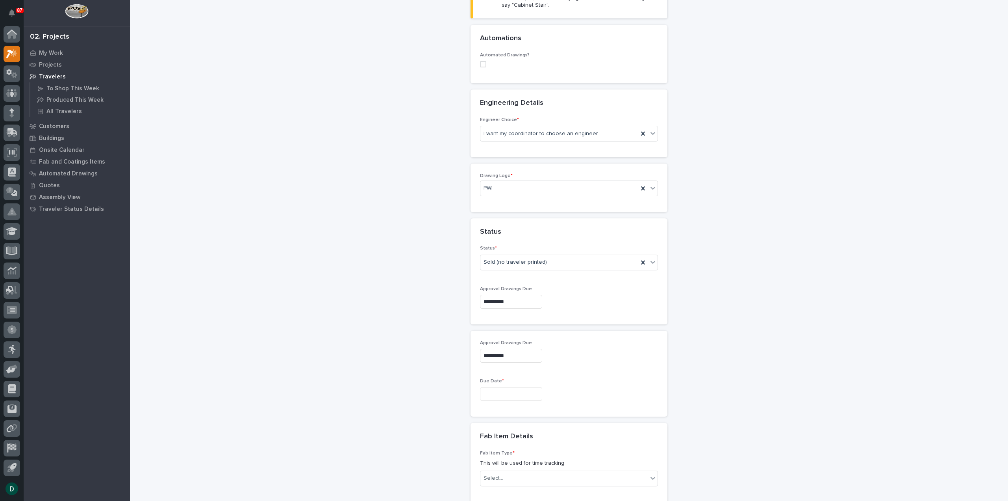
scroll to position [280, 0]
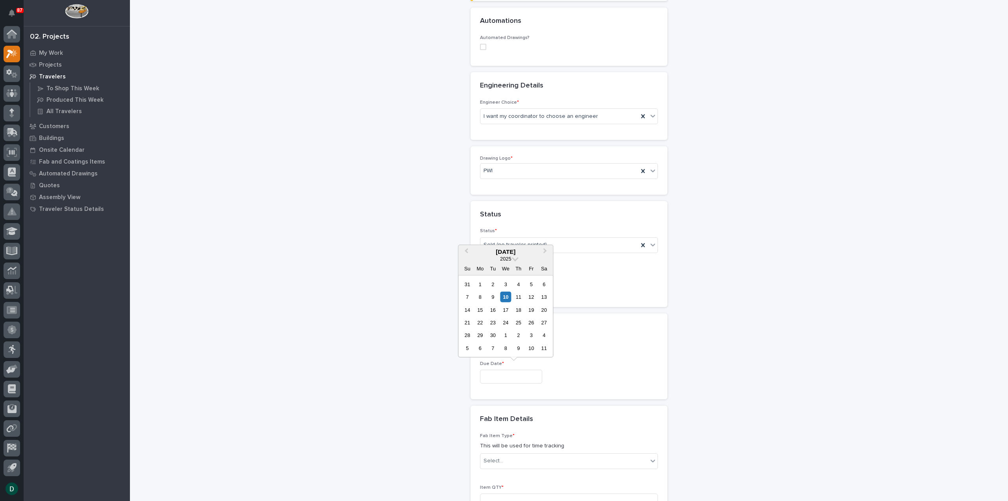
click at [523, 372] on input "text" at bounding box center [511, 376] width 62 height 14
click at [547, 251] on button "Next Month" at bounding box center [545, 251] width 13 height 13
click at [548, 252] on button "Next Month" at bounding box center [545, 251] width 13 height 13
click at [466, 252] on span "Previous Month" at bounding box center [466, 251] width 0 height 10
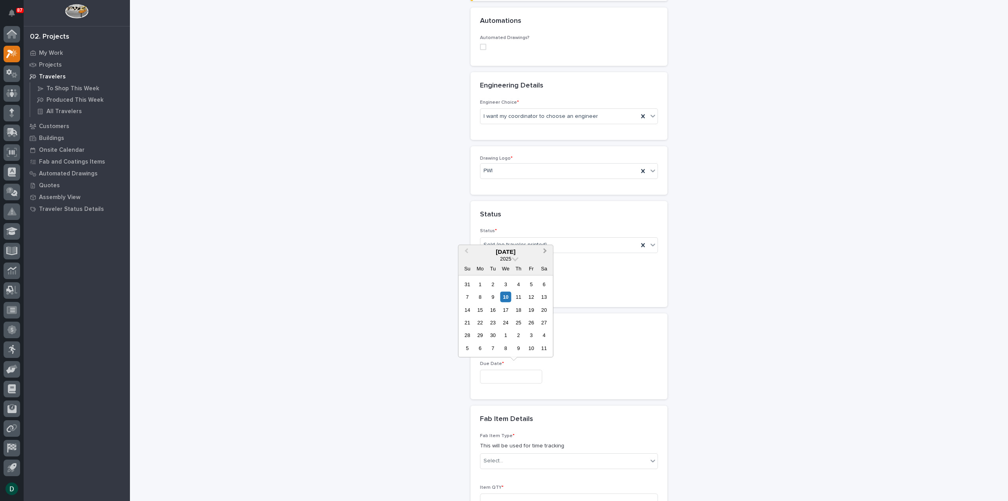
click at [546, 249] on button "Next Month" at bounding box center [545, 251] width 13 height 13
click at [546, 247] on button "Next Month" at bounding box center [545, 251] width 13 height 13
click at [506, 334] on div "26" at bounding box center [506, 335] width 11 height 11
type input "**********"
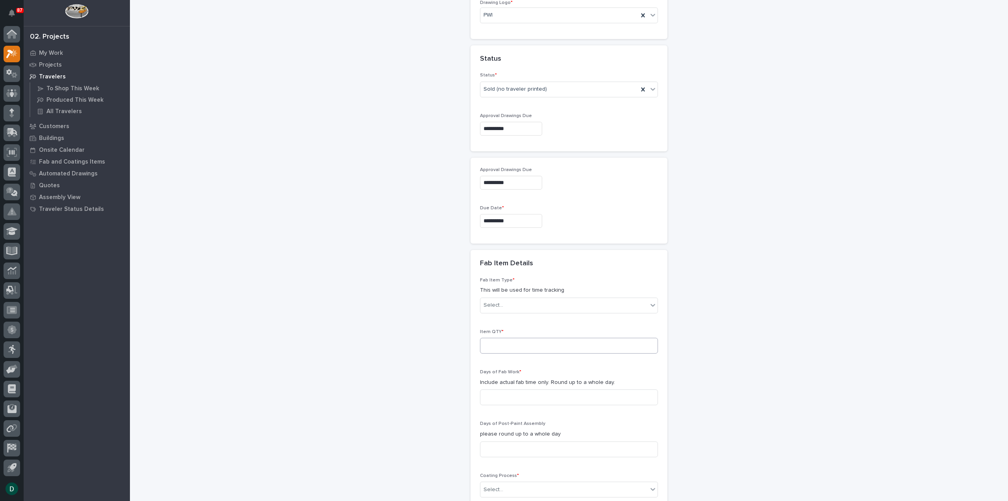
scroll to position [437, 0]
click at [545, 298] on div "Select..." at bounding box center [563, 303] width 167 height 13
click at [535, 371] on div "Mezzanine Package" at bounding box center [565, 374] width 177 height 14
click at [508, 341] on input at bounding box center [569, 344] width 178 height 16
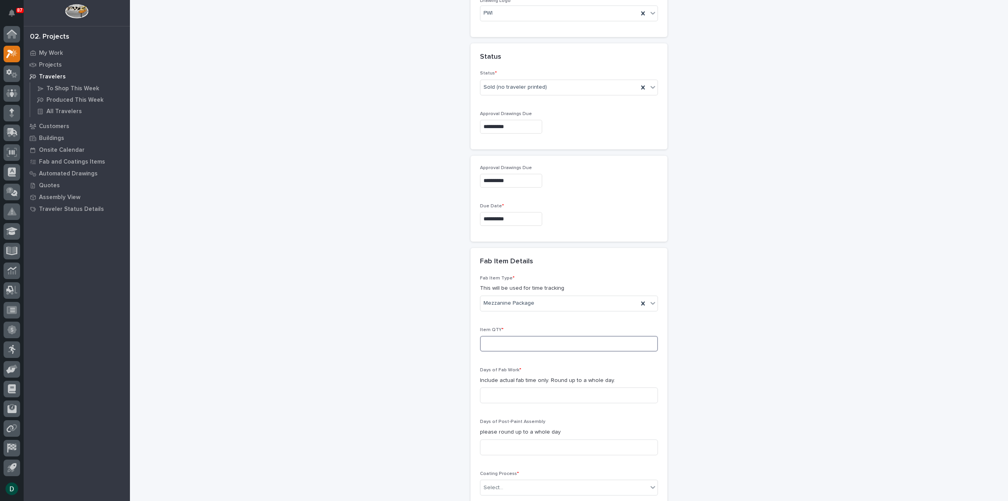
click at [531, 344] on input at bounding box center [569, 344] width 178 height 16
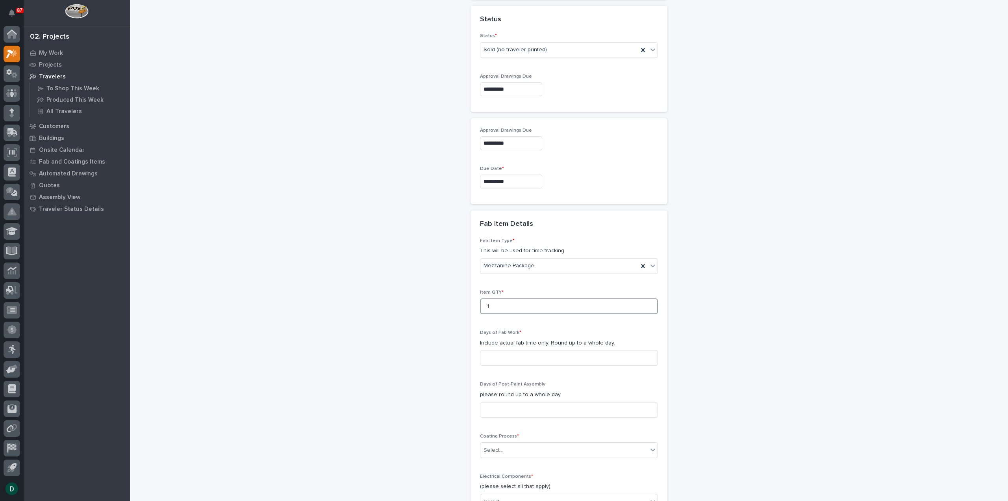
scroll to position [516, 0]
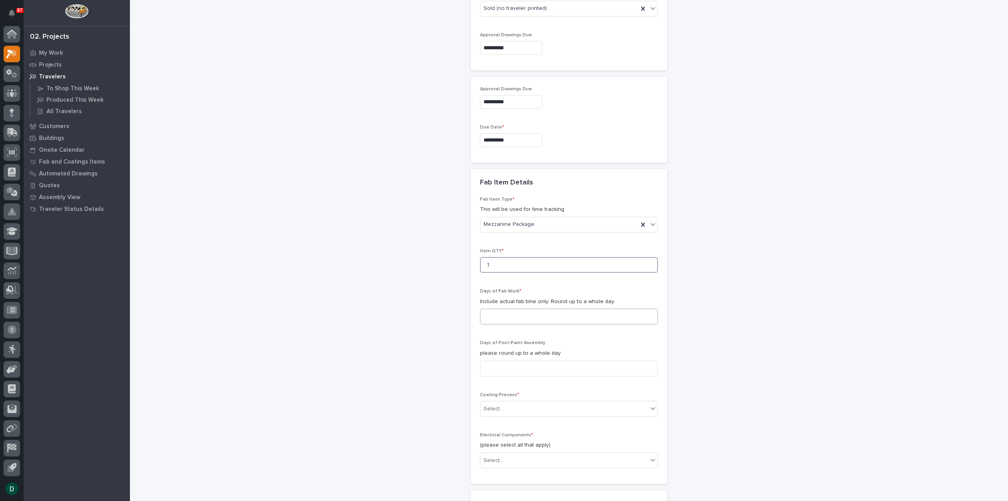
type input "1"
click at [518, 316] on input at bounding box center [569, 316] width 178 height 16
click at [516, 367] on input at bounding box center [569, 368] width 178 height 16
type input "3"
click at [528, 408] on div "Select..." at bounding box center [563, 408] width 167 height 13
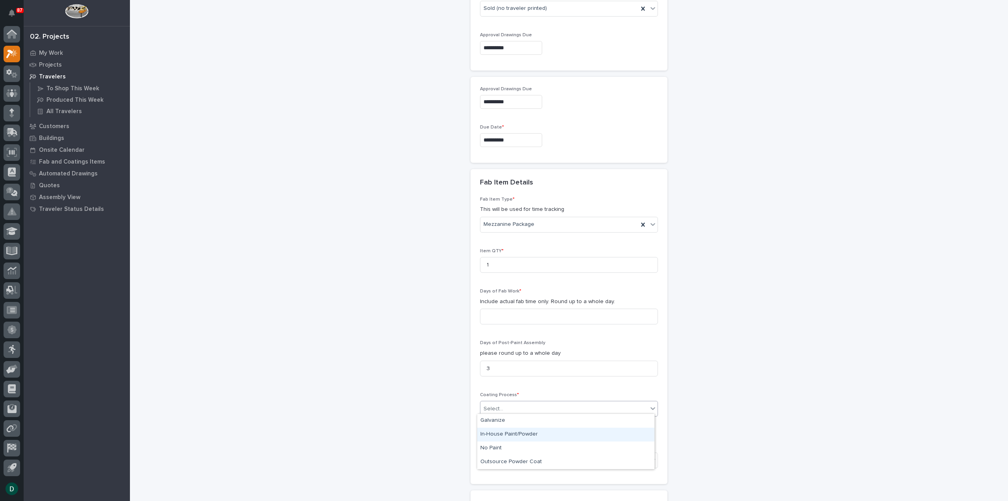
click at [521, 432] on div "In-House Paint/Powder" at bounding box center [565, 434] width 177 height 14
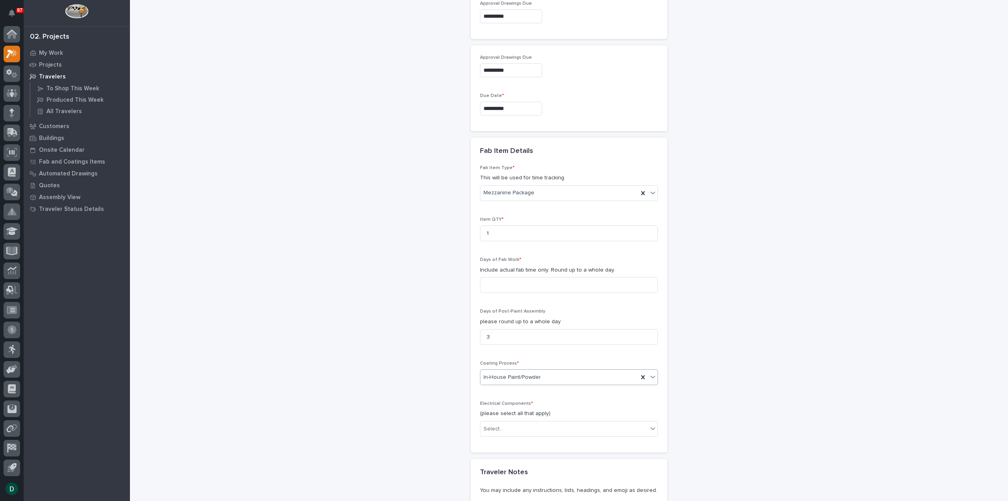
scroll to position [595, 0]
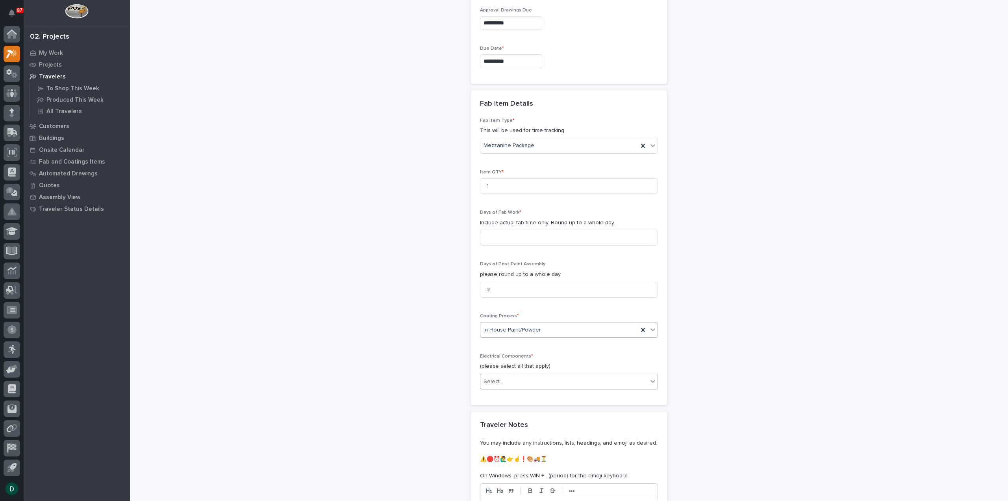
click at [522, 378] on div "Select..." at bounding box center [563, 381] width 167 height 13
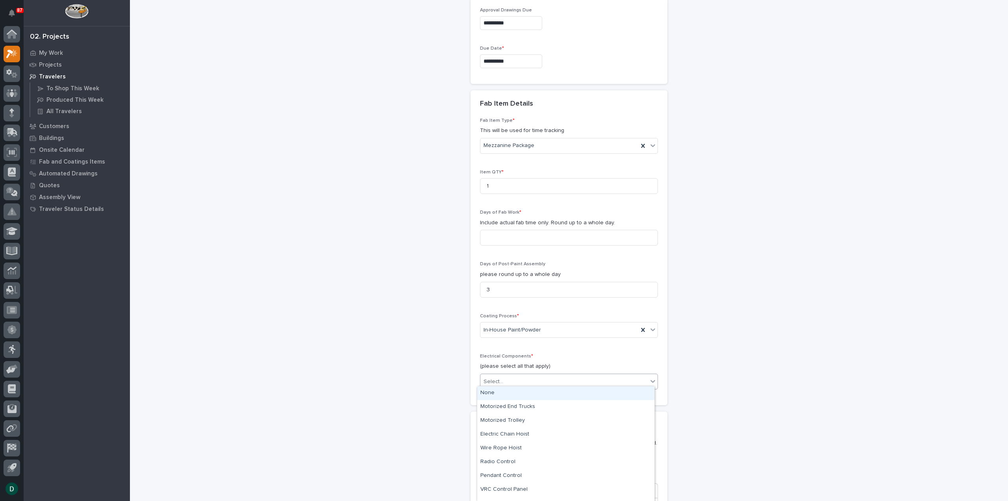
click at [511, 393] on div "None" at bounding box center [565, 393] width 177 height 14
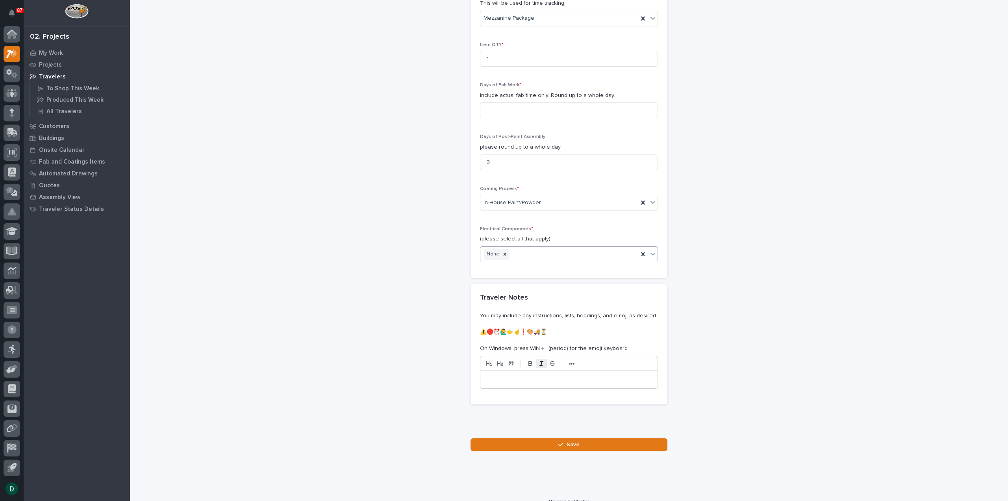
scroll to position [729, 0]
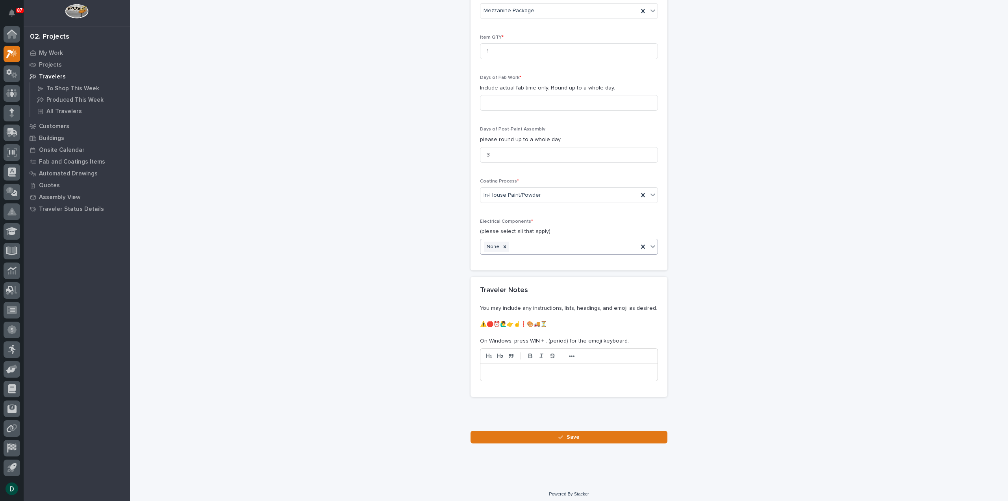
click at [538, 368] on p at bounding box center [568, 372] width 165 height 8
click at [572, 433] on span "Save" at bounding box center [573, 436] width 13 height 7
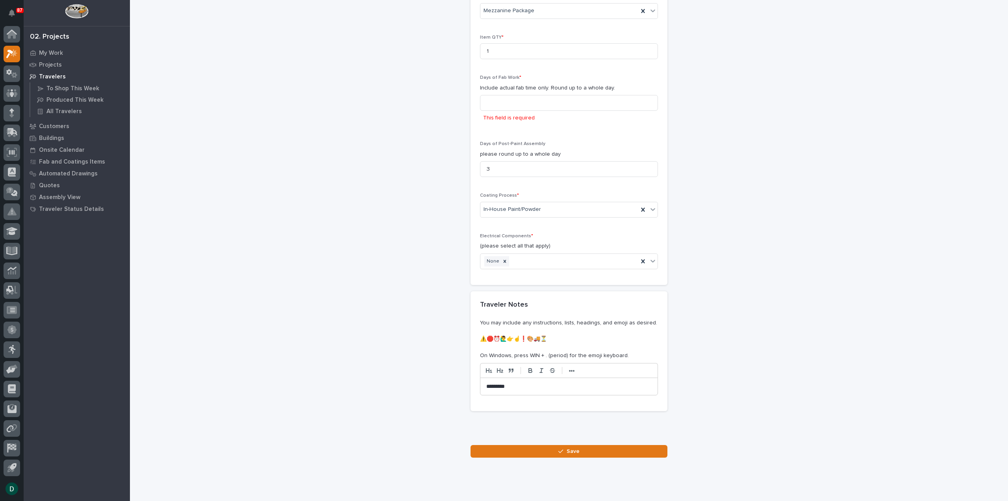
scroll to position [744, 0]
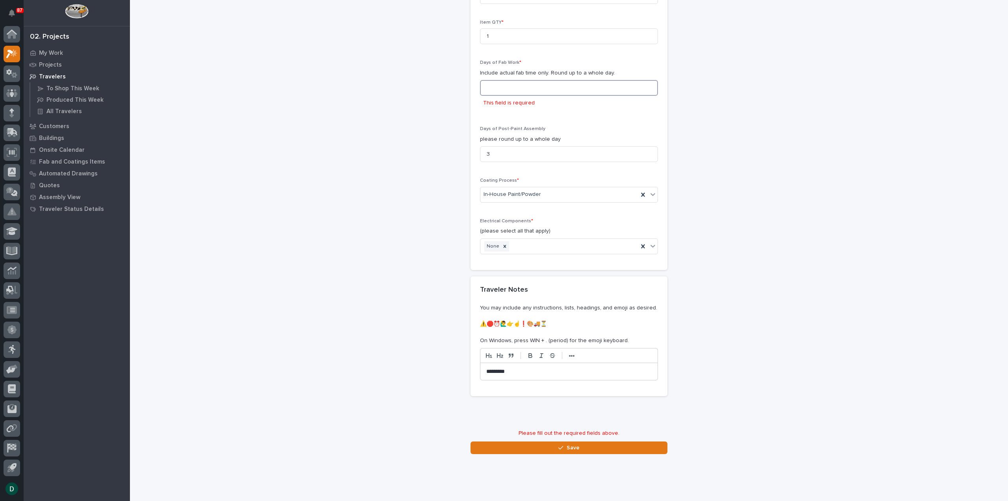
click at [527, 84] on input at bounding box center [569, 88] width 178 height 16
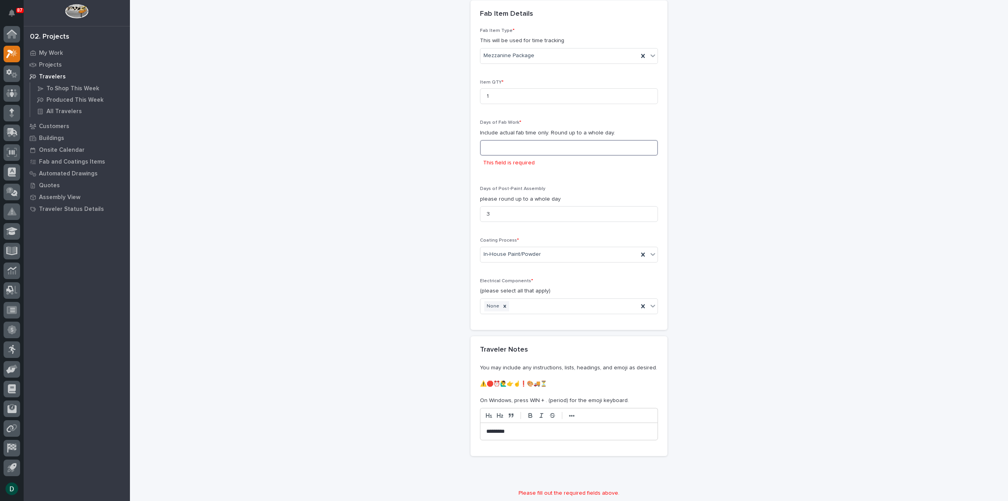
scroll to position [666, 0]
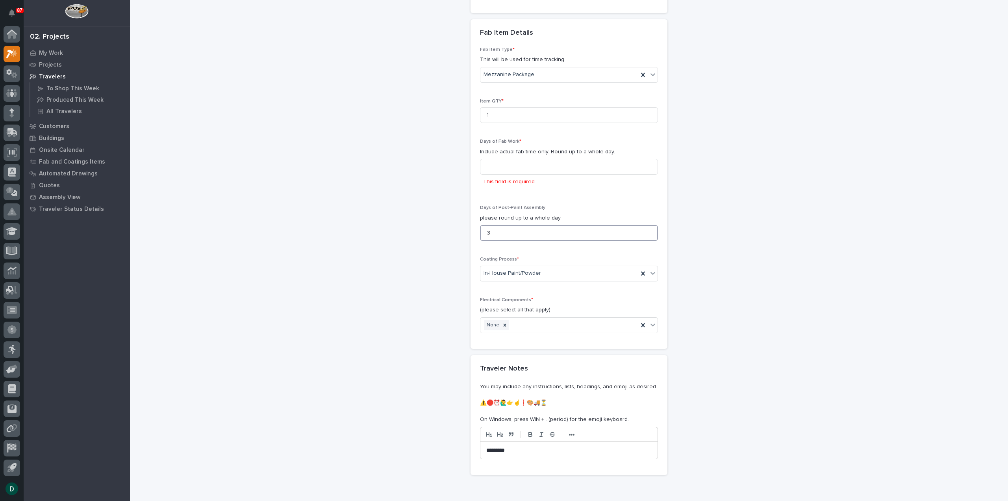
drag, startPoint x: 491, startPoint y: 232, endPoint x: 447, endPoint y: 230, distance: 43.7
type input "1"
click at [510, 167] on input at bounding box center [569, 167] width 178 height 16
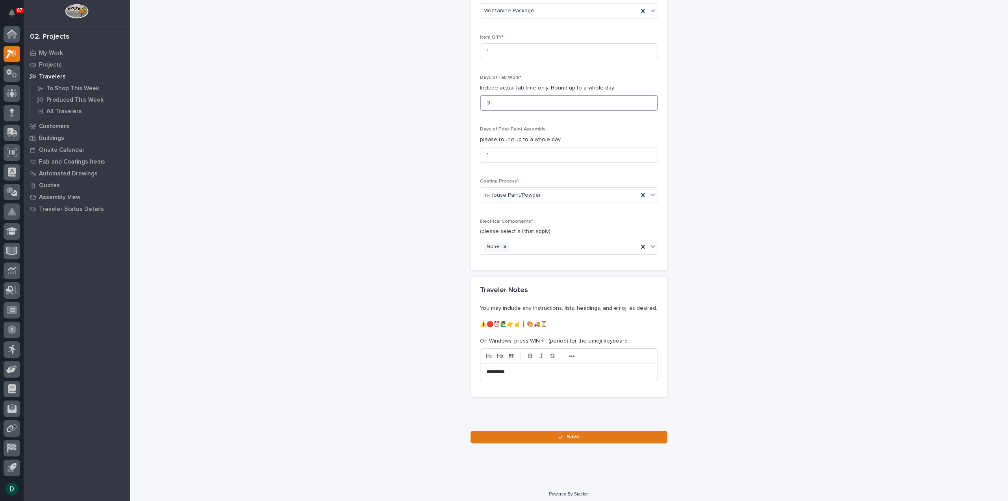
scroll to position [729, 0]
type input "3"
click at [570, 433] on span "Save" at bounding box center [573, 436] width 13 height 7
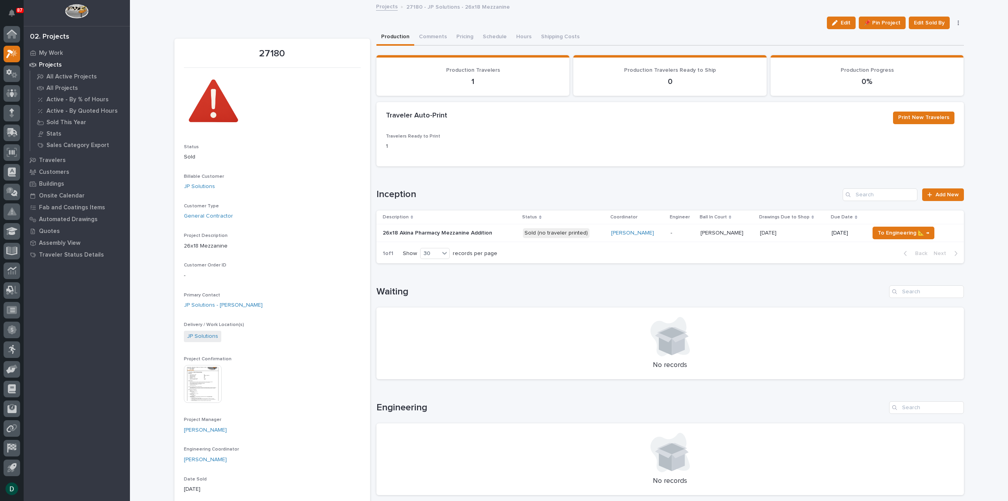
click at [489, 230] on p at bounding box center [450, 233] width 134 height 7
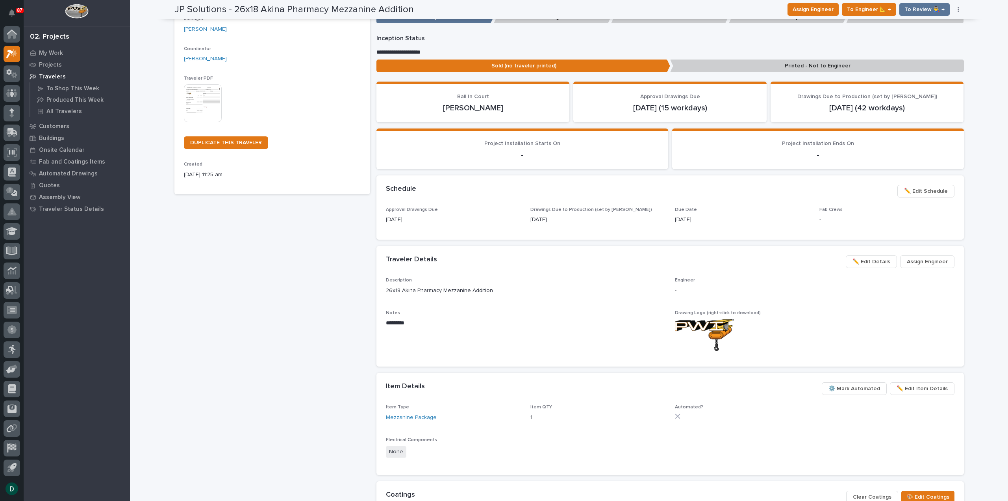
scroll to position [79, 0]
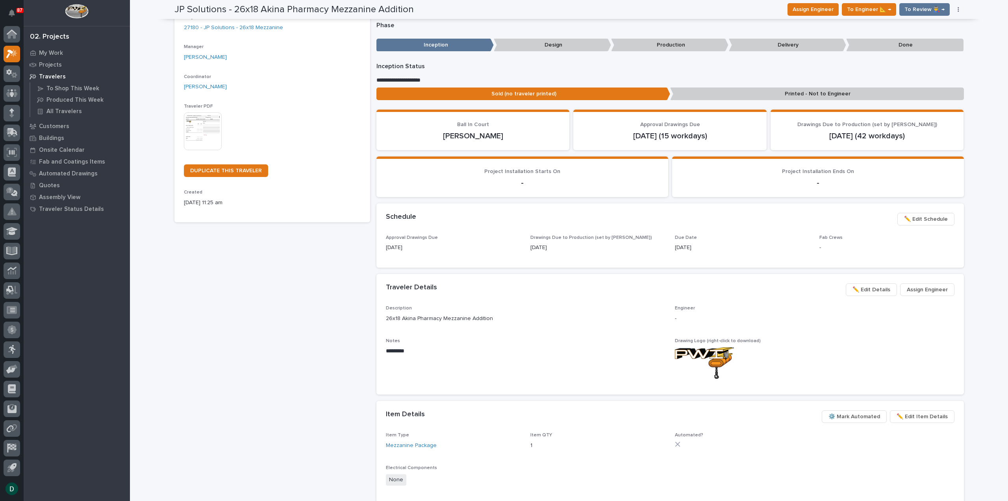
click at [194, 126] on img at bounding box center [203, 131] width 38 height 38
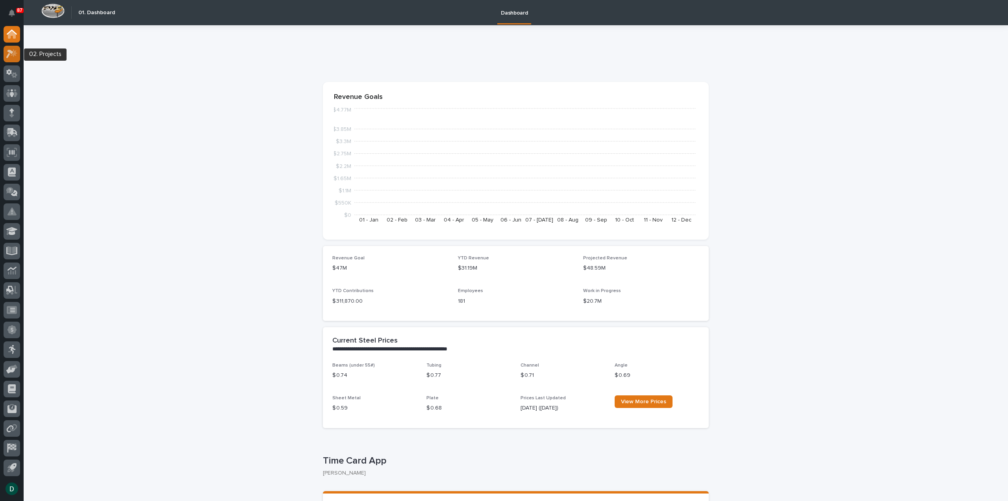
click at [8, 54] on icon at bounding box center [9, 54] width 7 height 9
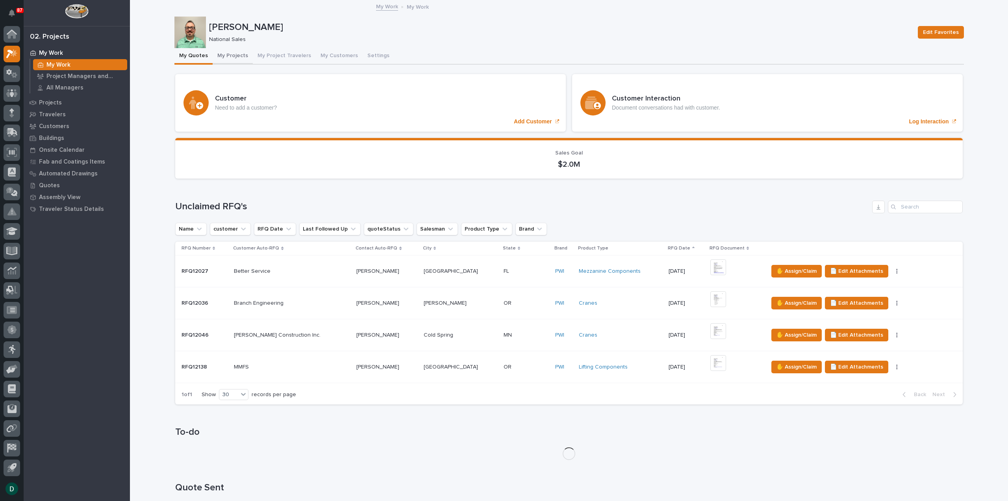
click at [234, 55] on button "My Projects" at bounding box center [233, 56] width 40 height 17
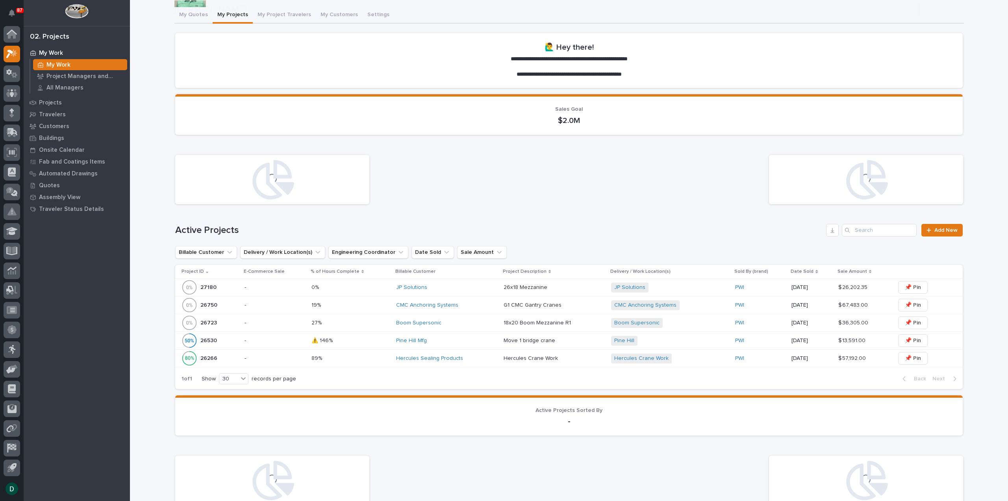
scroll to position [236, 0]
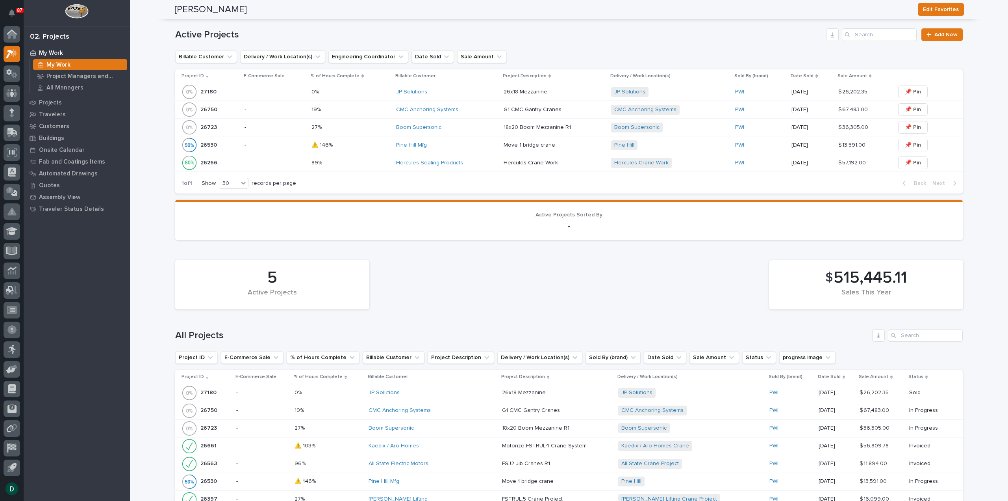
click at [282, 95] on p "-" at bounding box center [275, 92] width 61 height 7
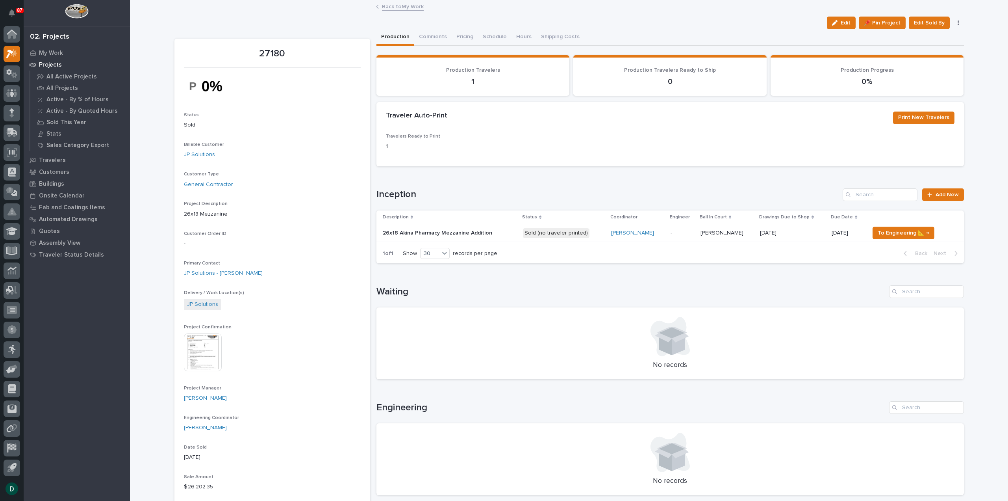
click at [491, 234] on p at bounding box center [450, 233] width 134 height 7
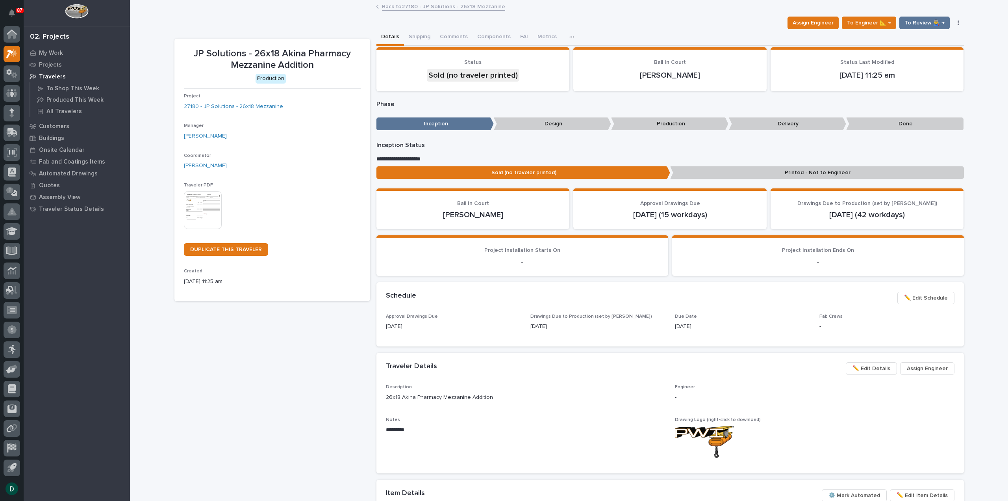
click at [424, 5] on link "Back to 27180 - JP Solutions - 26x18 Mezzanine" at bounding box center [443, 6] width 123 height 9
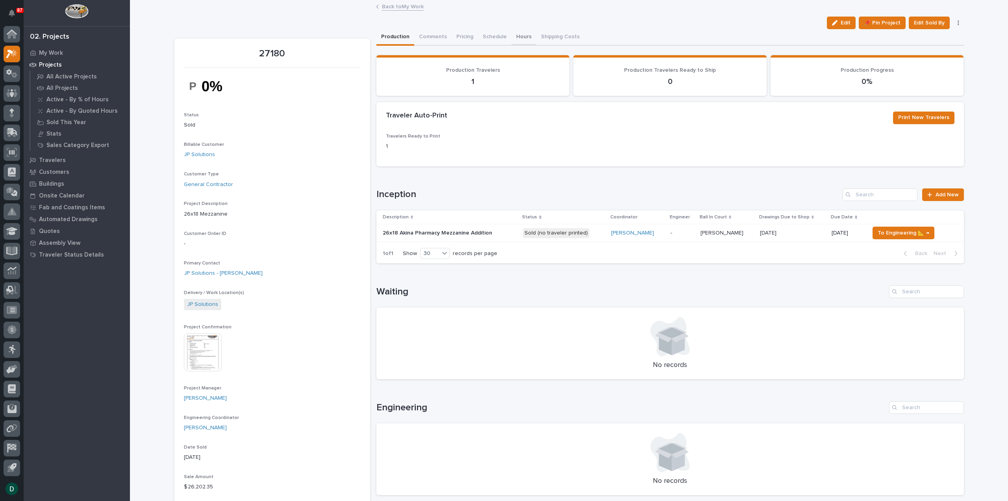
click at [515, 33] on button "Hours" at bounding box center [524, 37] width 25 height 17
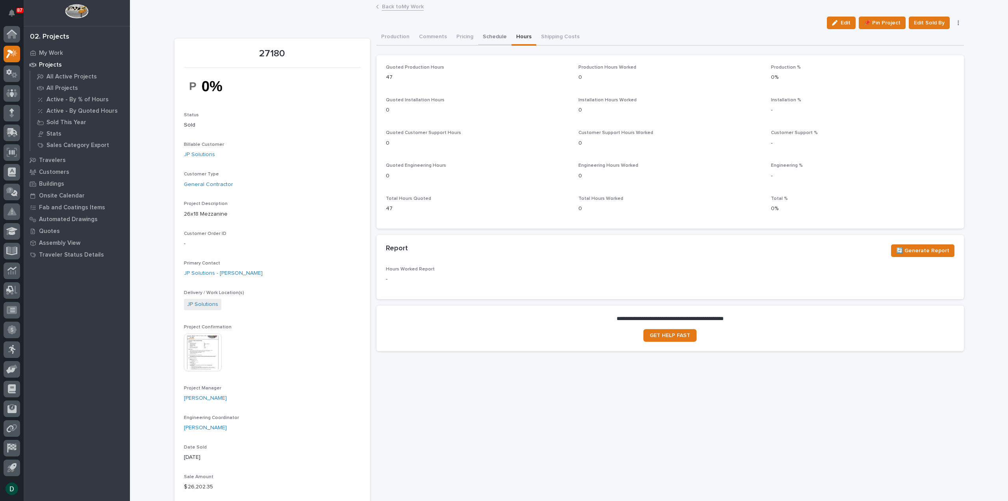
click at [488, 35] on button "Schedule" at bounding box center [494, 37] width 33 height 17
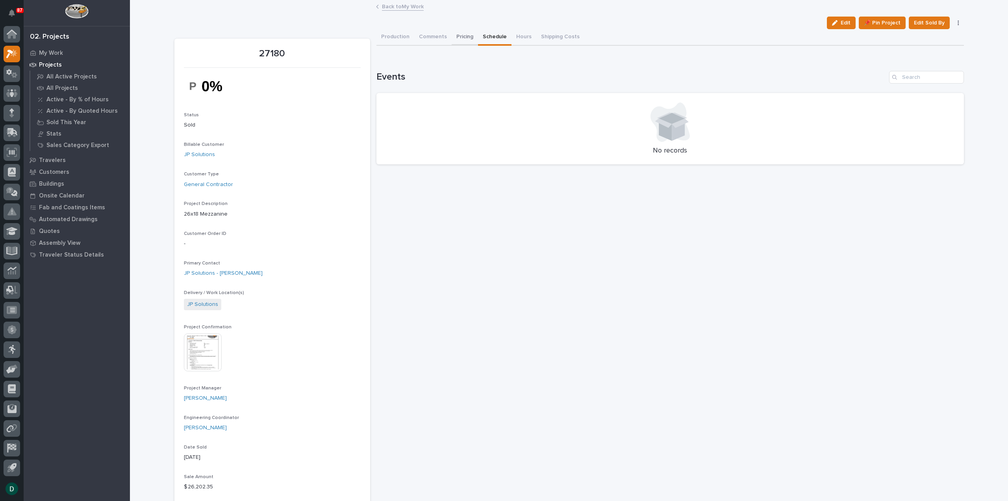
click at [464, 34] on button "Pricing" at bounding box center [465, 37] width 26 height 17
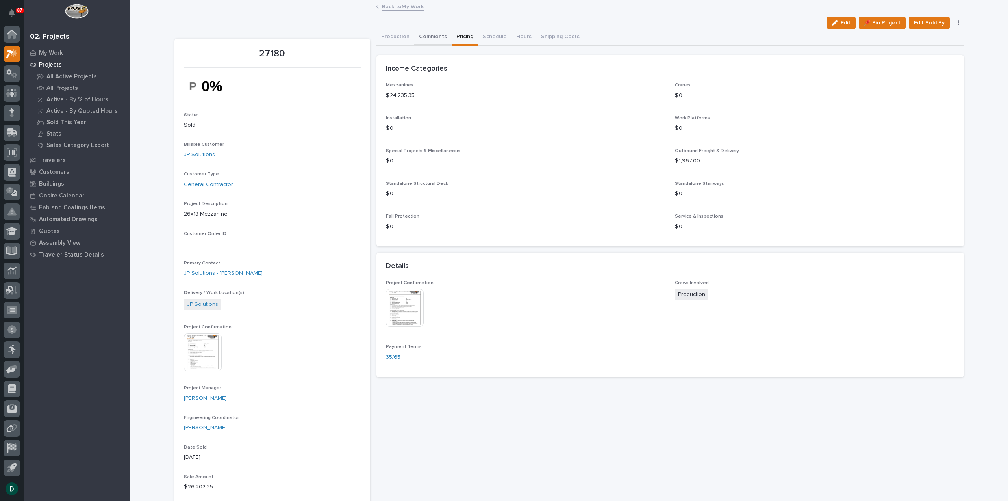
click at [428, 33] on button "Comments" at bounding box center [432, 37] width 37 height 17
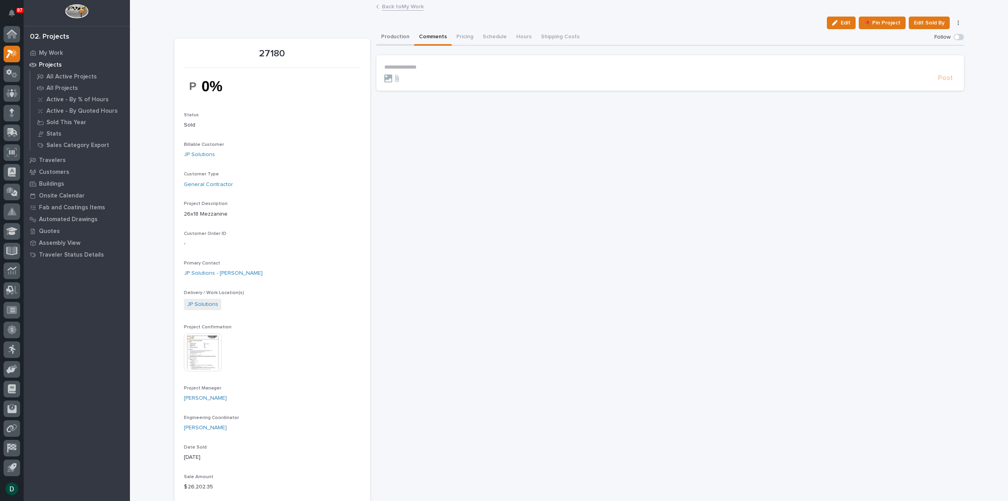
click at [391, 35] on button "Production" at bounding box center [395, 37] width 38 height 17
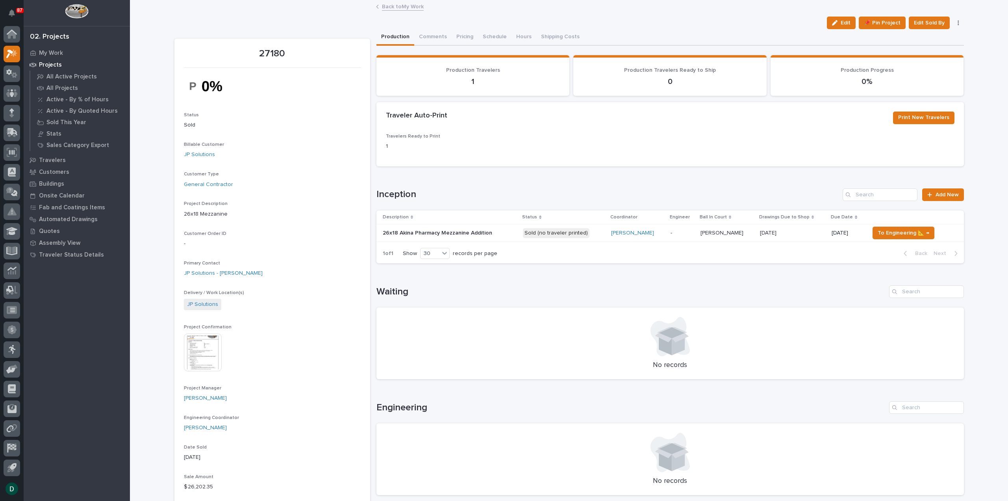
click at [493, 231] on p at bounding box center [450, 233] width 134 height 7
